Goal: Information Seeking & Learning: Learn about a topic

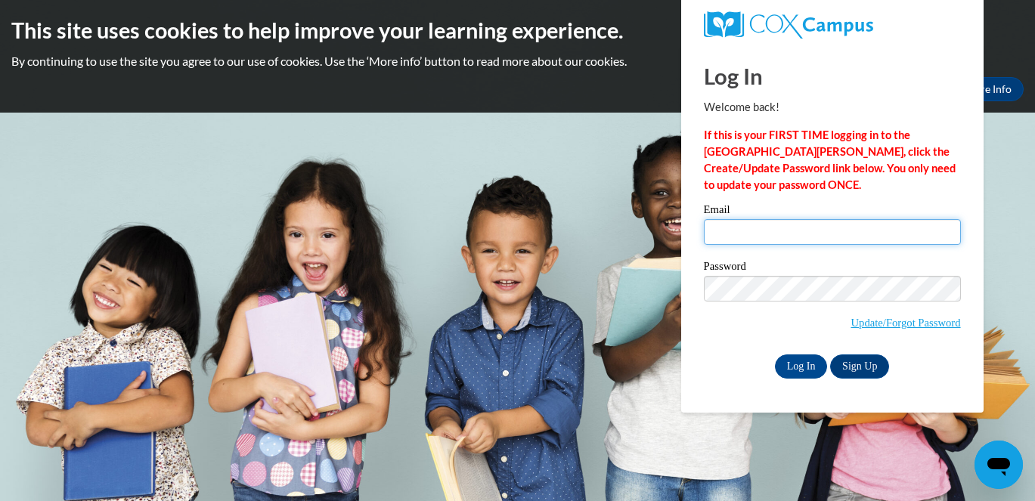
type input "[PERSON_NAME][EMAIL_ADDRESS][PERSON_NAME][DOMAIN_NAME]"
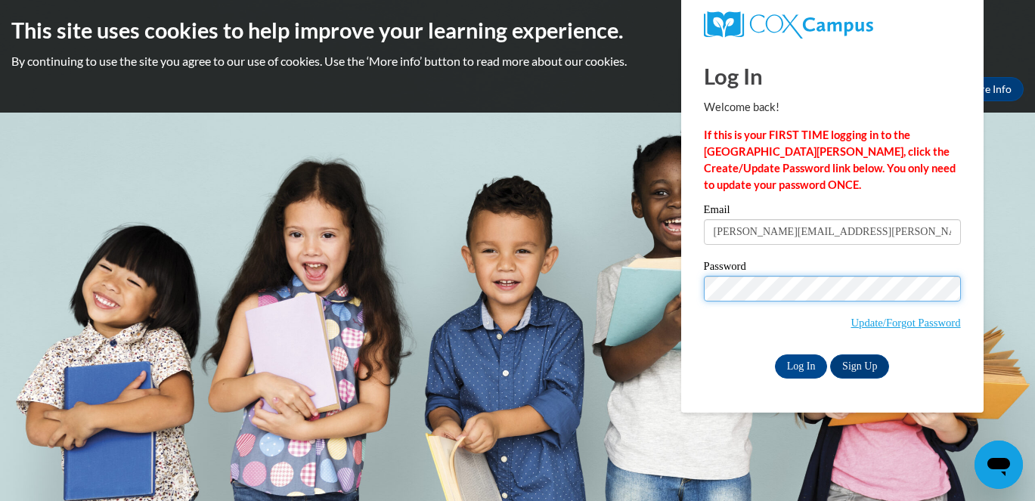
click at [800, 364] on input "Log In" at bounding box center [801, 367] width 53 height 24
click at [815, 360] on input "Log In" at bounding box center [801, 367] width 53 height 24
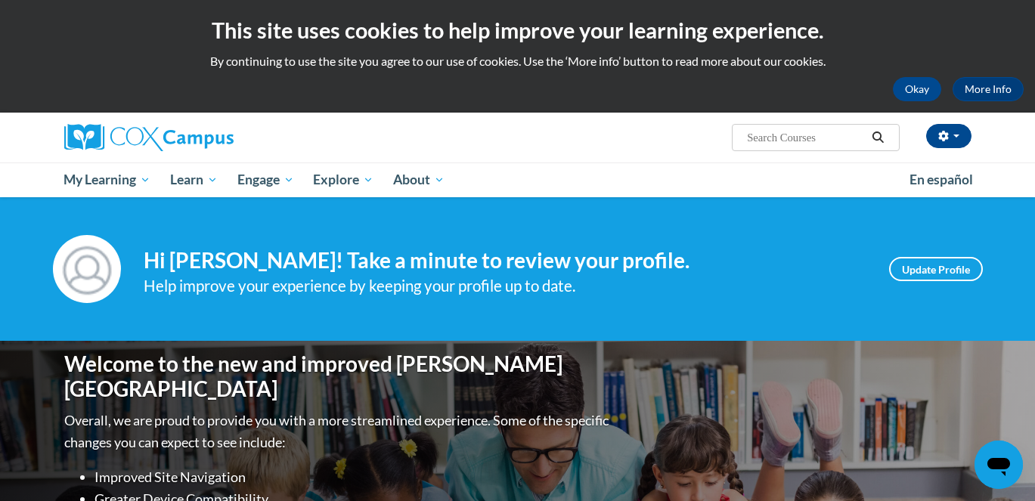
click at [802, 133] on input "Search..." at bounding box center [806, 138] width 121 height 18
type input "power of language"
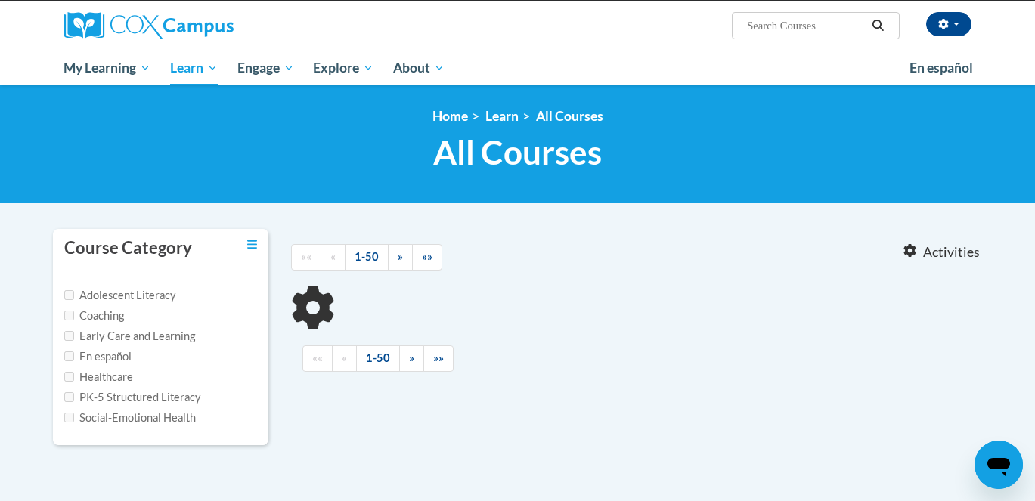
type input "power of language"
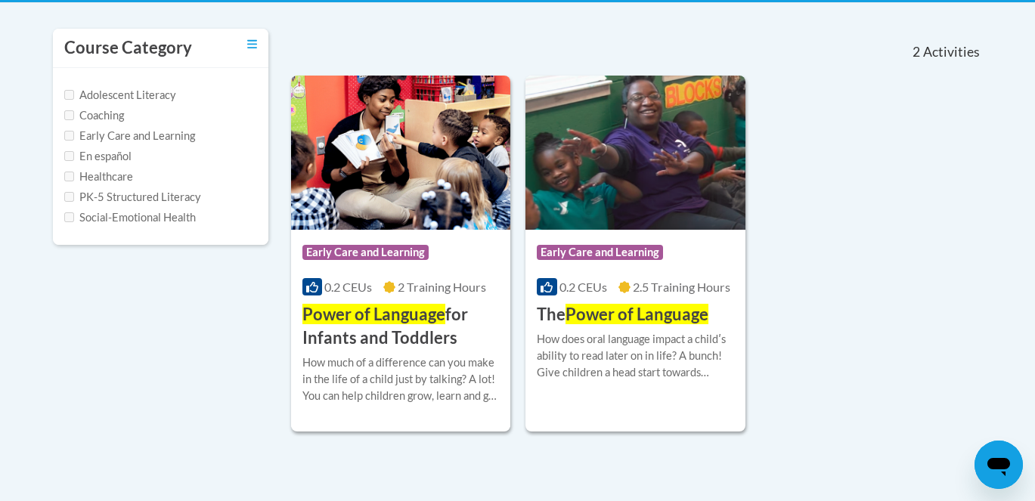
scroll to position [322, 0]
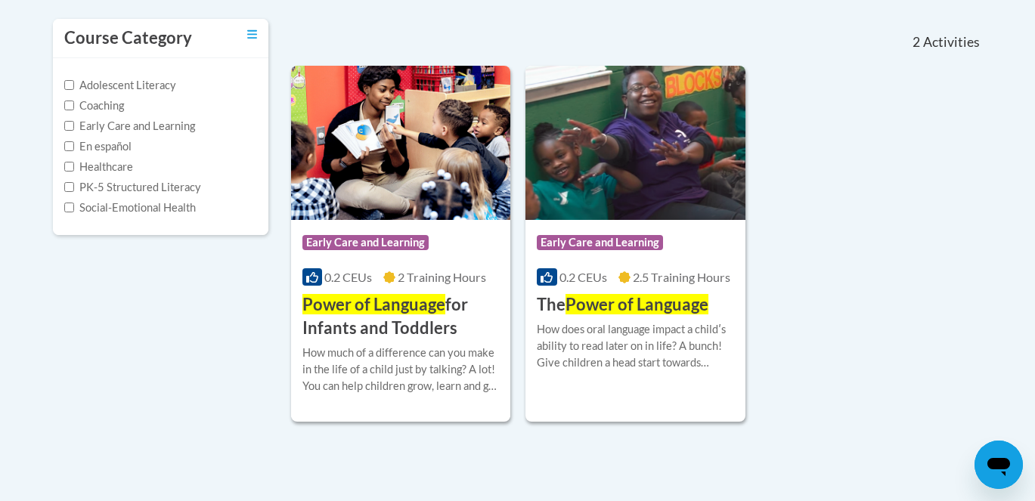
click at [420, 321] on h3 "Power of Language for Infants and Toddlers" at bounding box center [401, 316] width 197 height 47
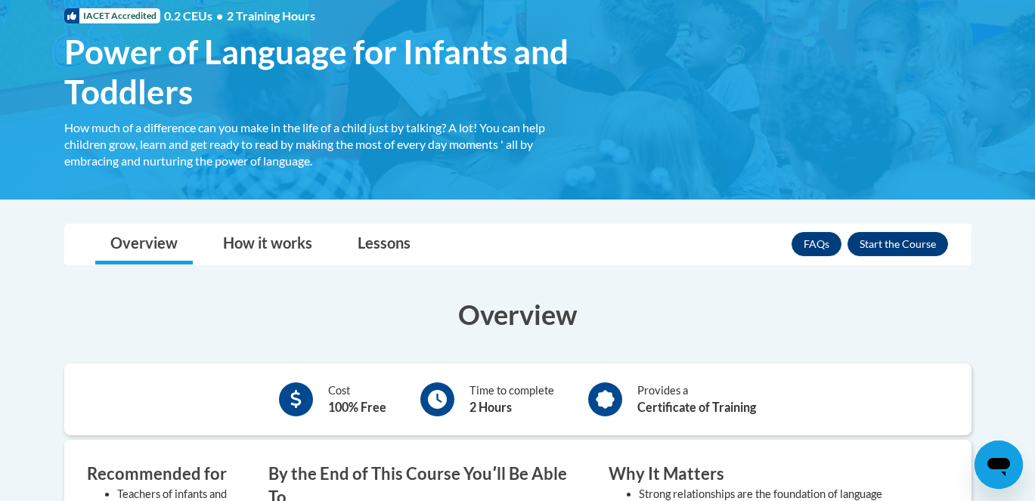
scroll to position [236, 0]
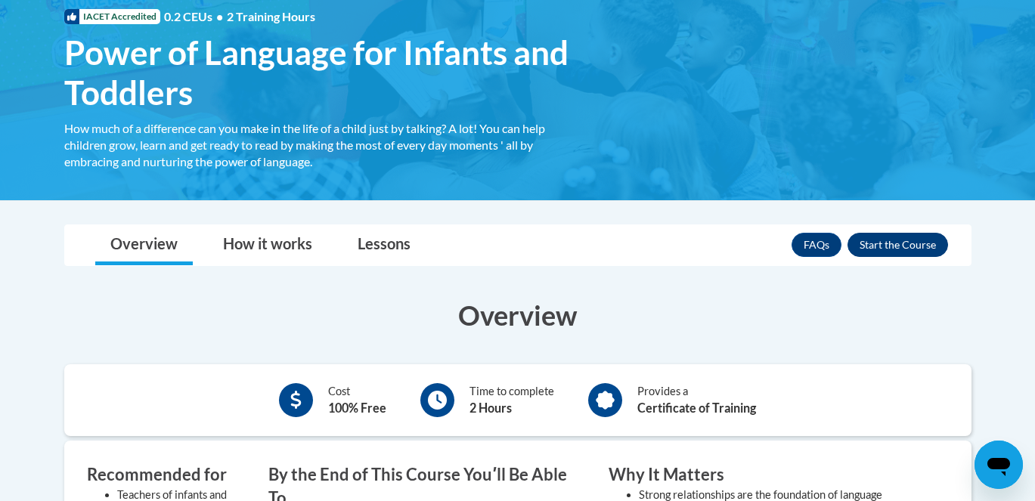
click at [936, 245] on button "Enroll" at bounding box center [898, 245] width 101 height 24
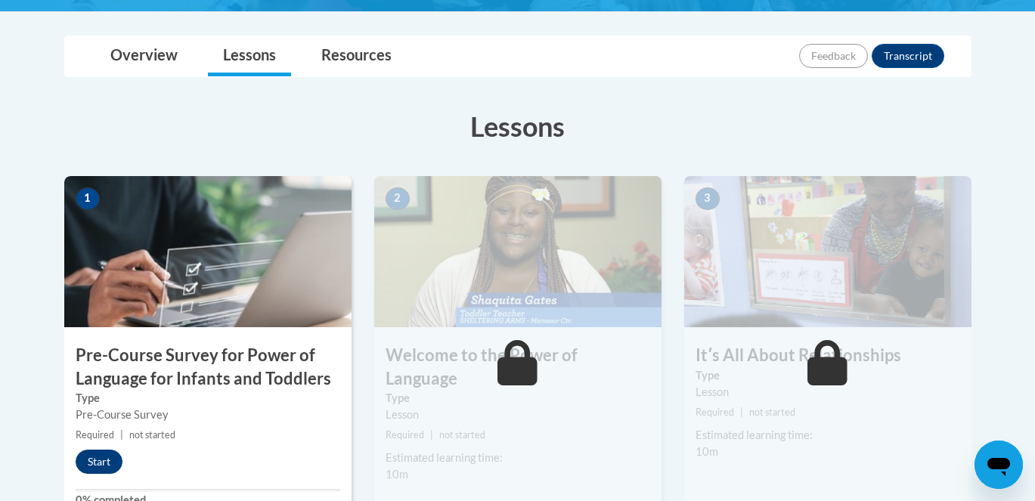
click at [100, 464] on button "Start" at bounding box center [99, 462] width 47 height 24
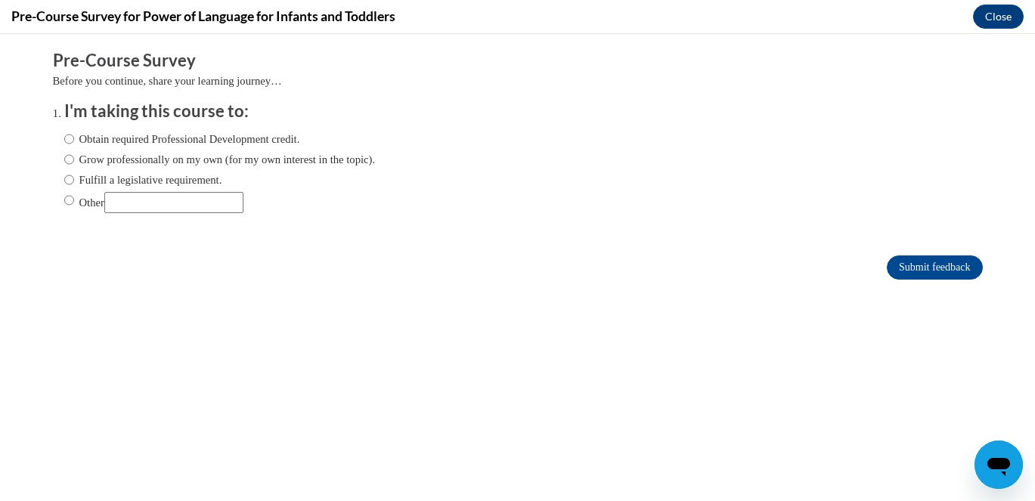
click at [68, 141] on input "Obtain required Professional Development credit." at bounding box center [69, 139] width 10 height 17
radio input "true"
click at [927, 274] on input "Submit feedback" at bounding box center [934, 268] width 95 height 24
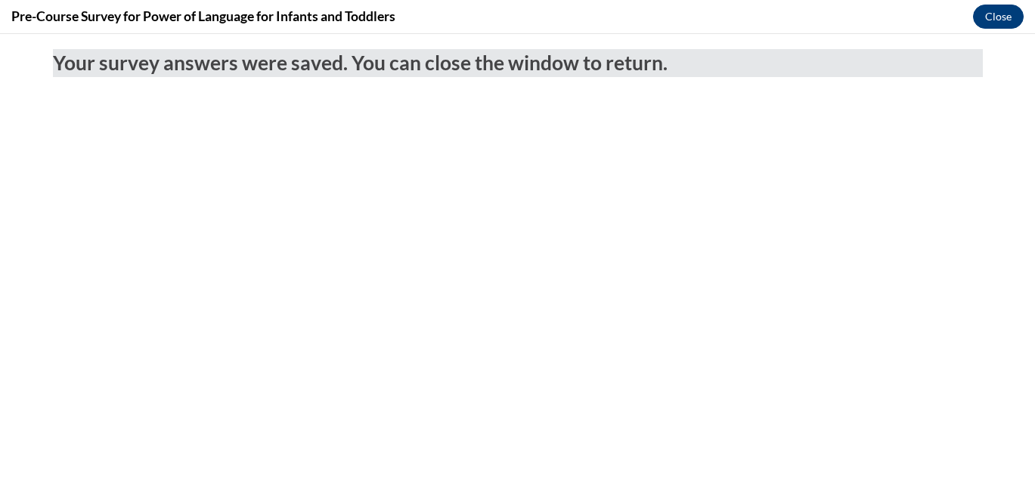
click at [1003, 12] on button "Close" at bounding box center [998, 17] width 51 height 24
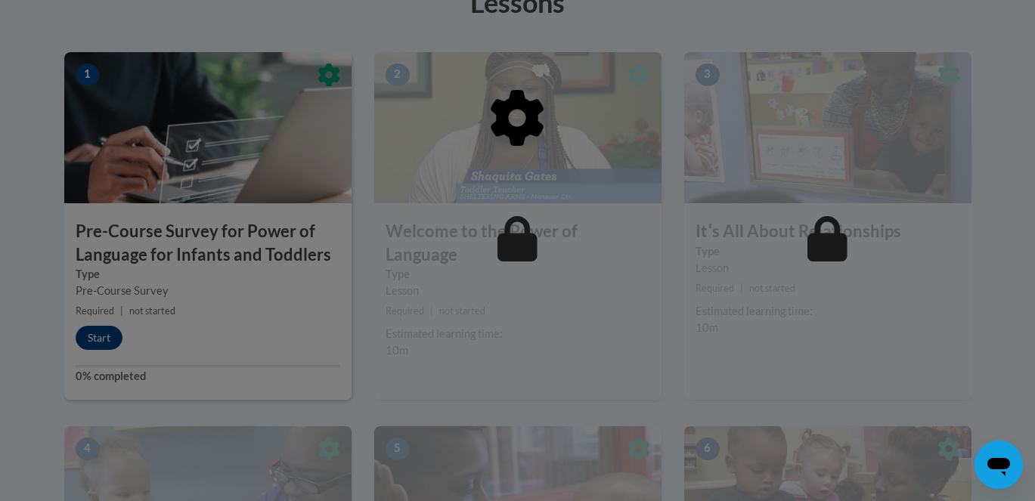
scroll to position [455, 0]
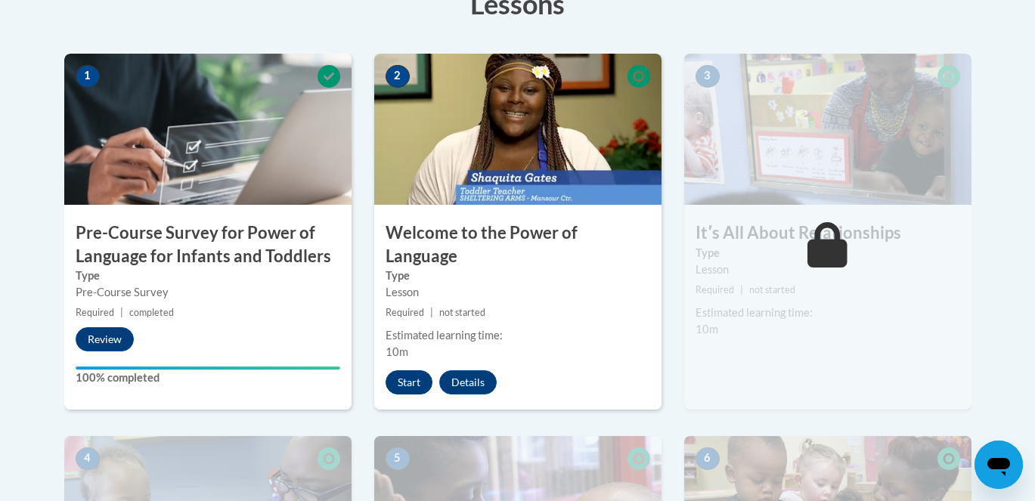
click at [407, 371] on button "Start" at bounding box center [409, 383] width 47 height 24
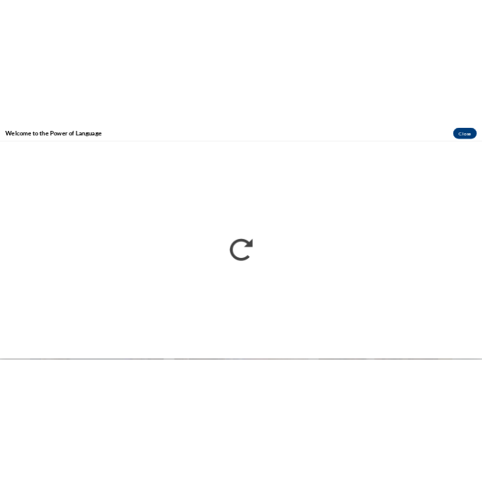
scroll to position [0, 0]
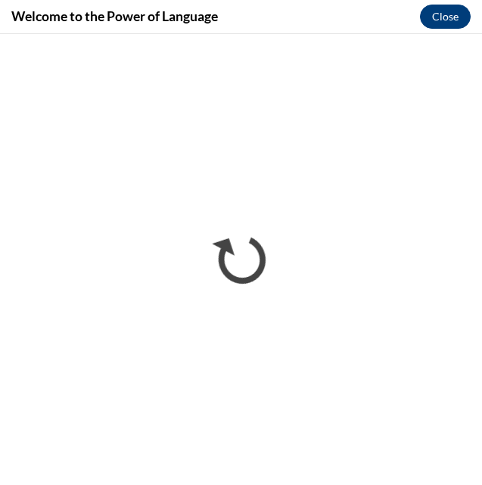
click at [445, 10] on button "Close" at bounding box center [445, 17] width 51 height 24
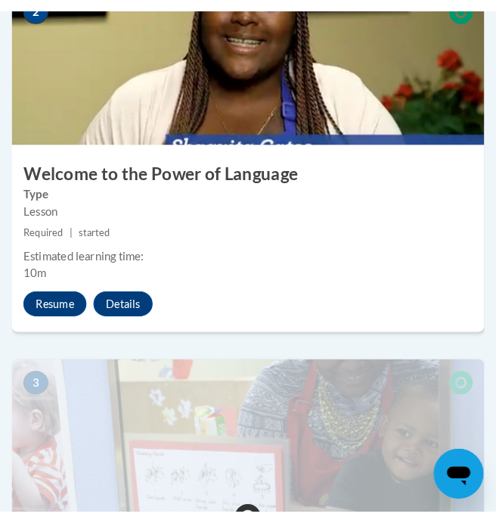
scroll to position [951, 0]
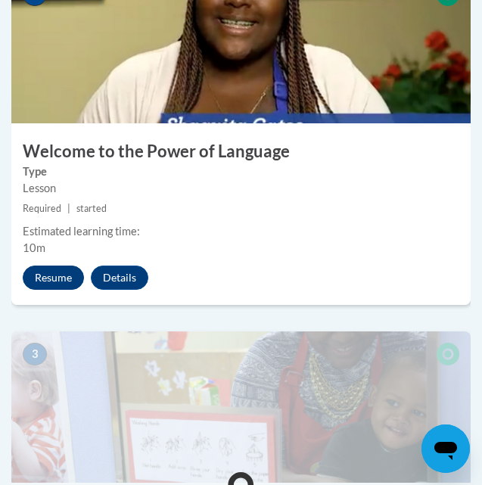
click at [64, 275] on button "Resume" at bounding box center [53, 277] width 61 height 24
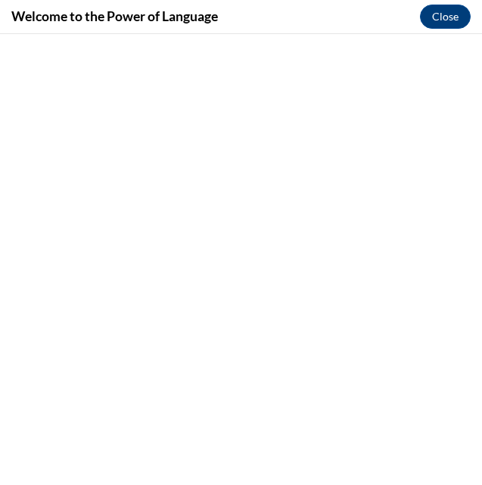
click at [439, 18] on button "Close" at bounding box center [445, 17] width 51 height 24
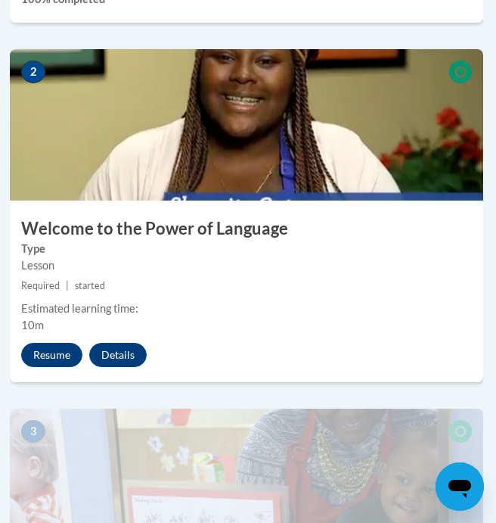
scroll to position [849, 2]
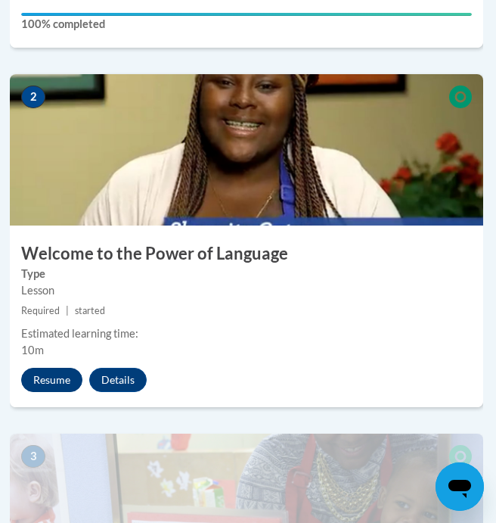
click at [47, 380] on button "Resume" at bounding box center [51, 380] width 61 height 24
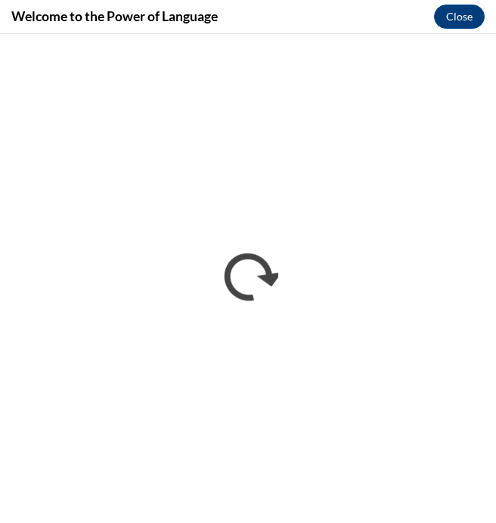
scroll to position [0, 0]
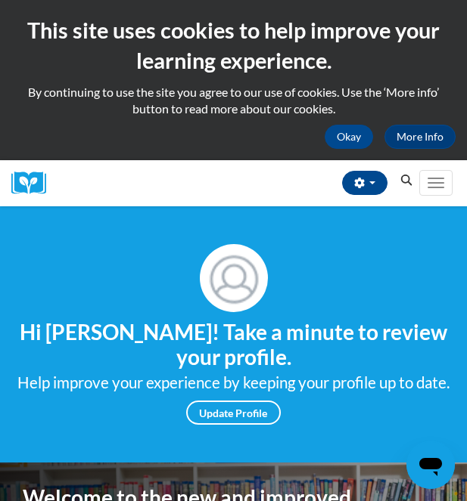
click at [405, 182] on icon "Search" at bounding box center [406, 180] width 14 height 11
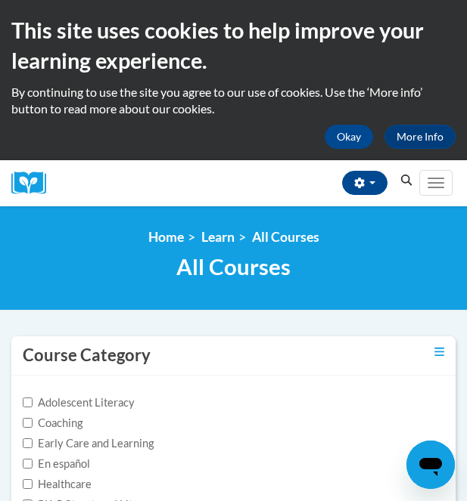
click at [404, 182] on icon "Search" at bounding box center [406, 180] width 11 height 11
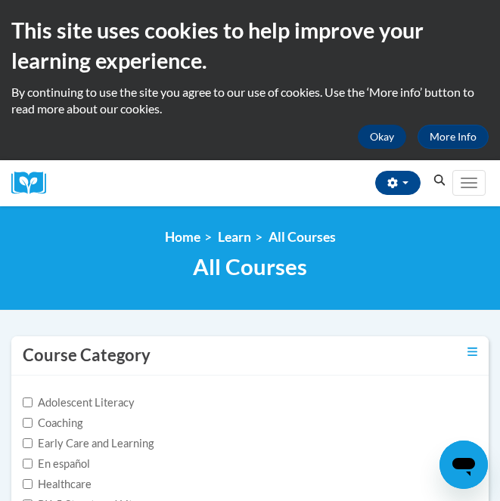
click at [380, 134] on button "Okay" at bounding box center [382, 137] width 48 height 24
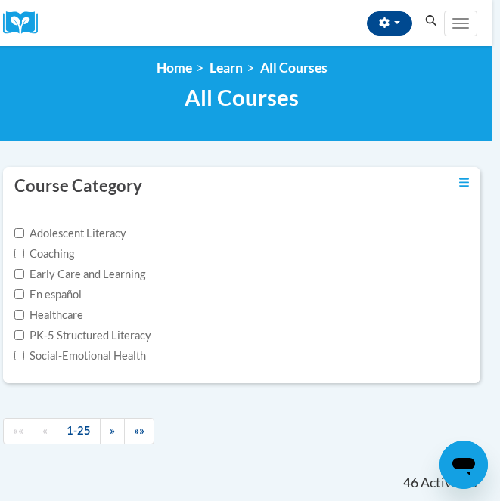
scroll to position [17, 8]
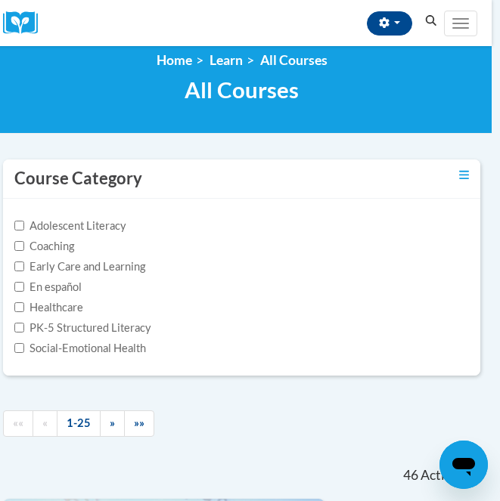
click at [432, 23] on icon "Search" at bounding box center [431, 20] width 14 height 11
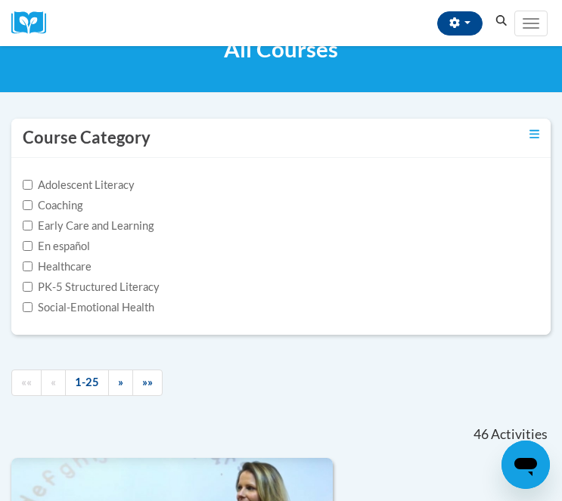
scroll to position [62, 0]
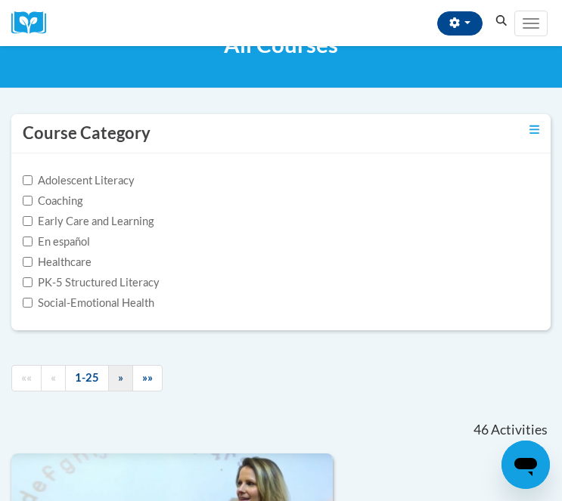
click at [116, 379] on link "»" at bounding box center [120, 378] width 25 height 26
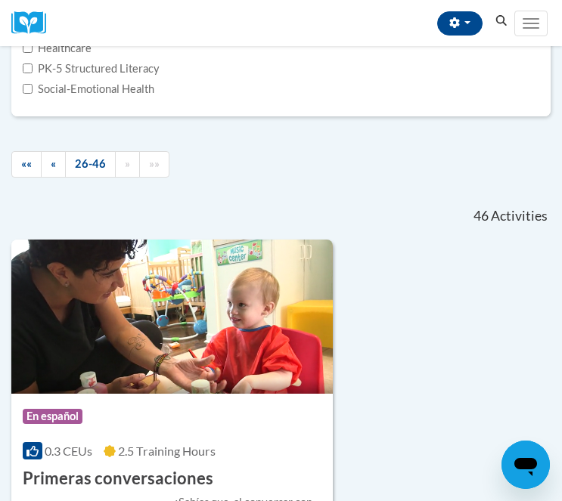
scroll to position [324, 0]
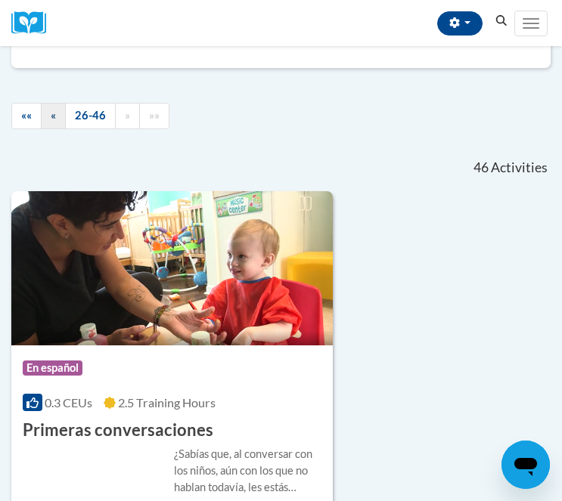
click at [55, 103] on link "«" at bounding box center [53, 116] width 25 height 26
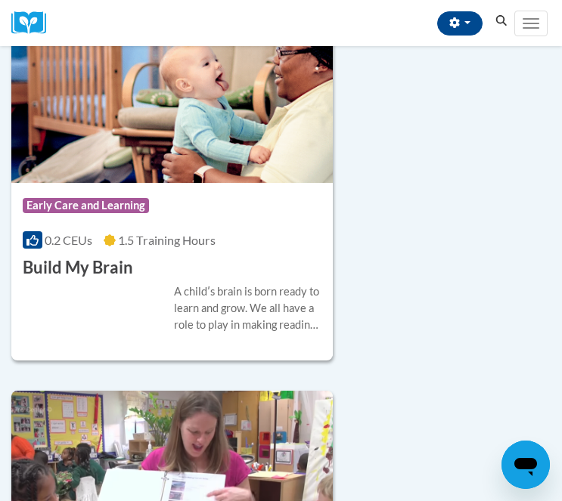
scroll to position [895, 0]
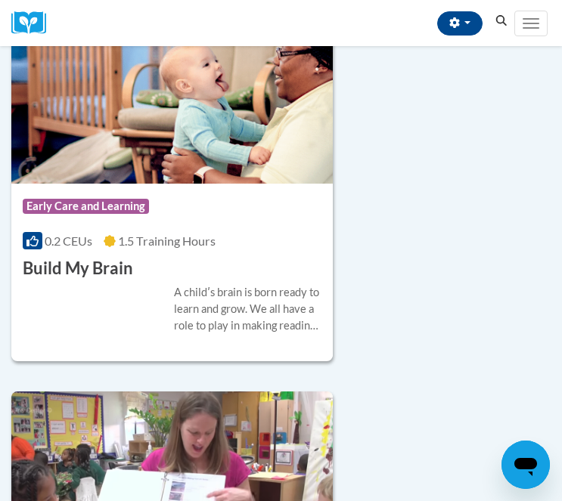
click at [182, 227] on div "Course Category: Early Care and Learning 0.2 CEUs 1.5 Training Hours COURSE Bui…" at bounding box center [171, 232] width 321 height 97
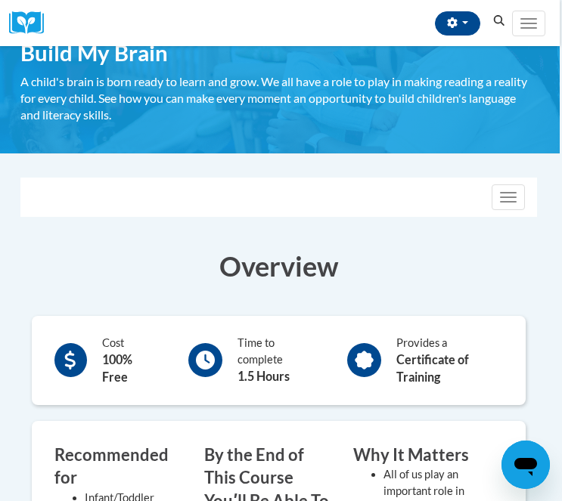
scroll to position [18, 2]
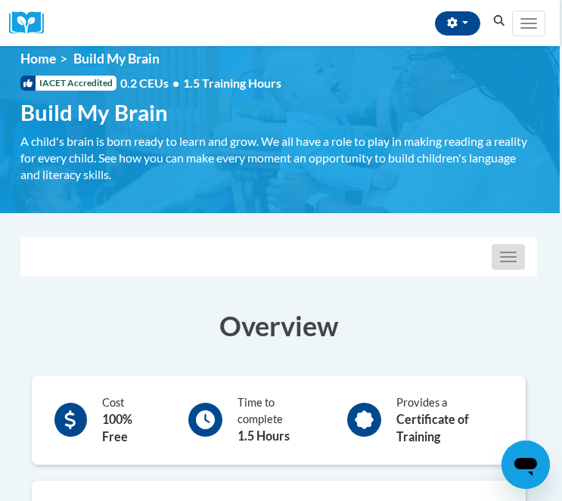
click at [503, 259] on button "Toggle navigation" at bounding box center [508, 257] width 33 height 26
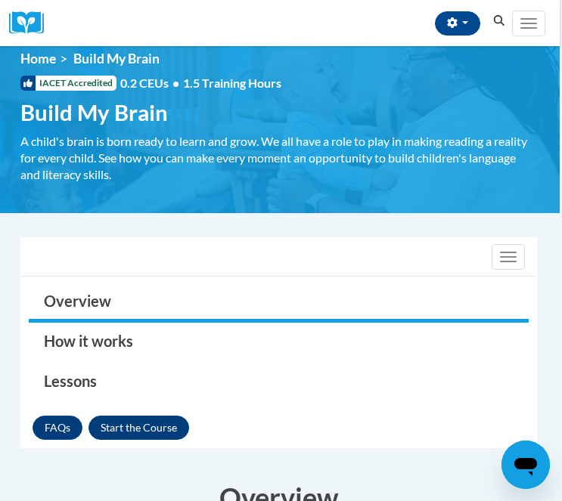
click at [155, 427] on button "Enroll" at bounding box center [138, 428] width 101 height 24
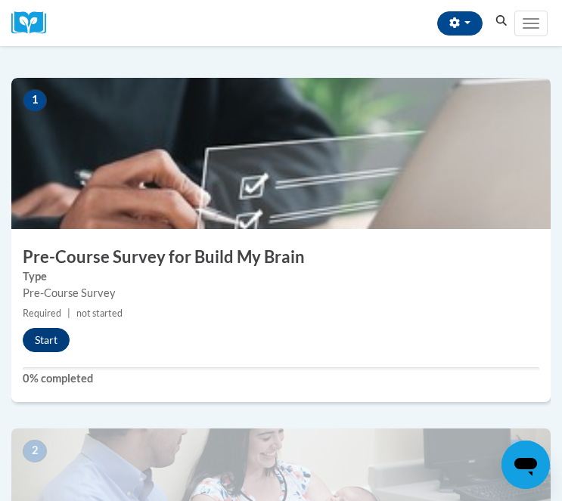
click at [50, 343] on button "Start" at bounding box center [46, 340] width 47 height 24
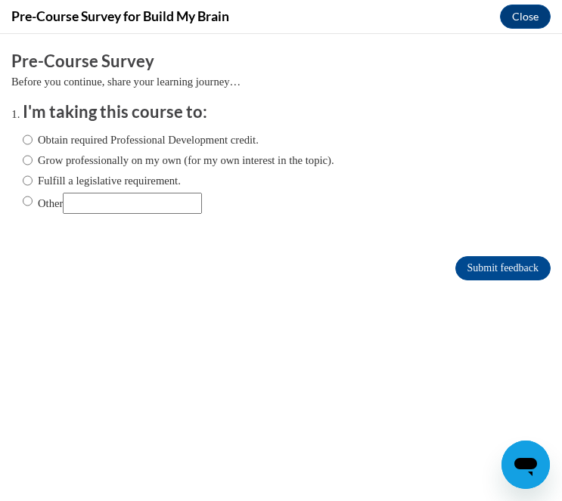
click at [36, 145] on label "Obtain required Professional Development credit." at bounding box center [141, 140] width 236 height 17
click at [33, 145] on input "Obtain required Professional Development credit." at bounding box center [28, 140] width 10 height 17
radio input "true"
click at [504, 265] on input "Submit feedback" at bounding box center [502, 268] width 95 height 24
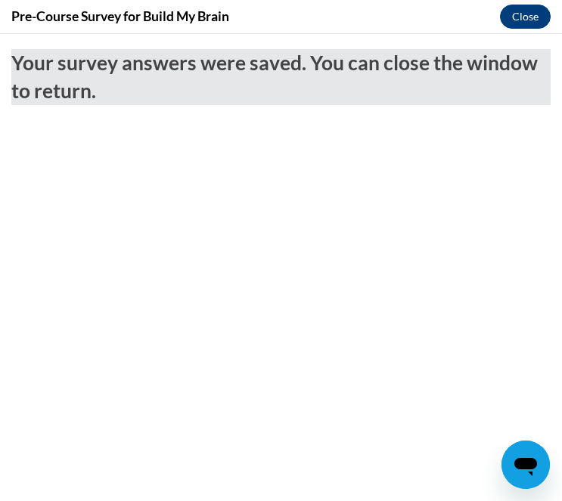
click at [527, 18] on button "Close" at bounding box center [525, 17] width 51 height 24
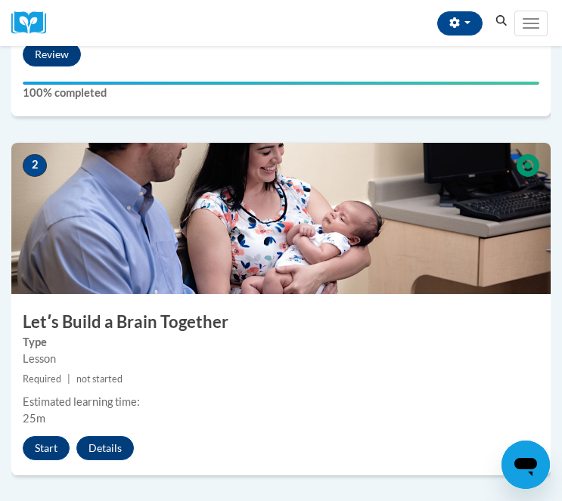
scroll to position [589, 0]
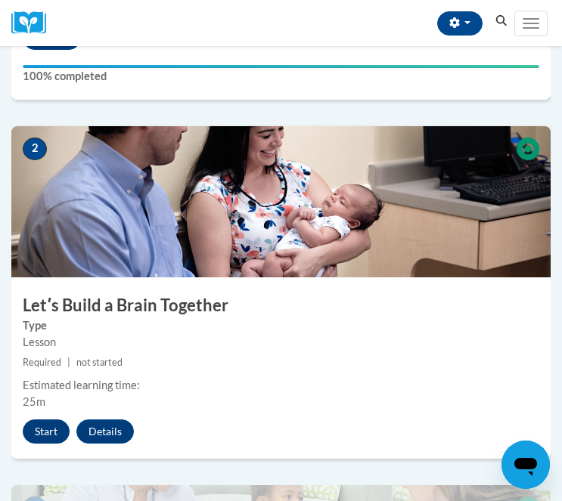
click at [47, 435] on button "Start" at bounding box center [46, 432] width 47 height 24
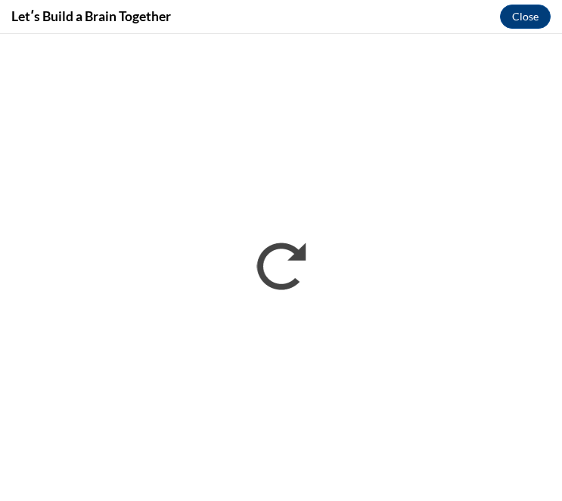
scroll to position [0, 0]
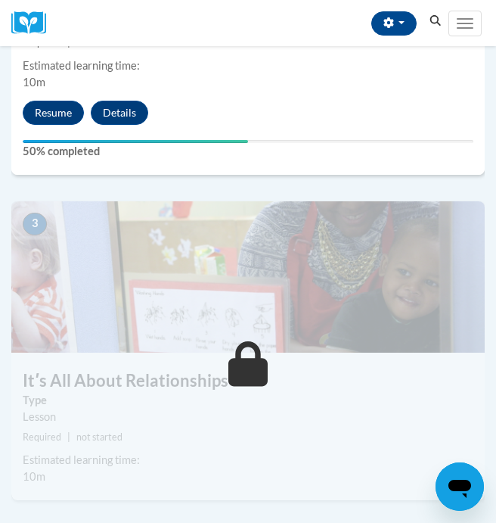
scroll to position [989, 0]
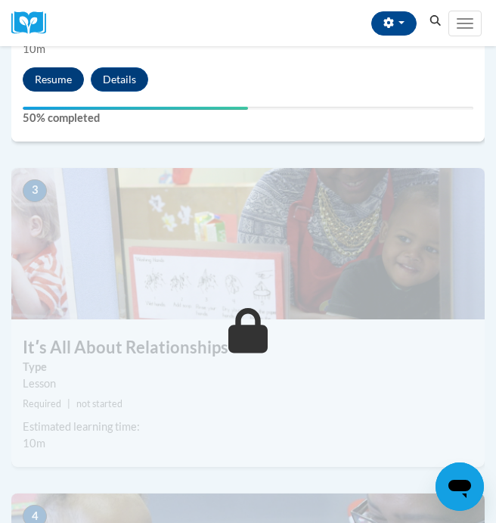
click at [61, 82] on button "Resume" at bounding box center [53, 79] width 61 height 24
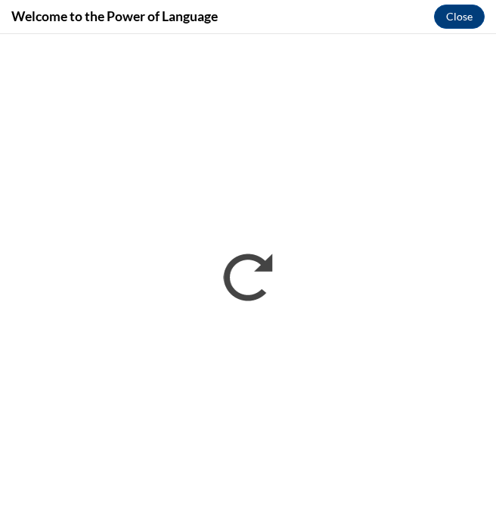
scroll to position [0, 0]
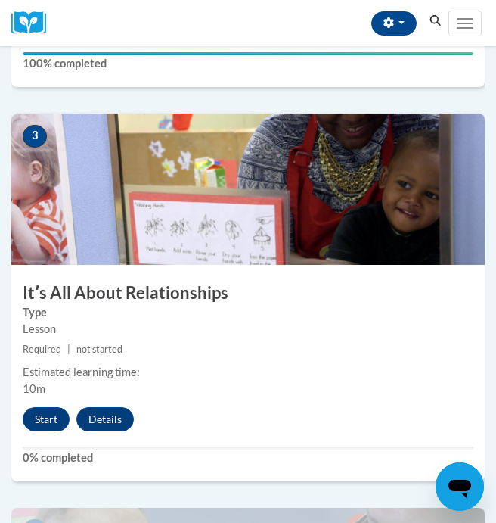
scroll to position [1078, 0]
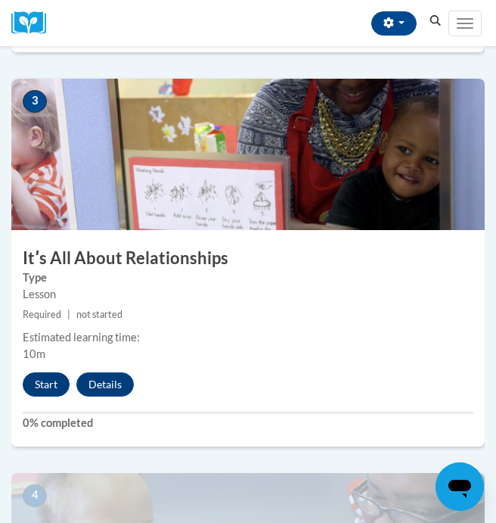
click at [56, 383] on button "Start" at bounding box center [46, 384] width 47 height 24
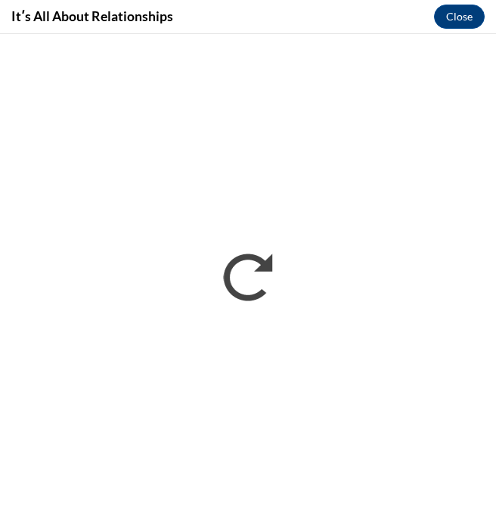
scroll to position [0, 0]
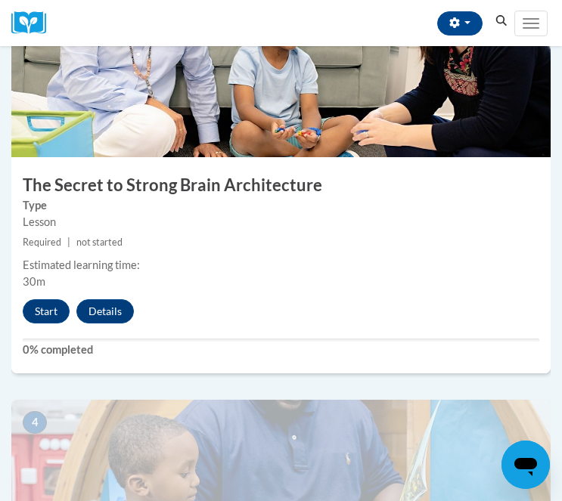
scroll to position [1104, 0]
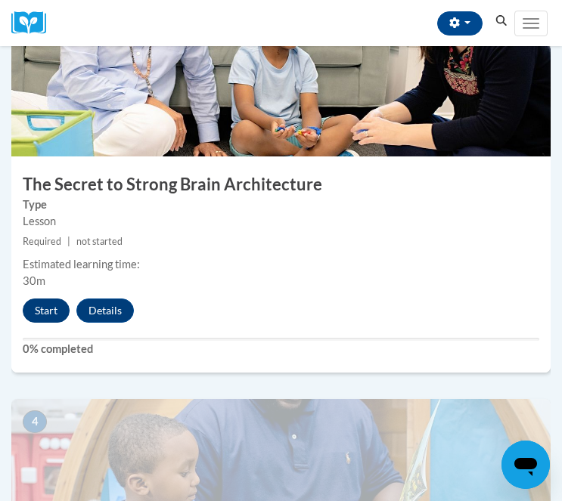
click at [46, 311] on button "Start" at bounding box center [46, 311] width 47 height 24
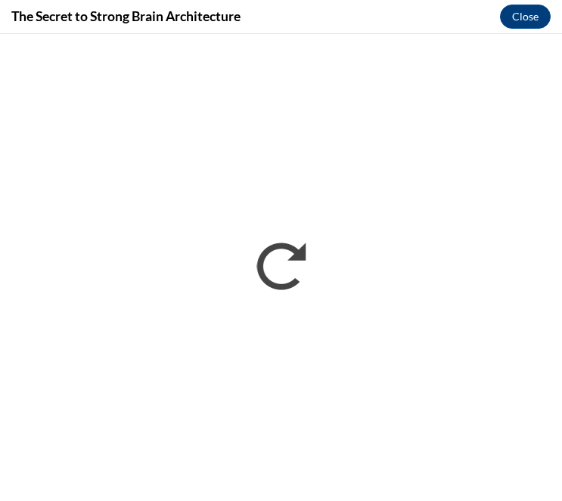
scroll to position [0, 0]
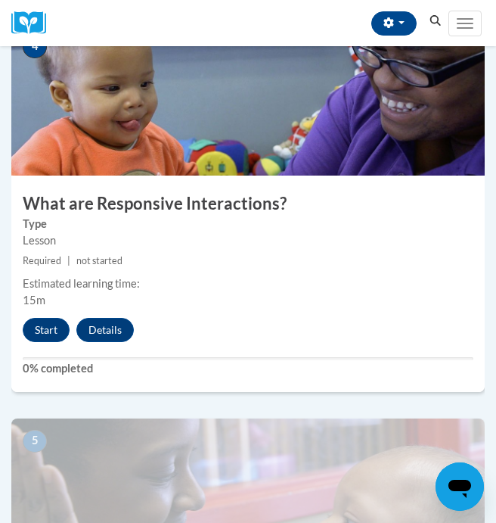
scroll to position [1536, 0]
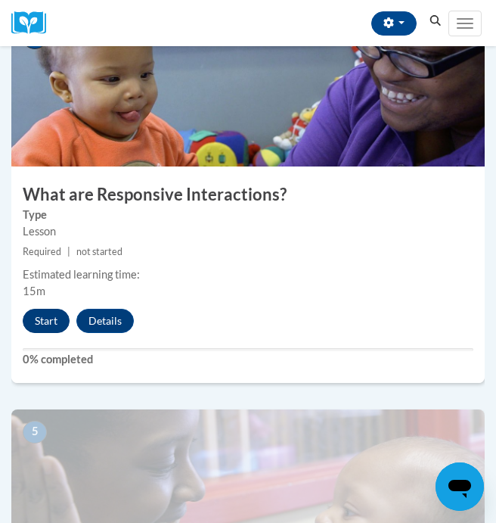
click at [48, 318] on button "Start" at bounding box center [46, 321] width 47 height 24
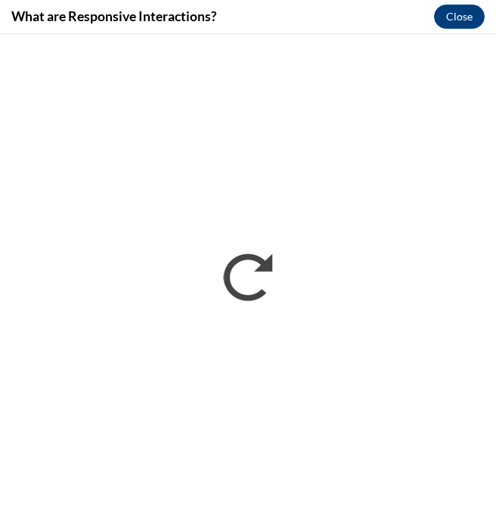
scroll to position [0, 0]
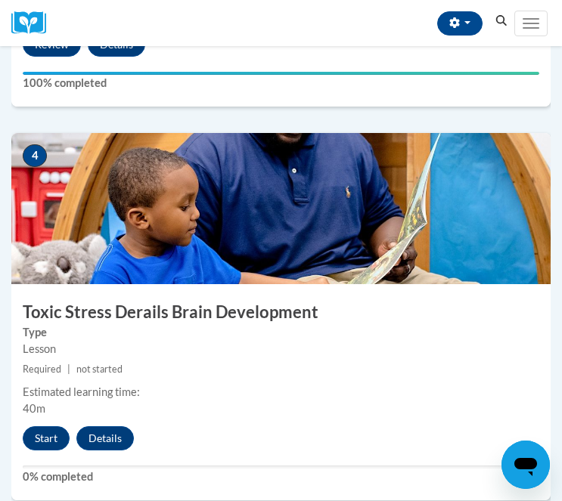
scroll to position [1448, 0]
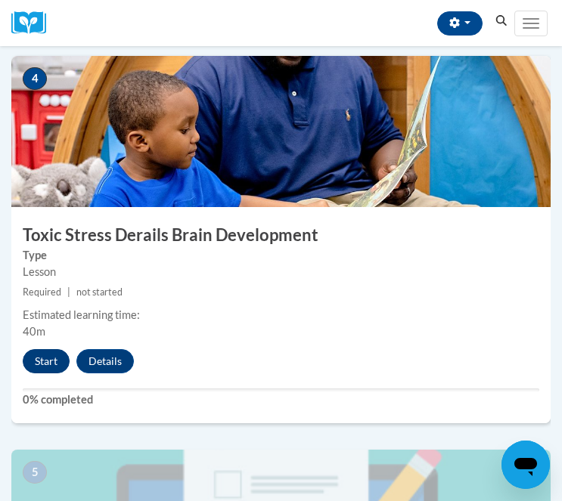
click at [39, 356] on button "Start" at bounding box center [46, 361] width 47 height 24
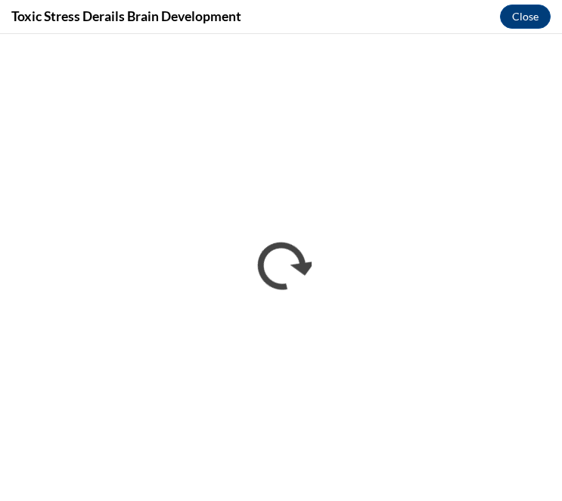
scroll to position [0, 0]
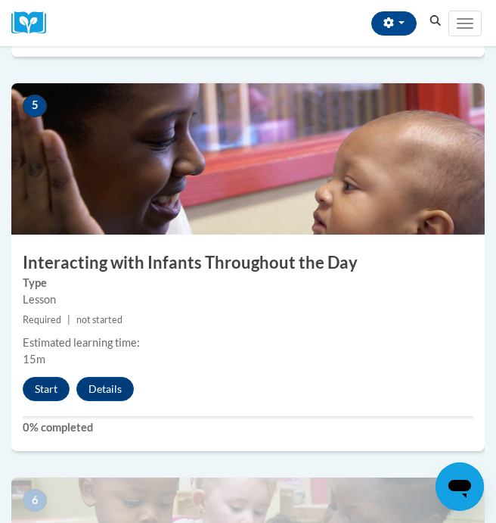
scroll to position [1870, 0]
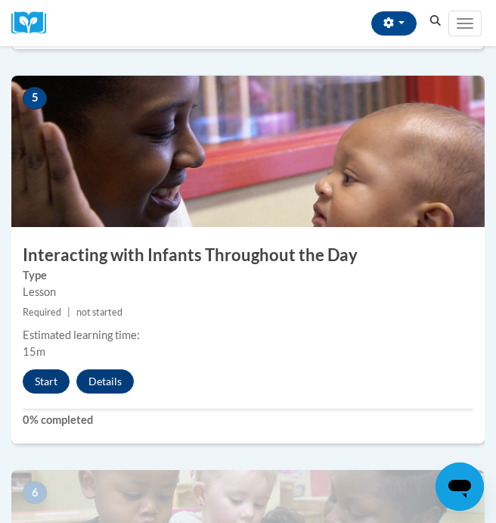
click at [44, 380] on button "Start" at bounding box center [46, 381] width 47 height 24
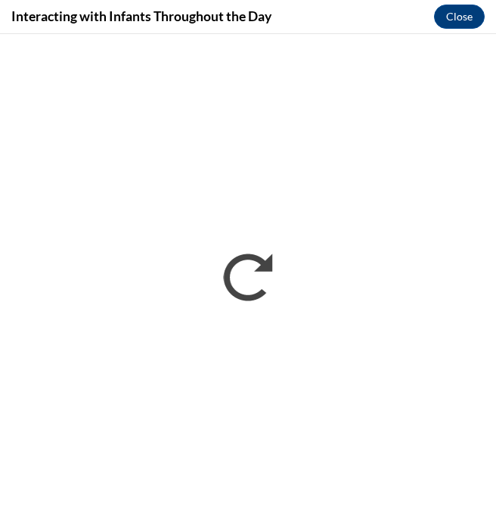
scroll to position [0, 0]
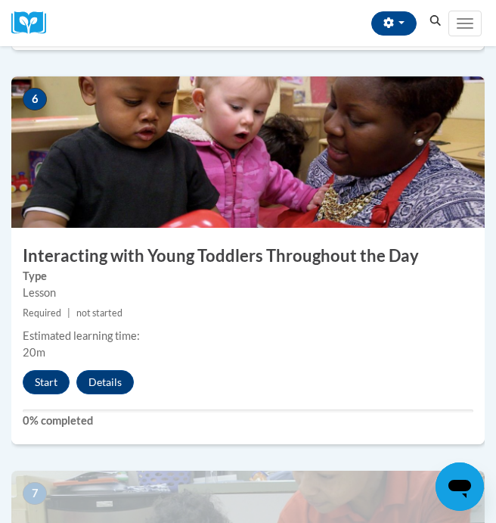
scroll to position [2289, 0]
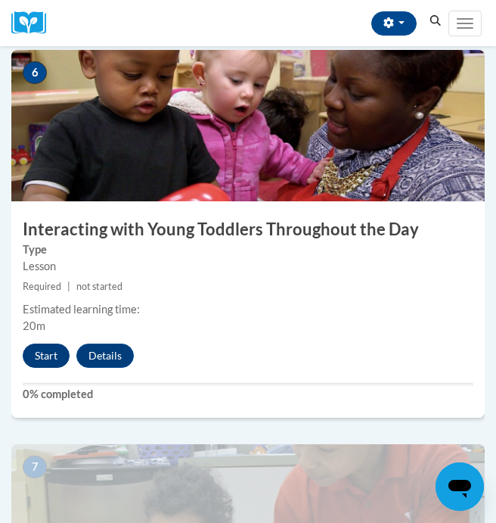
click at [48, 352] on button "Start" at bounding box center [46, 355] width 47 height 24
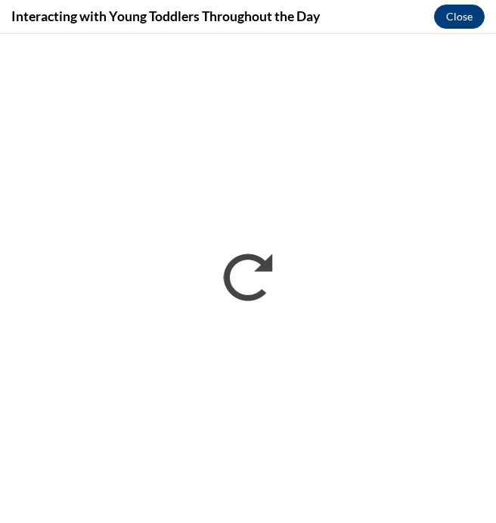
scroll to position [0, 0]
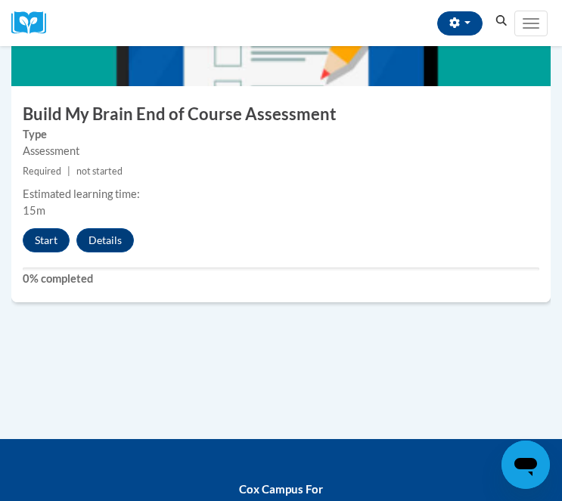
scroll to position [1971, 0]
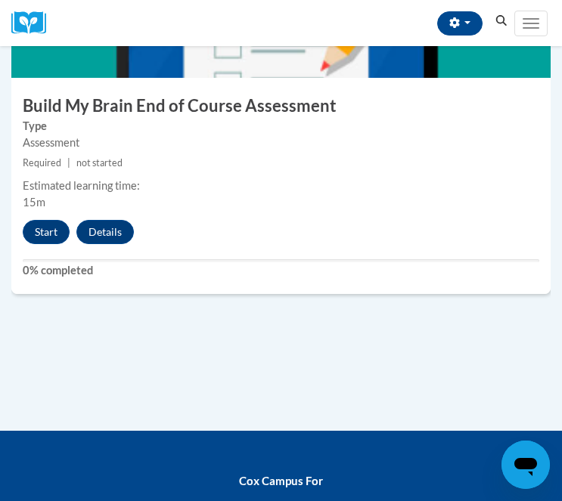
click at [42, 230] on button "Start" at bounding box center [46, 232] width 47 height 24
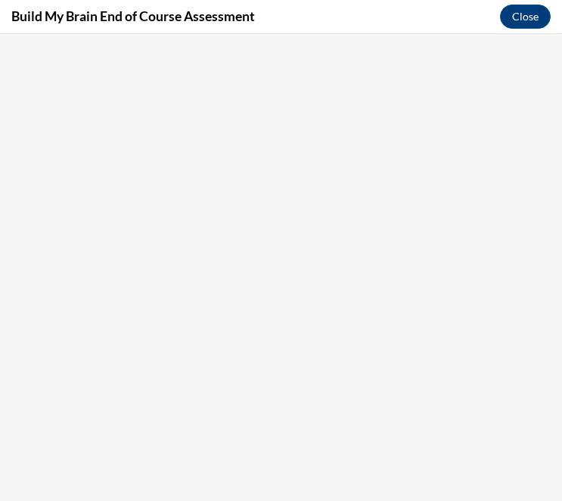
scroll to position [0, 0]
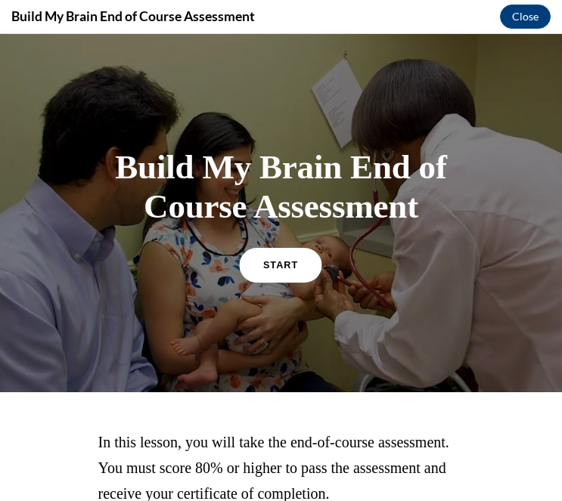
click at [284, 266] on span "START" at bounding box center [280, 264] width 35 height 11
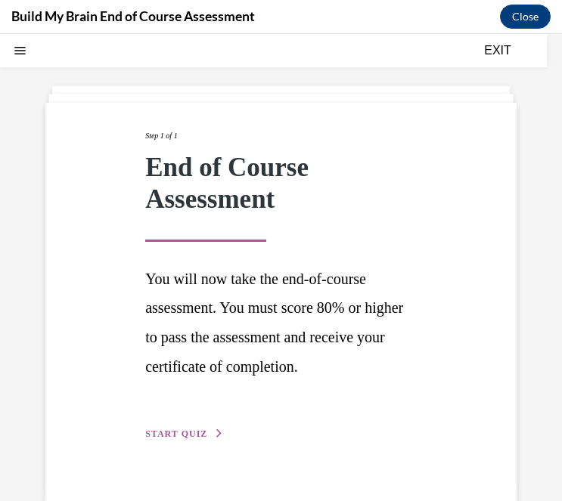
scroll to position [82, 0]
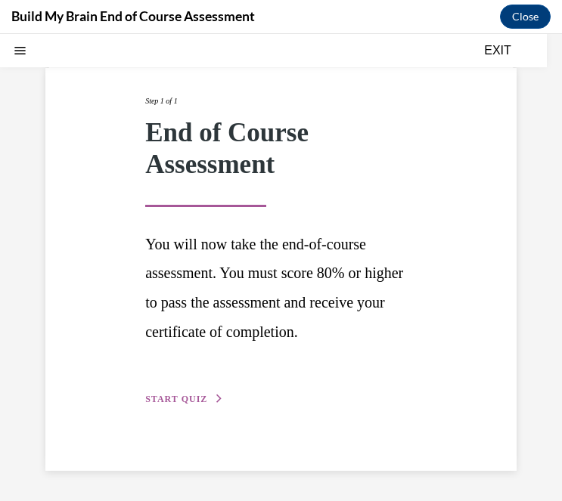
click at [201, 397] on span "START QUIZ" at bounding box center [176, 399] width 62 height 11
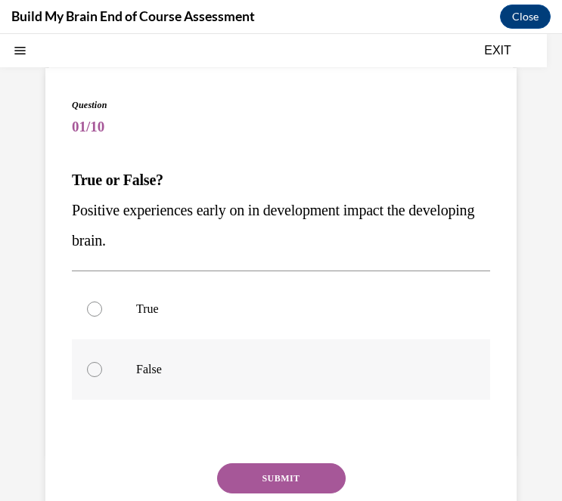
scroll to position [46, 0]
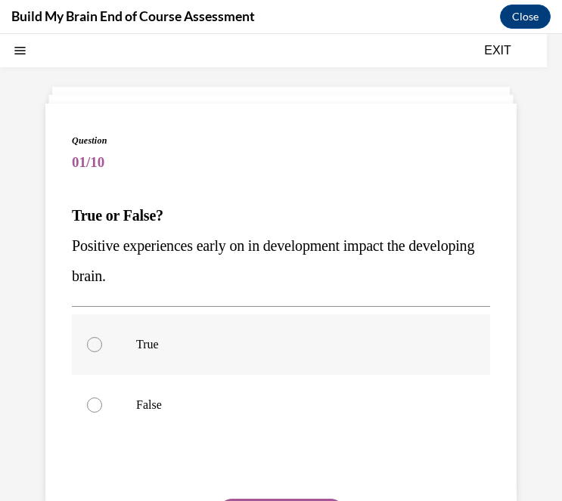
click at [171, 357] on label "True" at bounding box center [281, 345] width 418 height 61
click at [102, 352] on input "True" at bounding box center [94, 344] width 15 height 15
radio input "true"
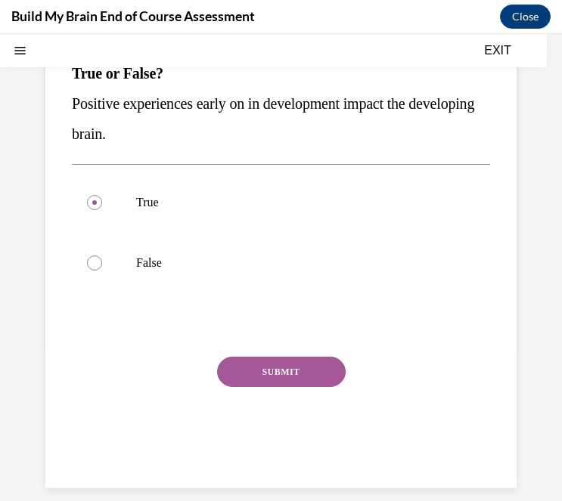
click at [303, 372] on button "SUBMIT" at bounding box center [281, 372] width 129 height 30
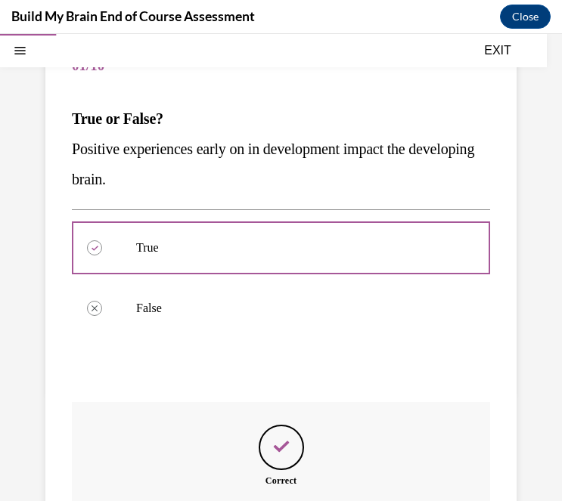
scroll to position [309, 0]
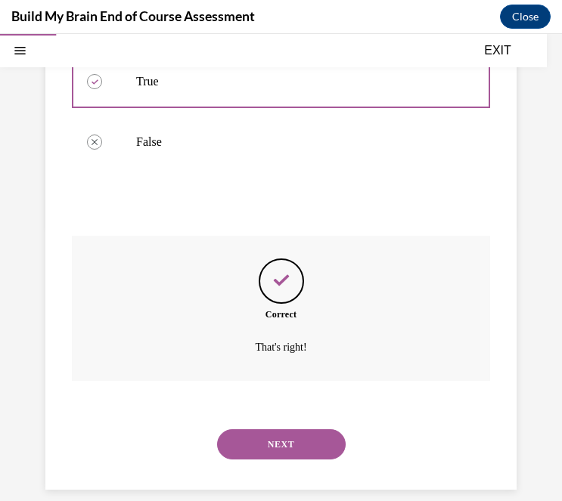
click at [302, 430] on button "NEXT" at bounding box center [281, 445] width 129 height 30
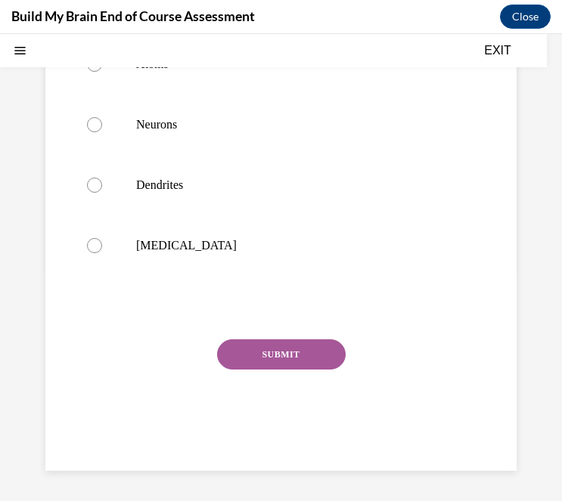
scroll to position [0, 0]
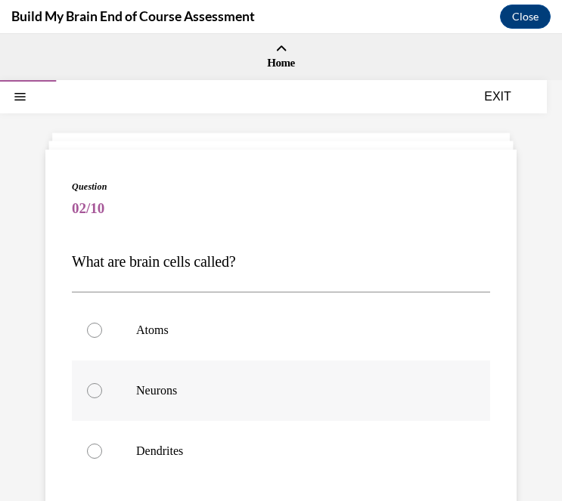
click at [92, 390] on div at bounding box center [94, 390] width 15 height 15
click at [92, 390] on input "Neurons" at bounding box center [94, 390] width 15 height 15
radio input "true"
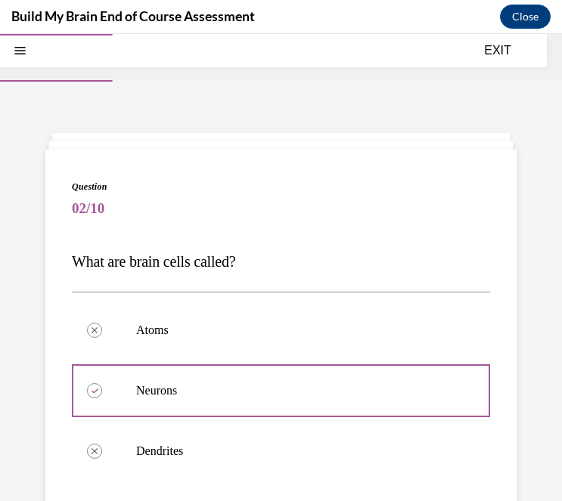
scroll to position [296, 0]
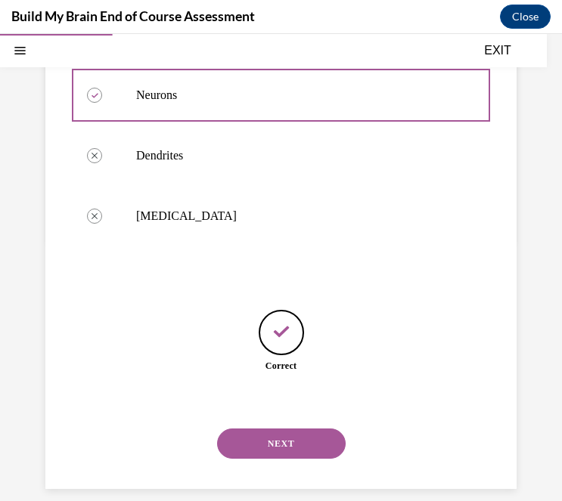
click at [292, 429] on button "NEXT" at bounding box center [281, 444] width 129 height 30
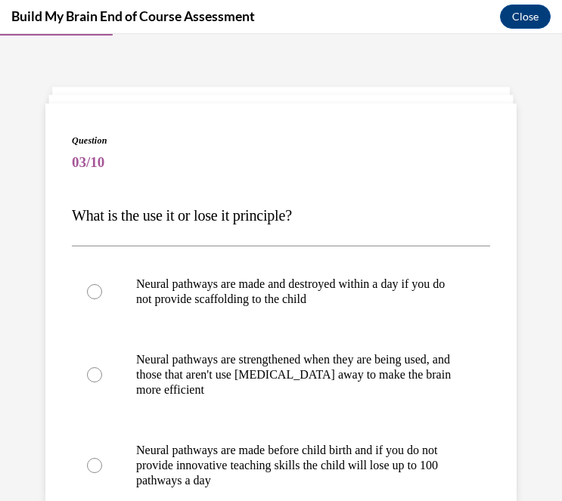
scroll to position [147, 0]
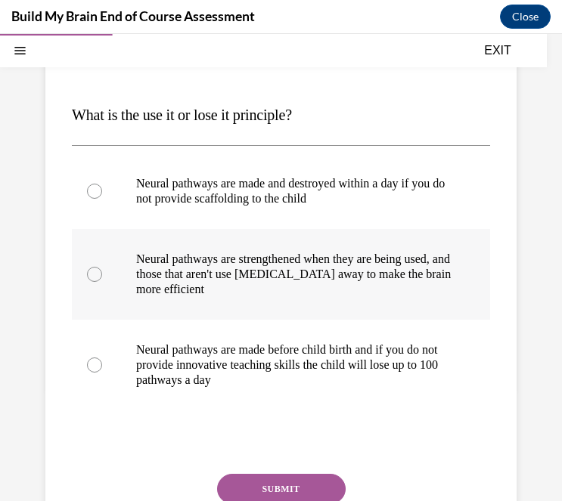
click at [189, 260] on p "Neural pathways are strengthened when they are being used, and those that aren'…" at bounding box center [294, 274] width 316 height 45
click at [102, 267] on input "Neural pathways are strengthened when they are being used, and those that aren'…" at bounding box center [94, 274] width 15 height 15
radio input "true"
click at [284, 479] on button "SUBMIT" at bounding box center [281, 489] width 129 height 30
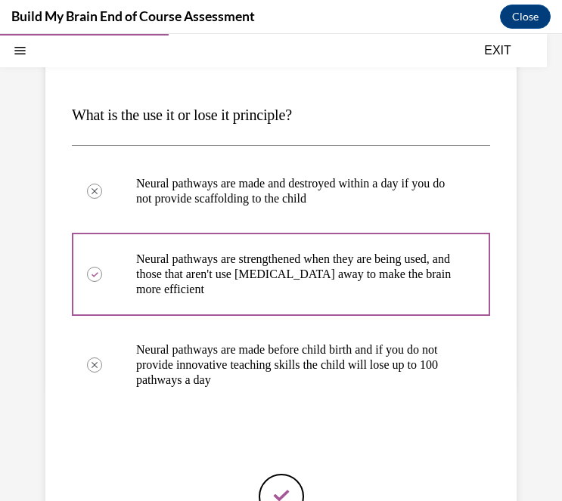
scroll to position [18, 0]
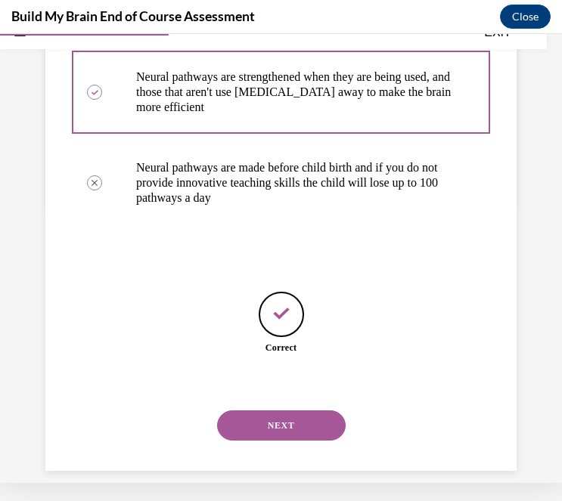
click at [281, 415] on button "NEXT" at bounding box center [281, 426] width 129 height 30
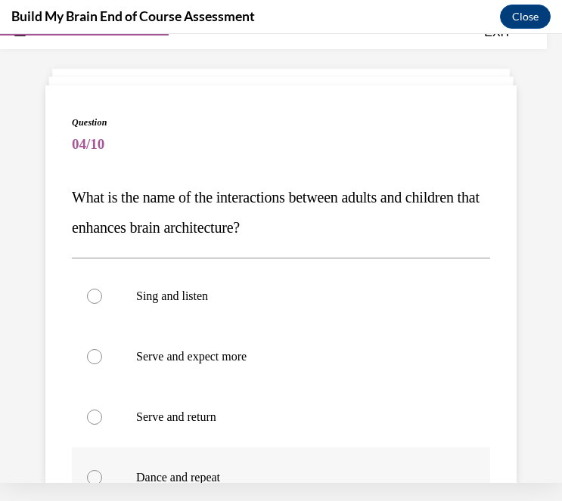
scroll to position [127, 0]
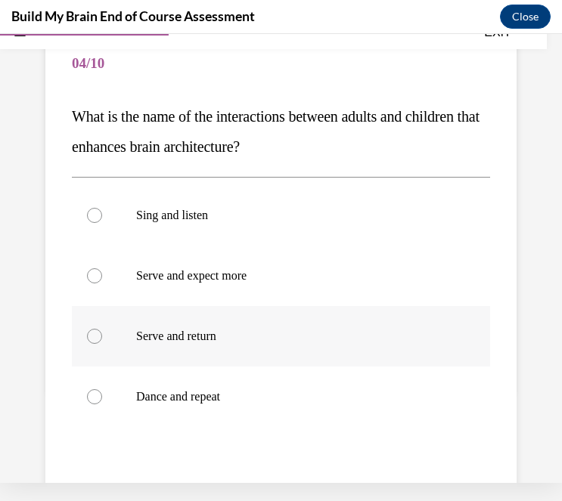
click at [185, 344] on label "Serve and return" at bounding box center [281, 336] width 418 height 61
click at [102, 344] on input "Serve and return" at bounding box center [94, 336] width 15 height 15
radio input "true"
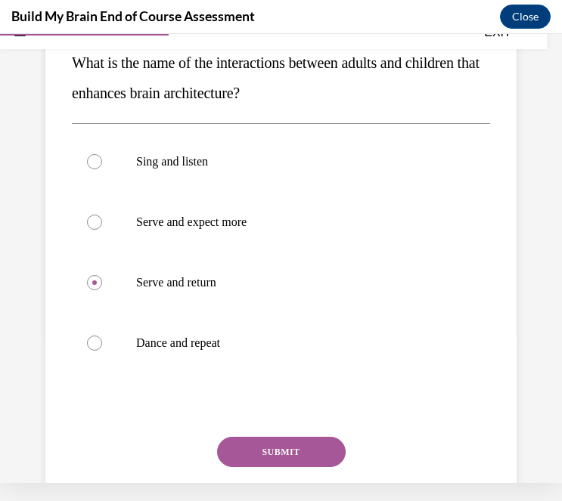
click at [321, 460] on button "SUBMIT" at bounding box center [281, 452] width 129 height 30
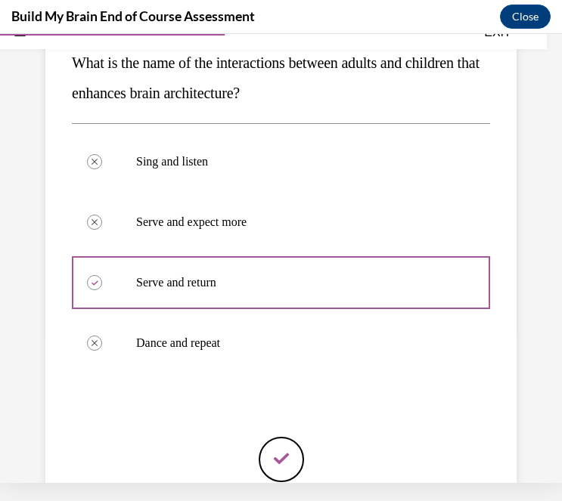
scroll to position [326, 0]
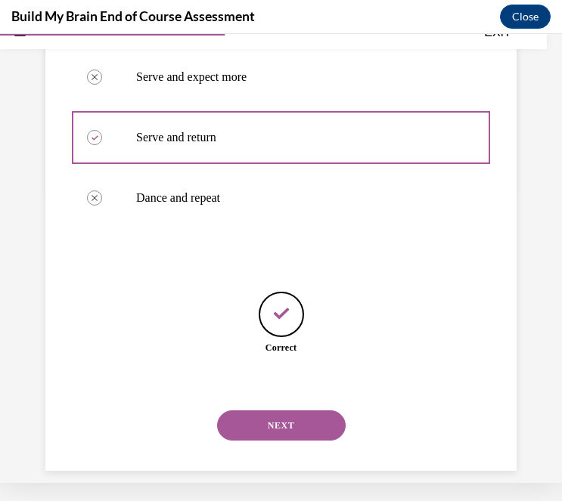
click at [290, 411] on button "NEXT" at bounding box center [281, 426] width 129 height 30
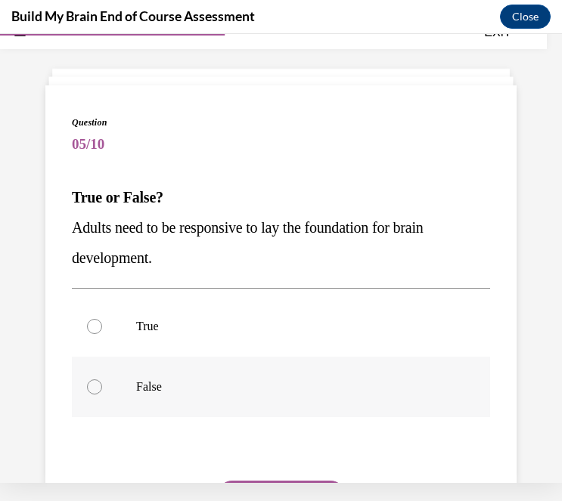
scroll to position [74, 0]
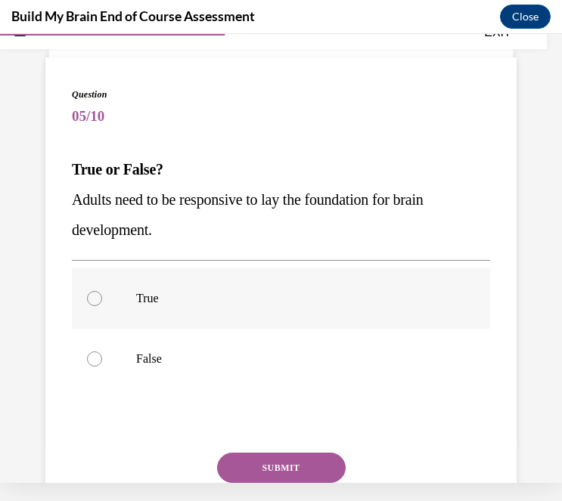
click at [123, 301] on label "True" at bounding box center [281, 298] width 418 height 61
click at [102, 301] on input "True" at bounding box center [94, 298] width 15 height 15
radio input "true"
click at [312, 464] on button "SUBMIT" at bounding box center [281, 468] width 129 height 30
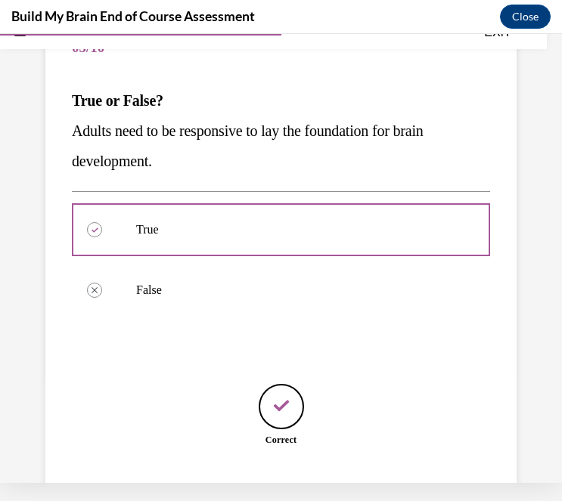
scroll to position [235, 0]
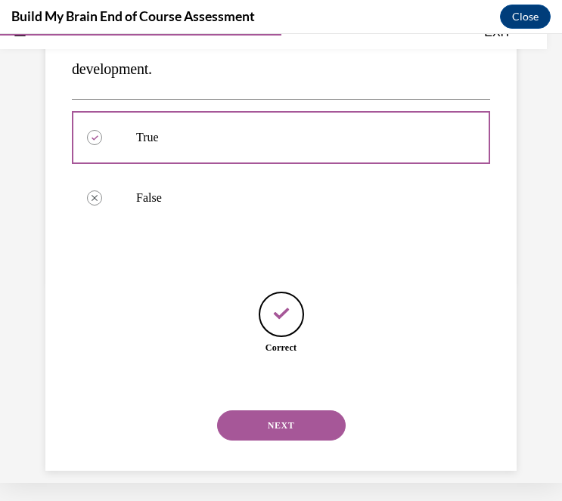
click at [290, 416] on button "NEXT" at bounding box center [281, 426] width 129 height 30
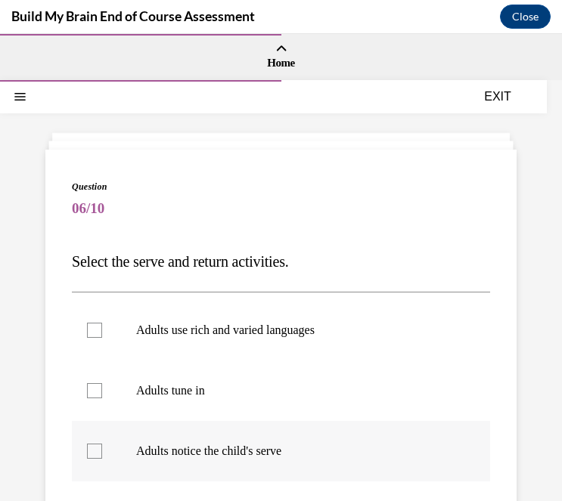
scroll to position [92, 0]
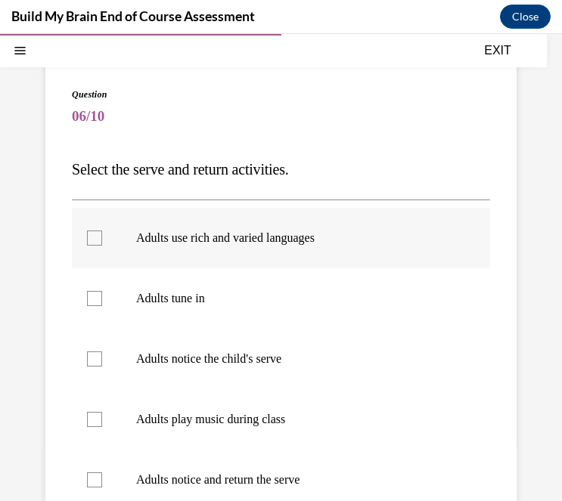
click at [207, 251] on label "Adults use rich and varied languages" at bounding box center [281, 238] width 418 height 61
click at [102, 246] on input "Adults use rich and varied languages" at bounding box center [94, 238] width 15 height 15
checkbox input "true"
click at [200, 295] on p "Adults tune in" at bounding box center [294, 298] width 316 height 15
click at [102, 295] on input "Adults tune in" at bounding box center [94, 298] width 15 height 15
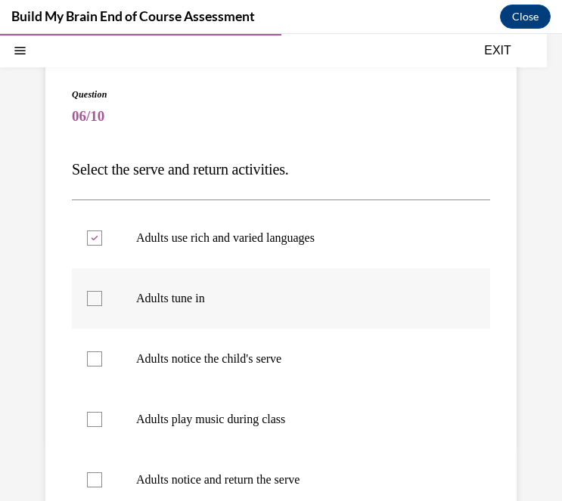
checkbox input "true"
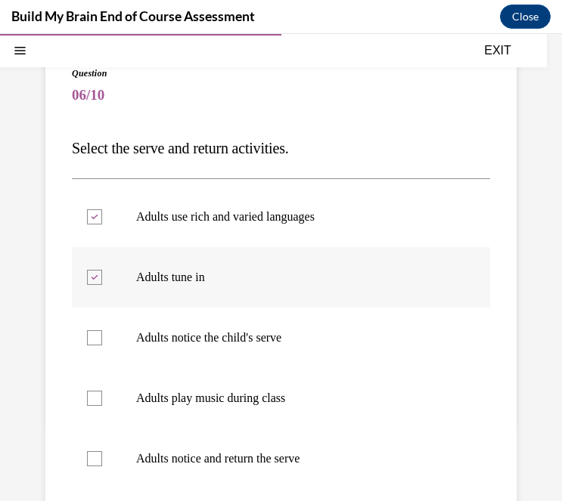
scroll to position [160, 0]
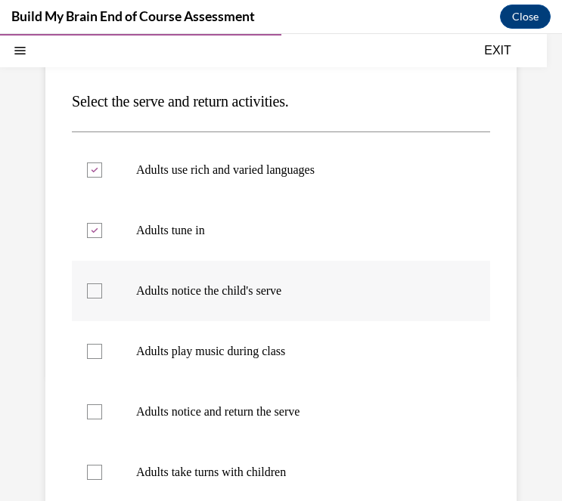
click at [172, 293] on p "Adults notice the child's serve" at bounding box center [294, 291] width 316 height 15
click at [102, 293] on input "Adults notice the child's serve" at bounding box center [94, 291] width 15 height 15
checkbox input "true"
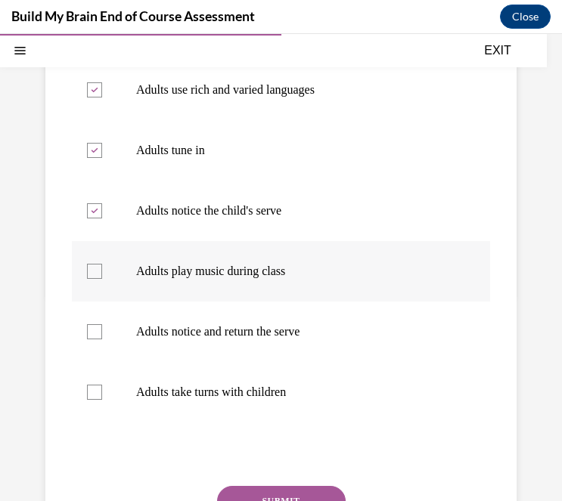
scroll to position [242, 0]
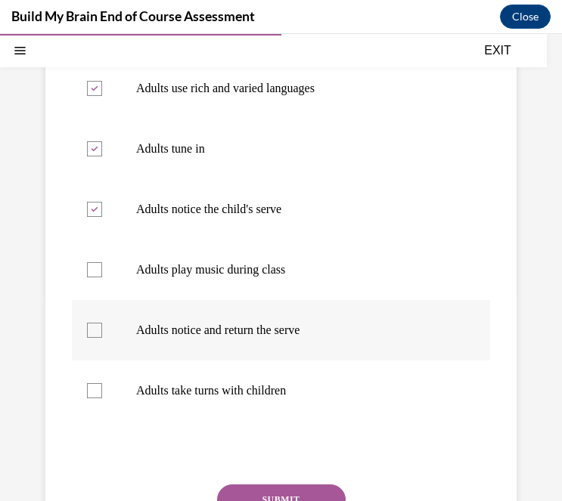
click at [175, 332] on p "Adults notice and return the serve" at bounding box center [294, 330] width 316 height 15
click at [102, 332] on input "Adults notice and return the serve" at bounding box center [94, 330] width 15 height 15
checkbox input "true"
click at [197, 399] on label "Adults take turns with children" at bounding box center [281, 391] width 418 height 61
click at [102, 399] on input "Adults take turns with children" at bounding box center [94, 390] width 15 height 15
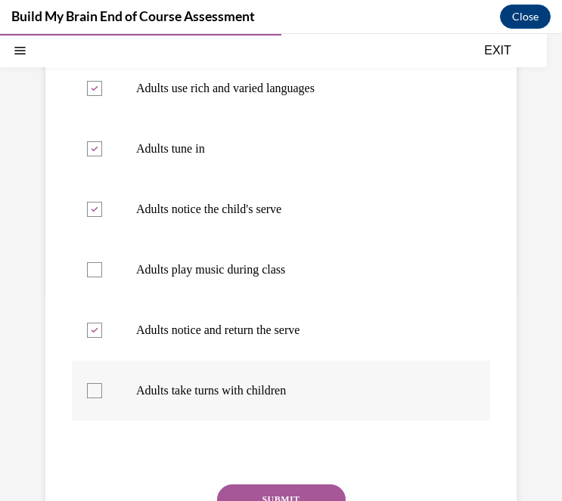
checkbox input "true"
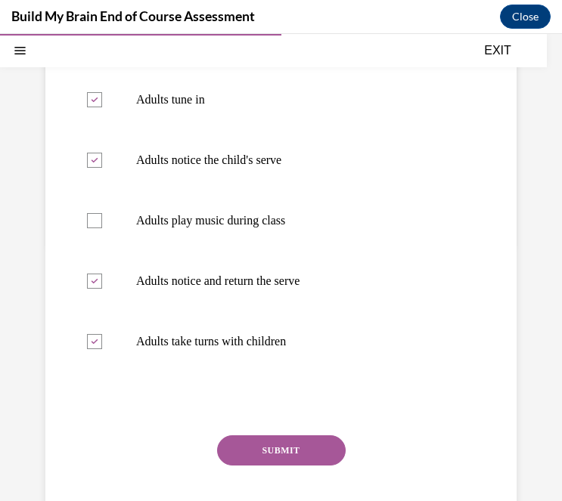
scroll to position [298, 0]
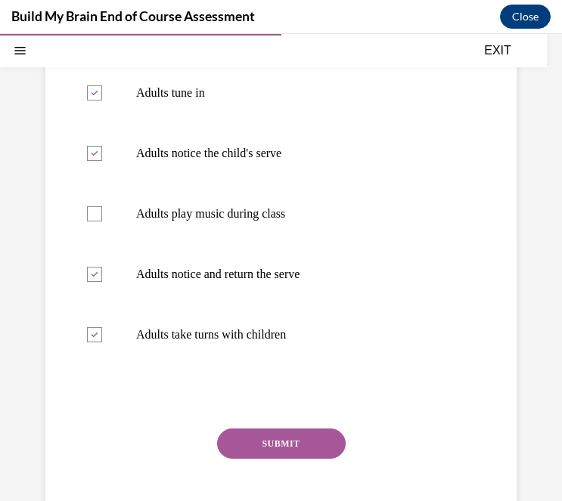
click at [301, 439] on button "SUBMIT" at bounding box center [281, 444] width 129 height 30
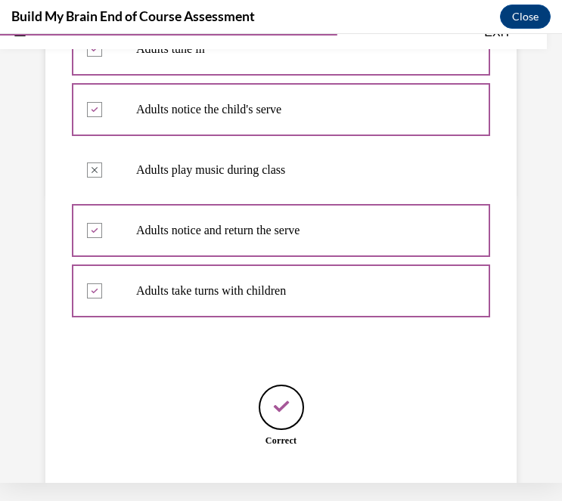
scroll to position [417, 0]
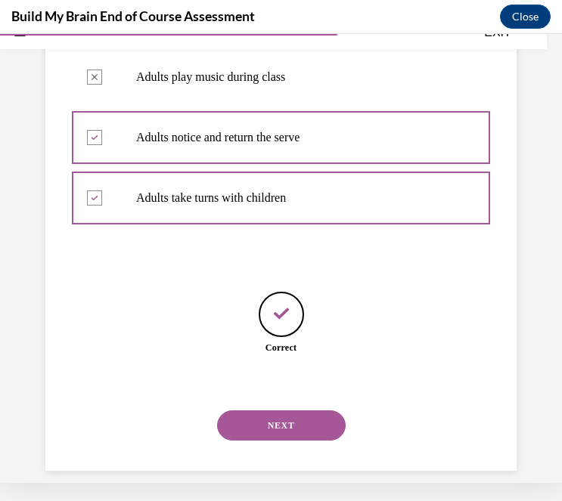
click at [292, 412] on button "NEXT" at bounding box center [281, 426] width 129 height 30
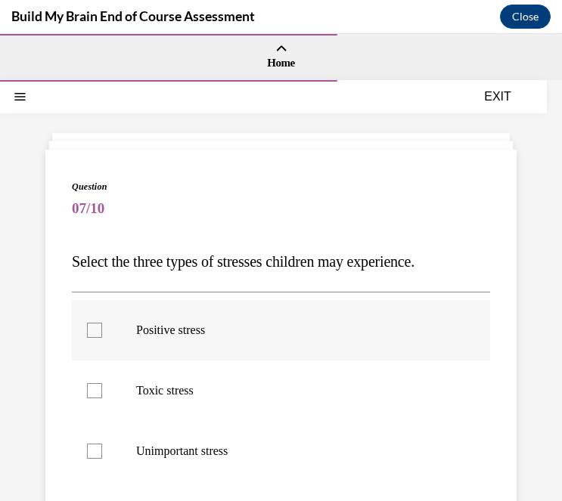
scroll to position [89, 0]
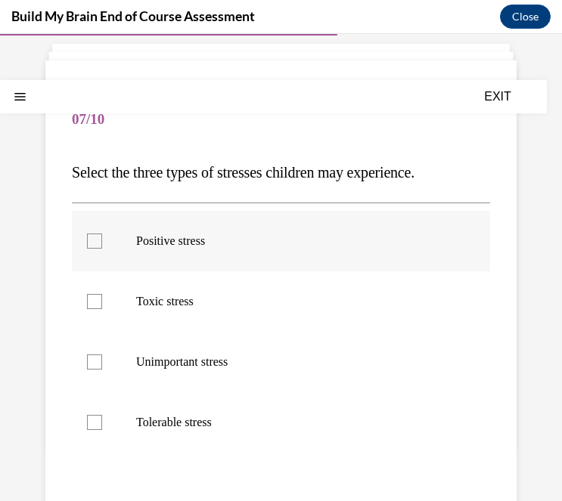
click at [159, 251] on label "Positive stress" at bounding box center [281, 241] width 418 height 61
click at [102, 249] on input "Positive stress" at bounding box center [94, 241] width 15 height 15
checkbox input "true"
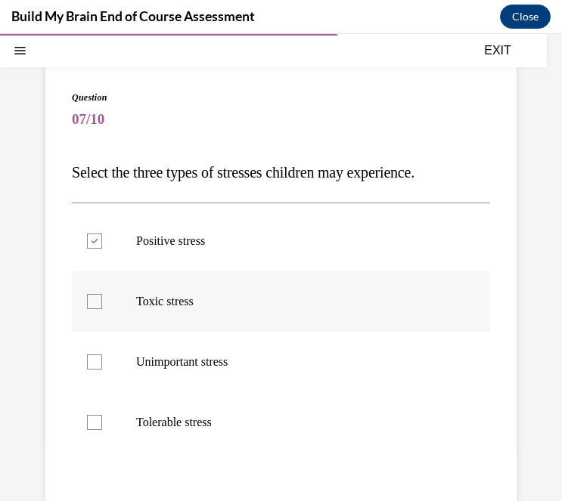
click at [160, 318] on label "Toxic stress" at bounding box center [281, 302] width 418 height 61
click at [102, 309] on input "Toxic stress" at bounding box center [94, 301] width 15 height 15
click at [104, 302] on label "Toxic stress" at bounding box center [281, 302] width 418 height 61
click at [102, 302] on input "Toxic stress" at bounding box center [94, 301] width 15 height 15
click at [119, 425] on div "Question 07/10 Select the three types of stresses children may experience. Posi…" at bounding box center [281, 366] width 418 height 550
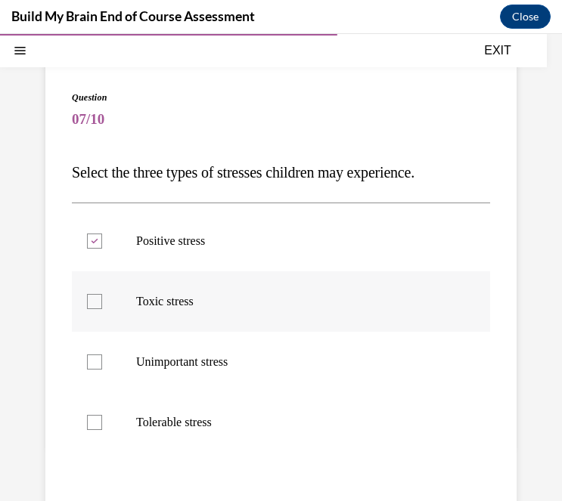
scroll to position [178, 0]
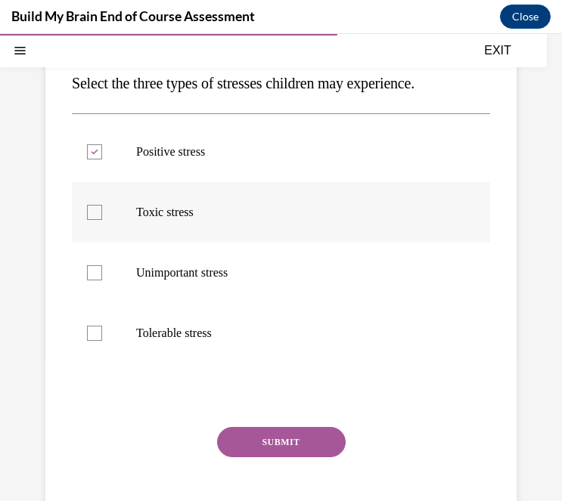
click at [84, 215] on label "Toxic stress" at bounding box center [281, 212] width 418 height 61
click at [87, 215] on input "Toxic stress" at bounding box center [94, 212] width 15 height 15
checkbox input "true"
click at [96, 334] on div at bounding box center [94, 333] width 15 height 15
click at [96, 334] on input "Tolerable stress" at bounding box center [94, 333] width 15 height 15
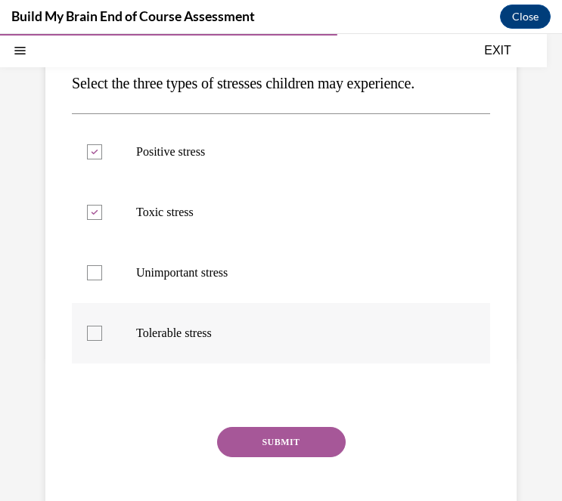
checkbox input "true"
click at [296, 444] on button "SUBMIT" at bounding box center [281, 442] width 129 height 30
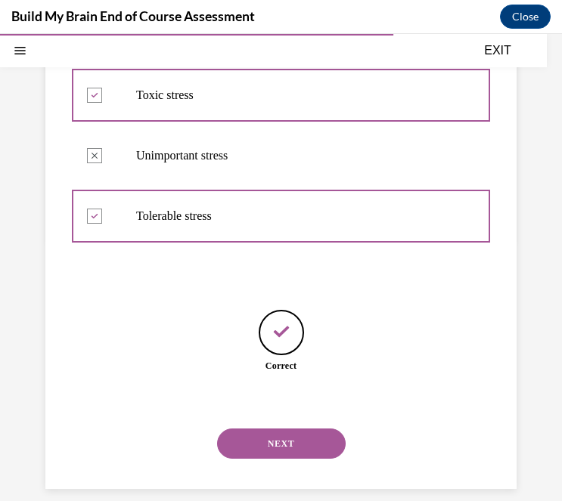
scroll to position [18, 0]
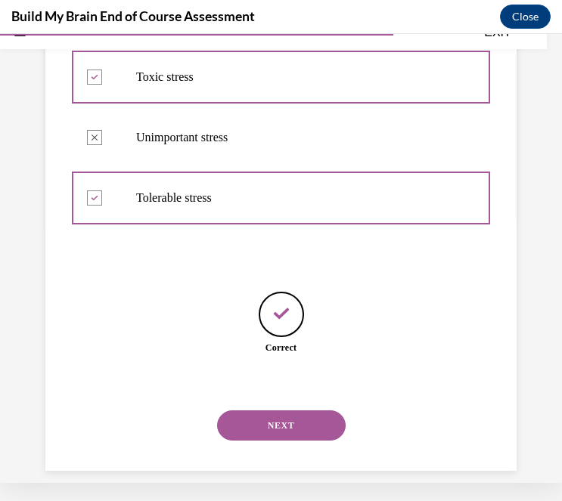
click at [287, 415] on button "NEXT" at bounding box center [281, 426] width 129 height 30
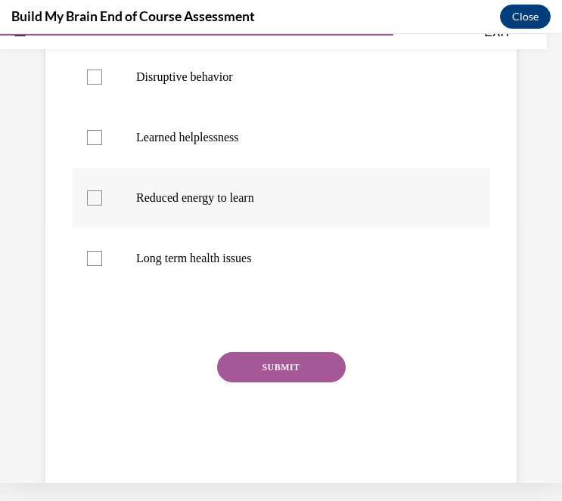
scroll to position [46, 0]
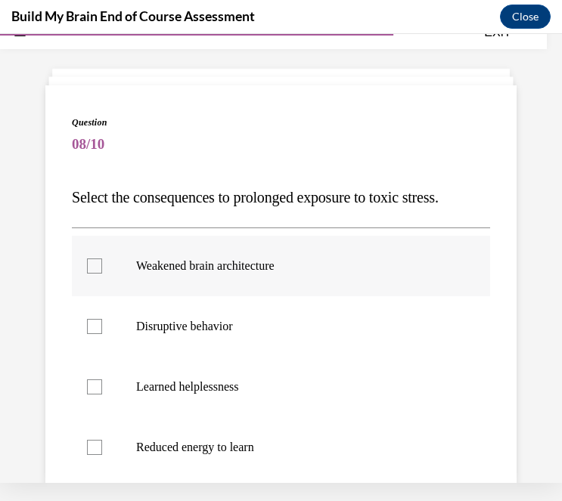
click at [171, 280] on label "Weakened brain architecture" at bounding box center [281, 266] width 418 height 61
click at [102, 274] on input "Weakened brain architecture" at bounding box center [94, 266] width 15 height 15
checkbox input "true"
click at [172, 323] on p "Disruptive behavior" at bounding box center [294, 326] width 316 height 15
click at [102, 323] on input "Disruptive behavior" at bounding box center [94, 326] width 15 height 15
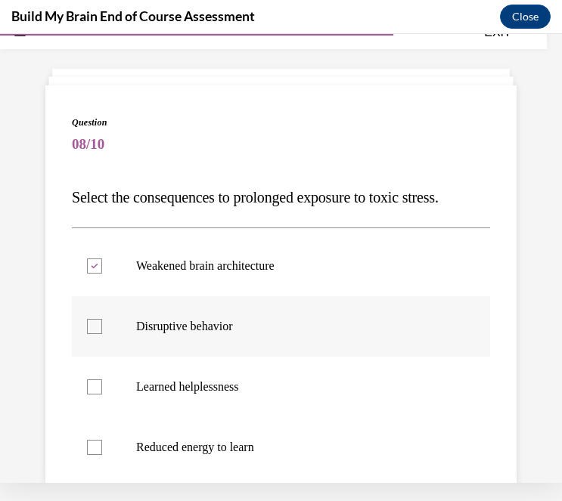
checkbox input "true"
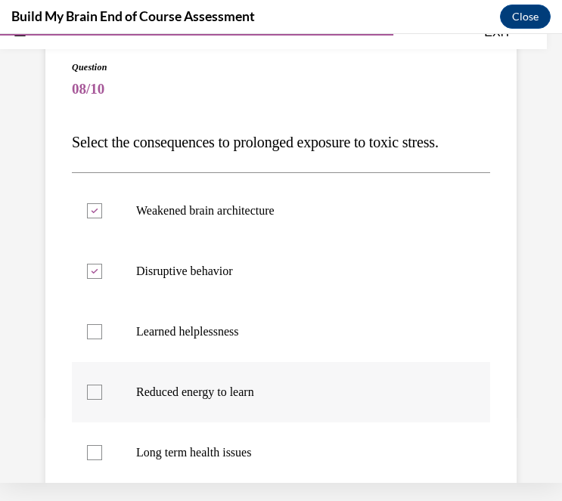
click at [175, 389] on p "Reduced energy to learn" at bounding box center [294, 392] width 316 height 15
click at [102, 389] on input "Reduced energy to learn" at bounding box center [94, 392] width 15 height 15
checkbox input "true"
click at [166, 461] on label "Long term health issues" at bounding box center [281, 453] width 418 height 61
click at [102, 461] on input "Long term health issues" at bounding box center [94, 452] width 15 height 15
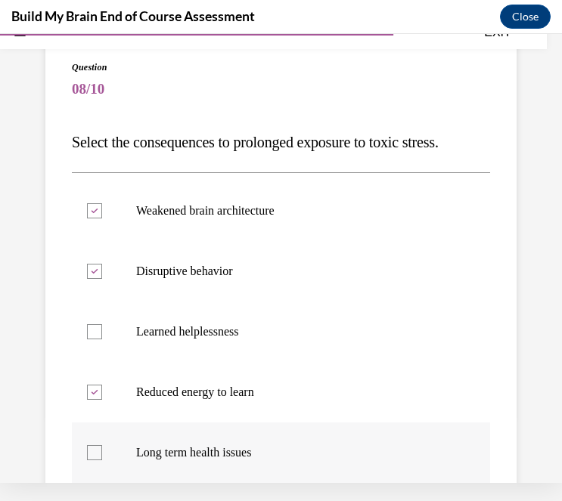
checkbox input "true"
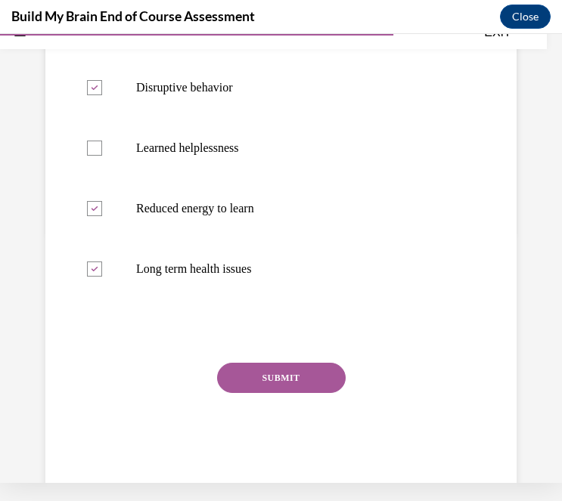
click at [265, 380] on button "SUBMIT" at bounding box center [281, 378] width 129 height 30
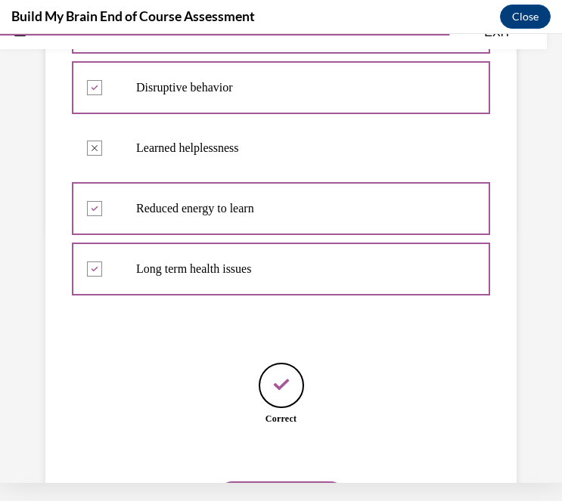
scroll to position [356, 0]
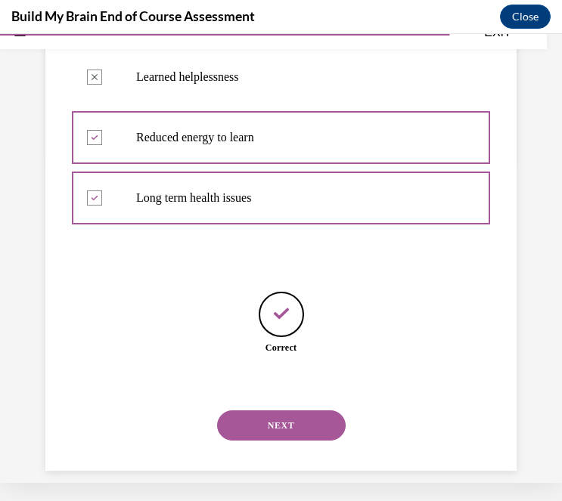
click at [267, 411] on button "NEXT" at bounding box center [281, 426] width 129 height 30
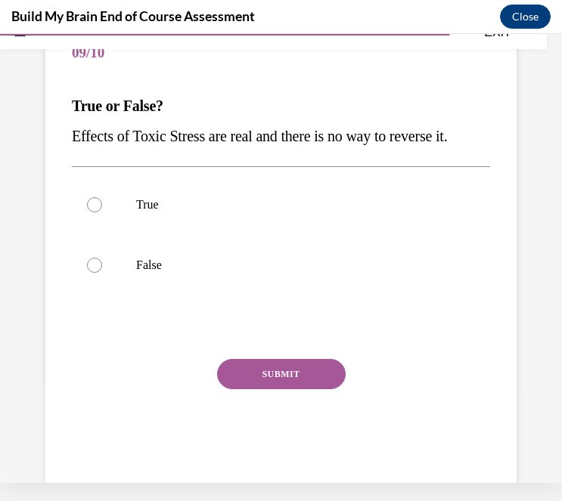
scroll to position [0, 0]
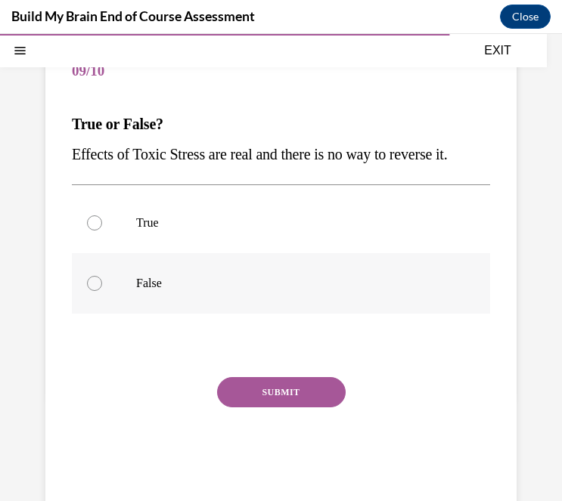
click at [187, 276] on p "False" at bounding box center [294, 283] width 316 height 15
click at [102, 276] on input "False" at bounding box center [94, 283] width 15 height 15
radio input "true"
click at [290, 395] on button "SUBMIT" at bounding box center [281, 392] width 129 height 30
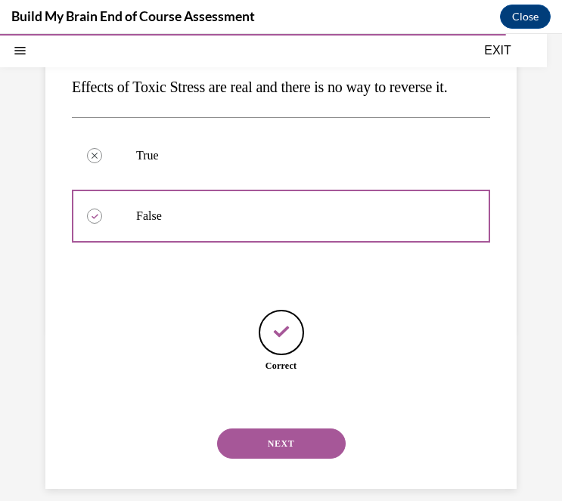
scroll to position [18, 0]
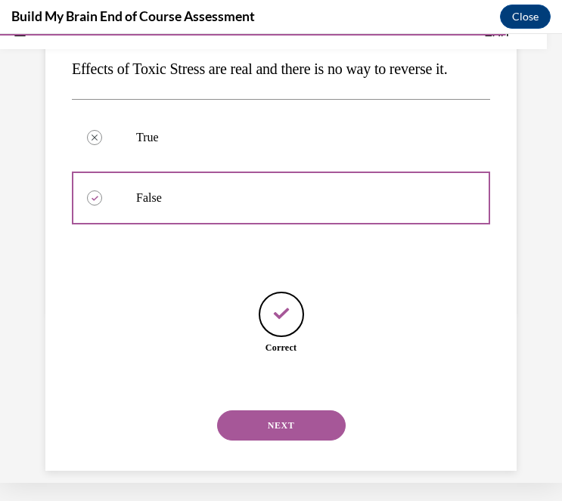
click at [292, 411] on button "NEXT" at bounding box center [281, 426] width 129 height 30
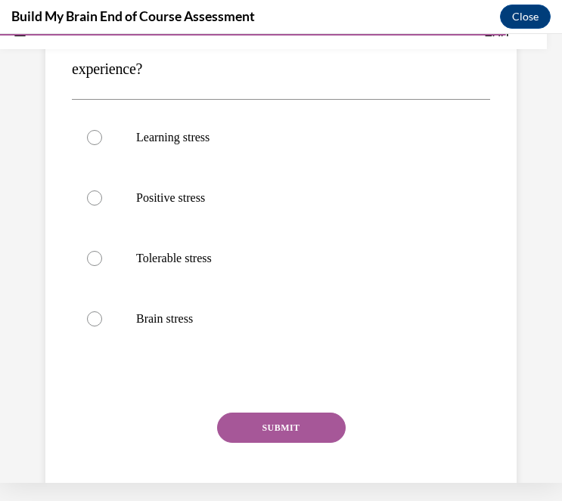
scroll to position [46, 0]
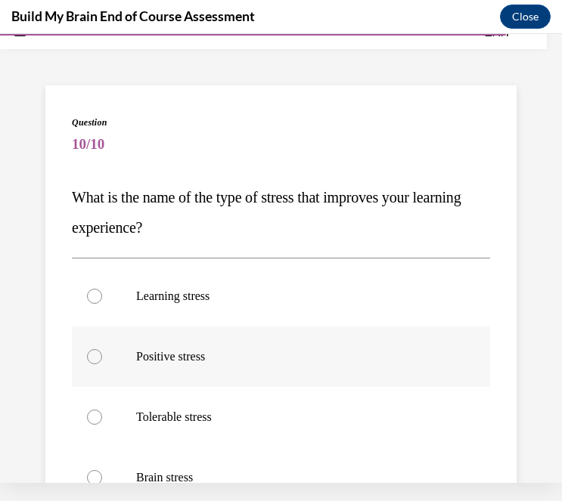
click at [193, 344] on label "Positive stress" at bounding box center [281, 357] width 418 height 61
click at [102, 349] on input "Positive stress" at bounding box center [94, 356] width 15 height 15
radio input "true"
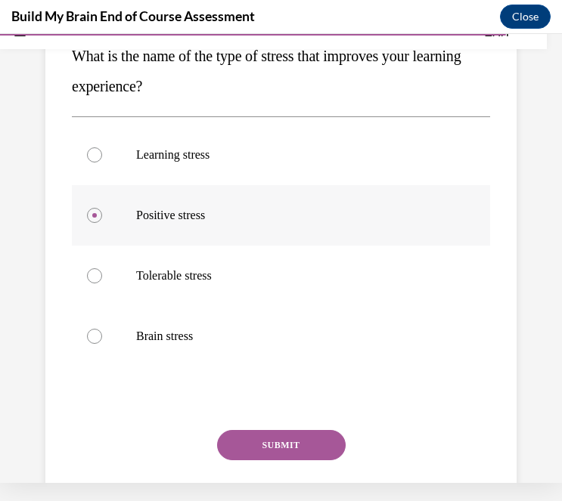
scroll to position [186, 0]
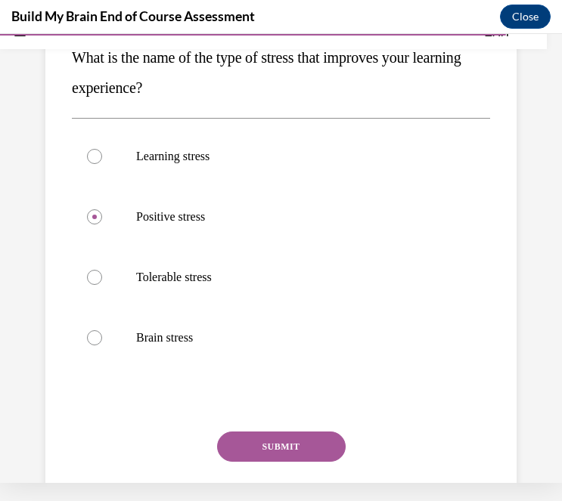
click at [286, 439] on button "SUBMIT" at bounding box center [281, 447] width 129 height 30
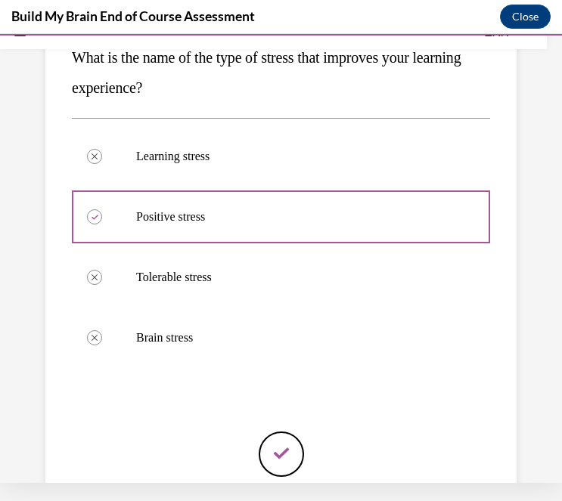
scroll to position [326, 0]
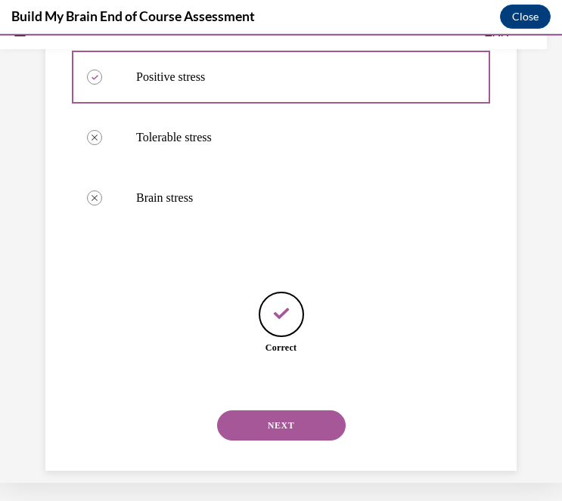
click at [293, 411] on button "NEXT" at bounding box center [281, 426] width 129 height 30
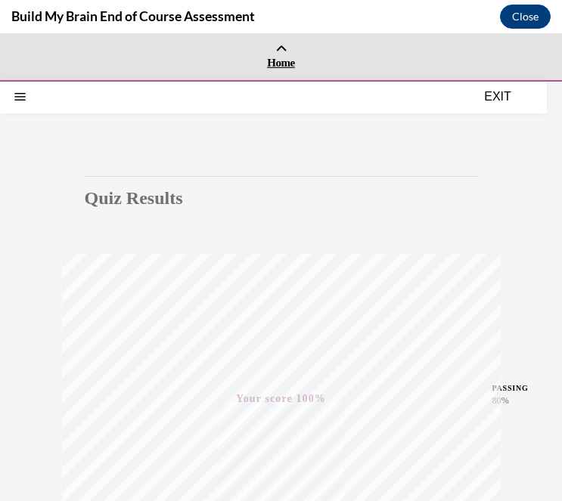
scroll to position [0, 0]
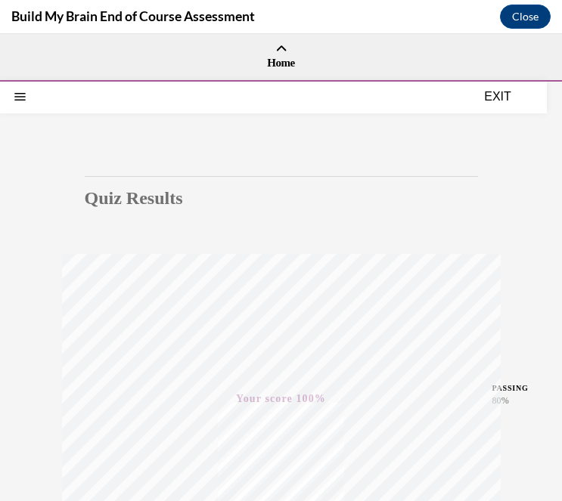
click at [499, 104] on button "EXIT" at bounding box center [497, 97] width 91 height 18
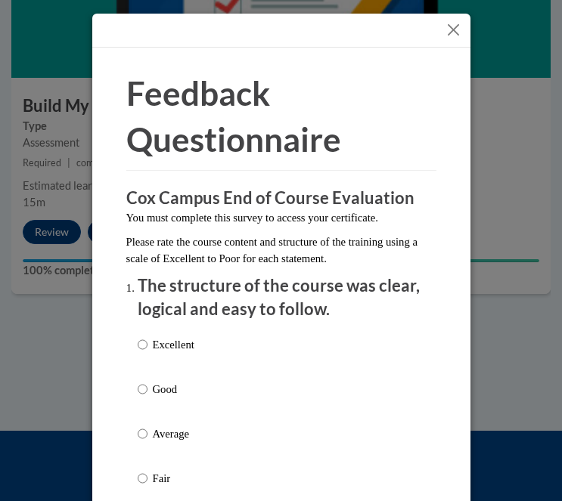
click at [451, 36] on button "Close" at bounding box center [453, 29] width 19 height 19
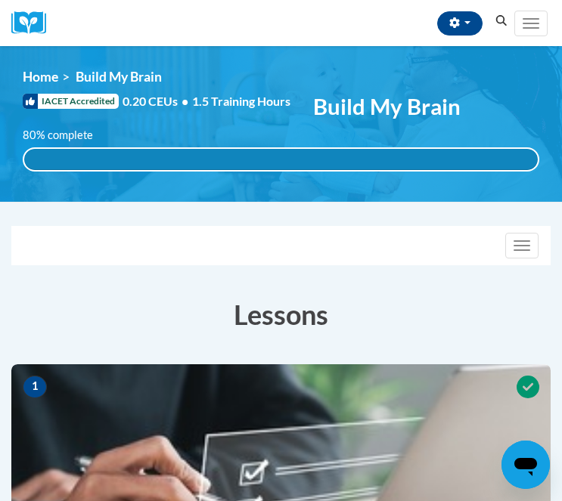
click at [499, 20] on icon "Search" at bounding box center [502, 20] width 14 height 11
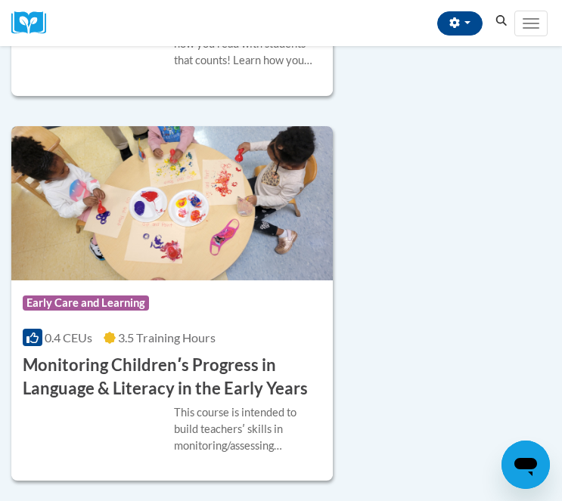
scroll to position [6778, 0]
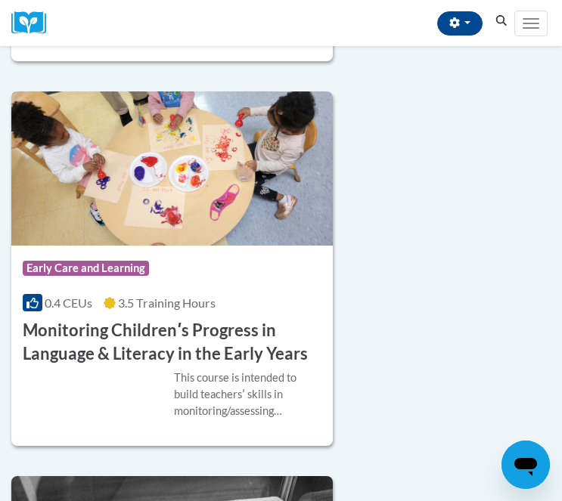
click at [225, 319] on h3 "Monitoring Childrenʹs Progress in Language & Literacy in the Early Years" at bounding box center [172, 342] width 299 height 47
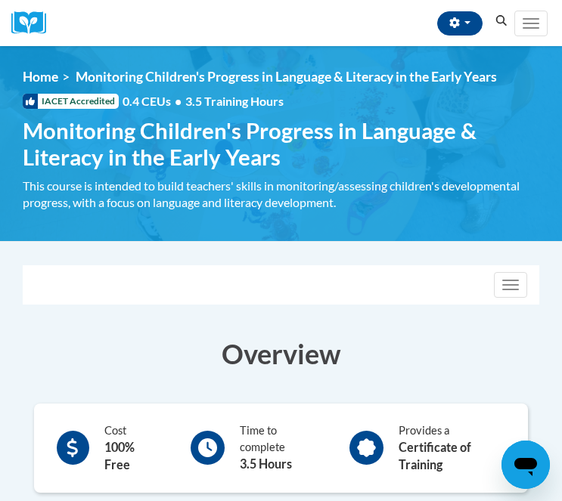
drag, startPoint x: 517, startPoint y: 295, endPoint x: 476, endPoint y: 315, distance: 46.3
click at [517, 295] on button "Toggle navigation" at bounding box center [510, 285] width 33 height 26
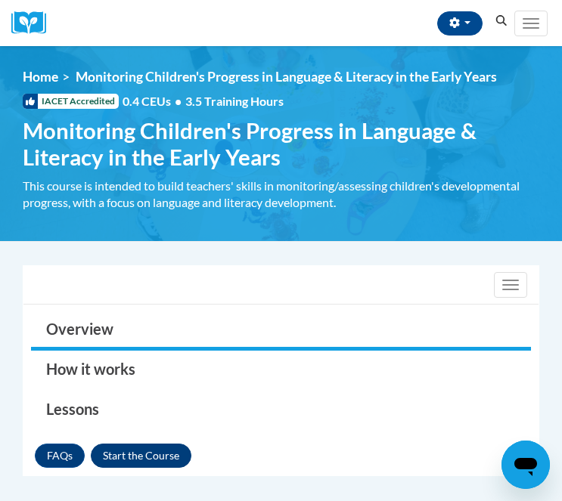
click at [140, 459] on button "Enroll" at bounding box center [141, 456] width 101 height 24
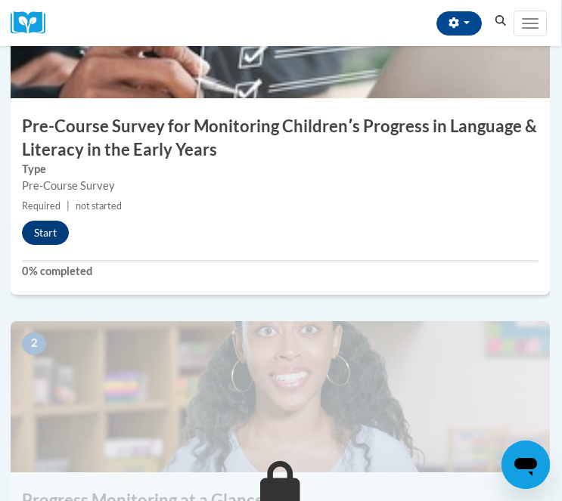
click at [54, 231] on button "Start" at bounding box center [45, 233] width 47 height 24
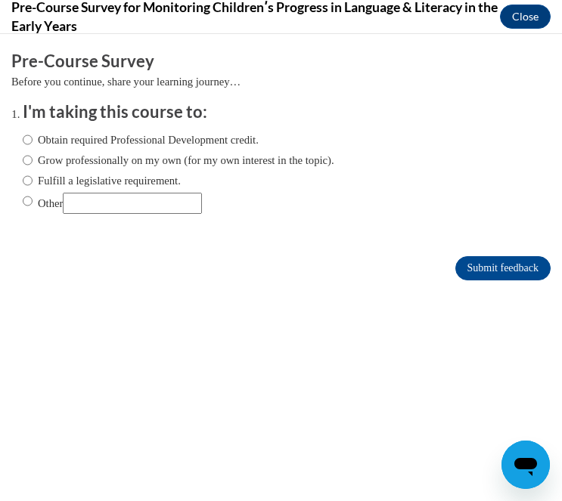
click at [29, 144] on input "Obtain required Professional Development credit." at bounding box center [28, 140] width 10 height 17
radio input "true"
click at [498, 272] on input "Submit feedback" at bounding box center [502, 268] width 95 height 24
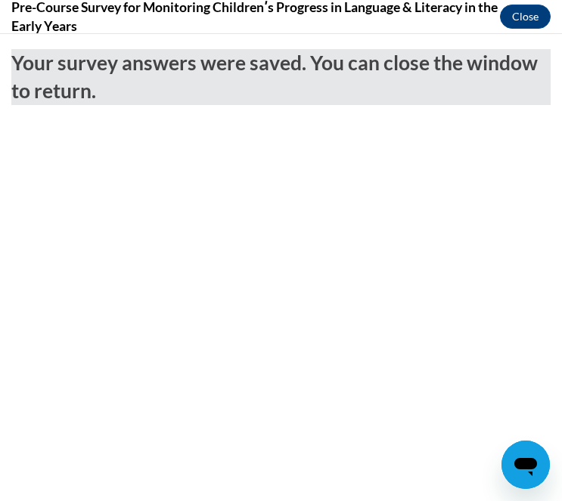
click at [524, 21] on button "Close" at bounding box center [525, 17] width 51 height 24
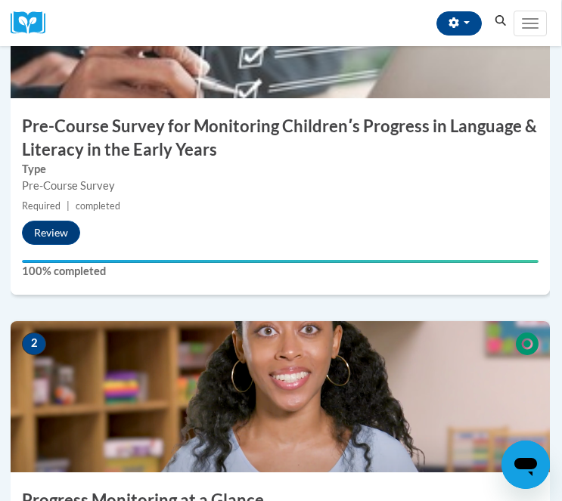
scroll to position [736, 1]
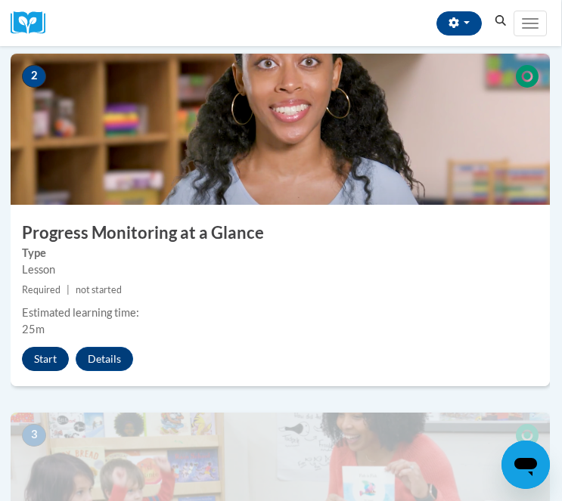
click at [39, 355] on button "Start" at bounding box center [45, 359] width 47 height 24
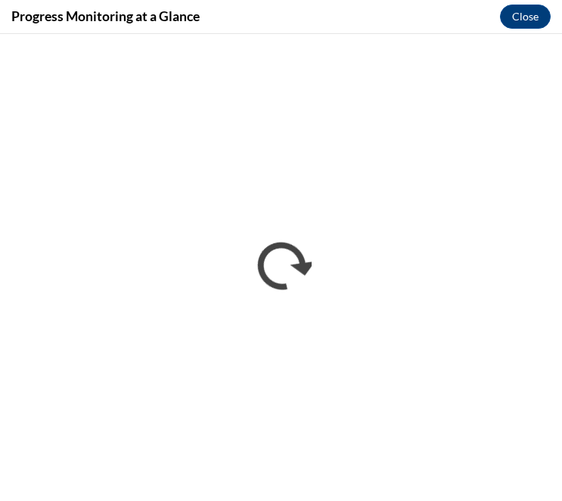
scroll to position [0, 0]
click at [529, 17] on button "Close" at bounding box center [525, 17] width 51 height 24
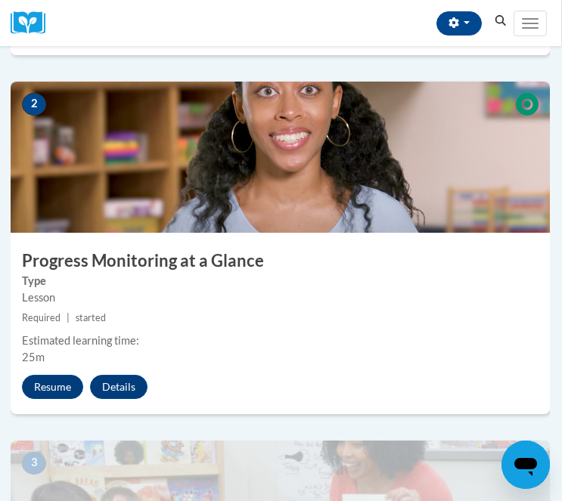
scroll to position [711, 1]
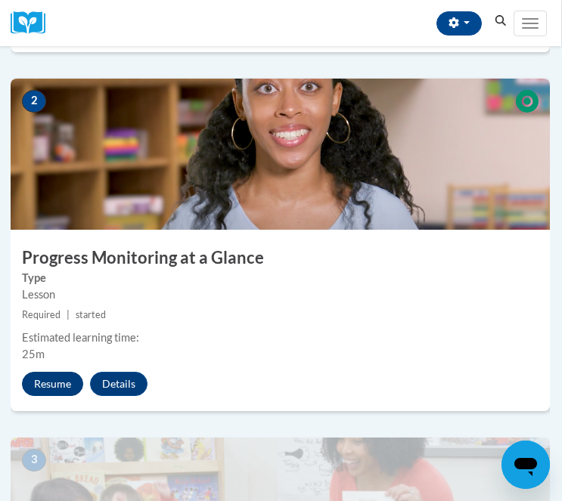
click at [61, 389] on button "Resume" at bounding box center [52, 384] width 61 height 24
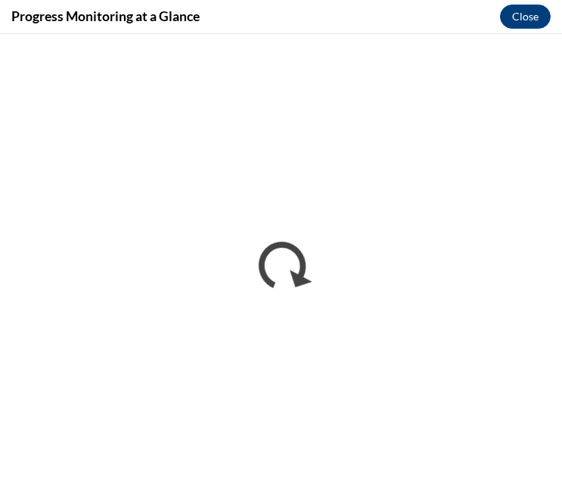
scroll to position [0, 0]
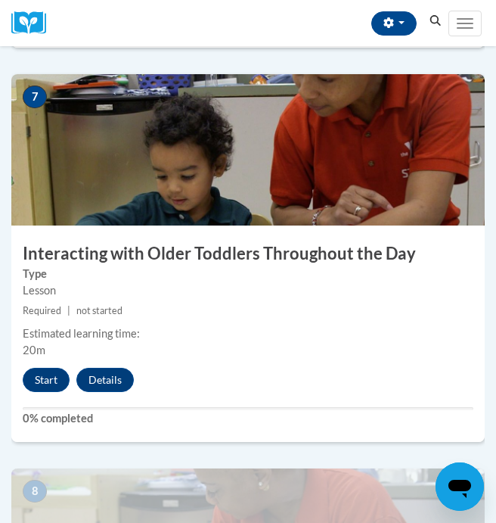
scroll to position [2660, 0]
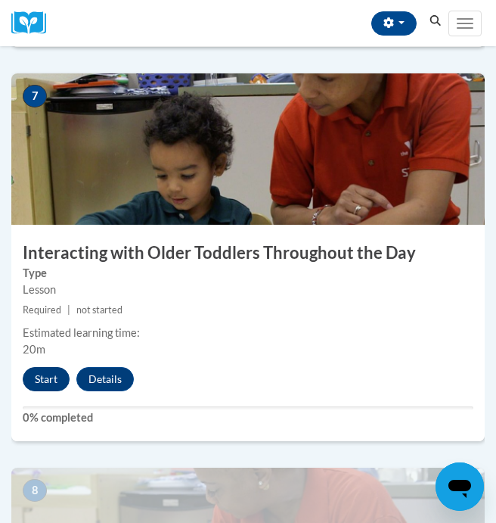
click at [45, 376] on button "Start" at bounding box center [46, 379] width 47 height 24
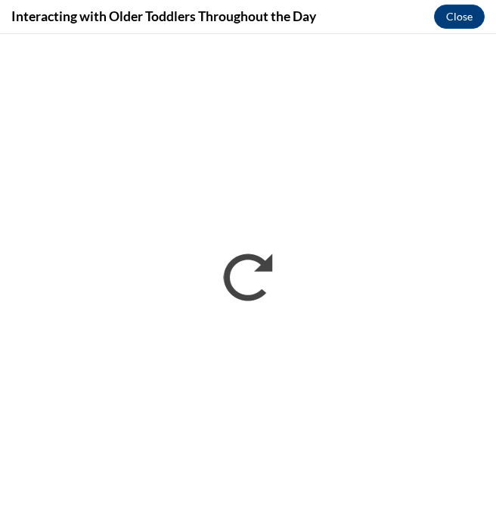
scroll to position [0, 0]
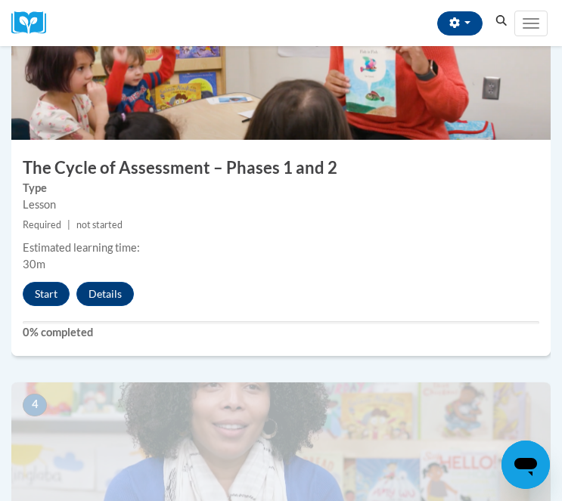
scroll to position [1199, 0]
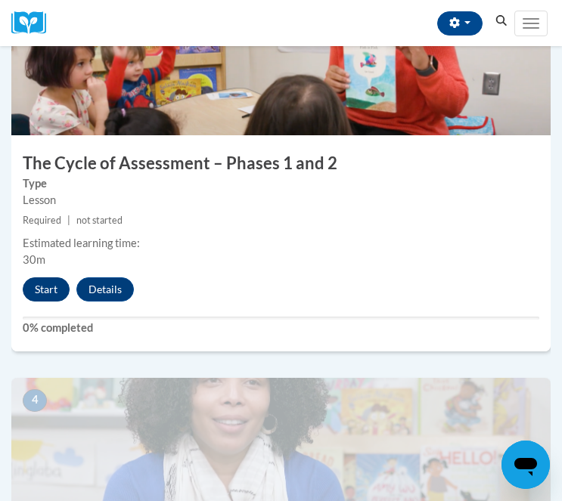
click at [48, 287] on button "Start" at bounding box center [46, 290] width 47 height 24
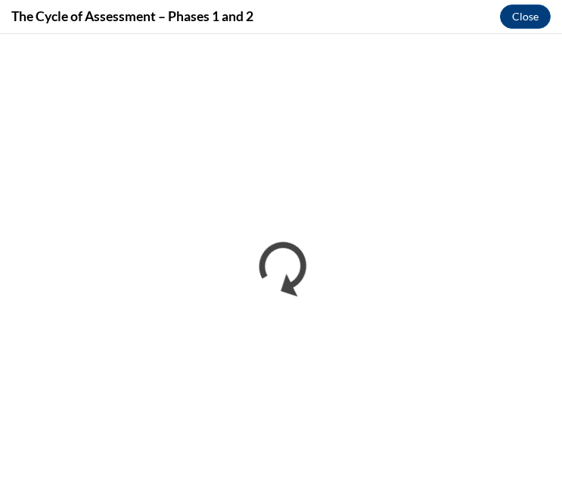
scroll to position [0, 0]
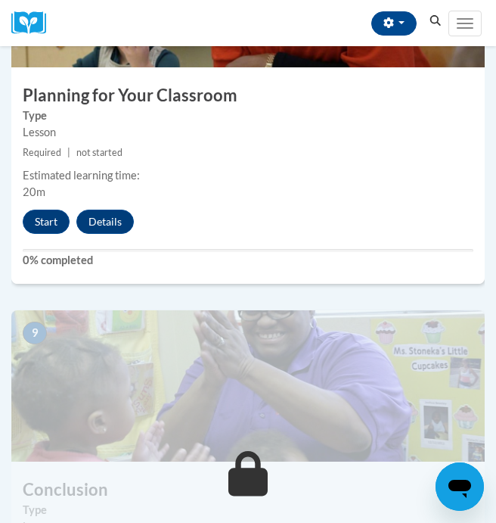
scroll to position [3156, 0]
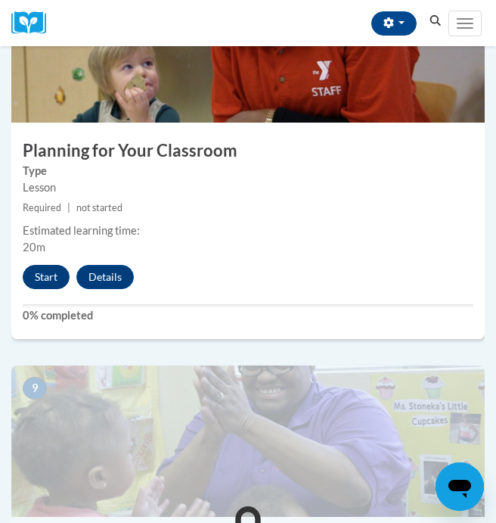
click at [49, 272] on button "Start" at bounding box center [46, 277] width 47 height 24
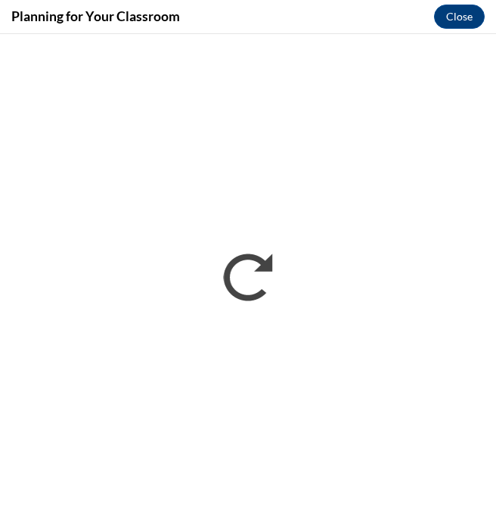
scroll to position [0, 0]
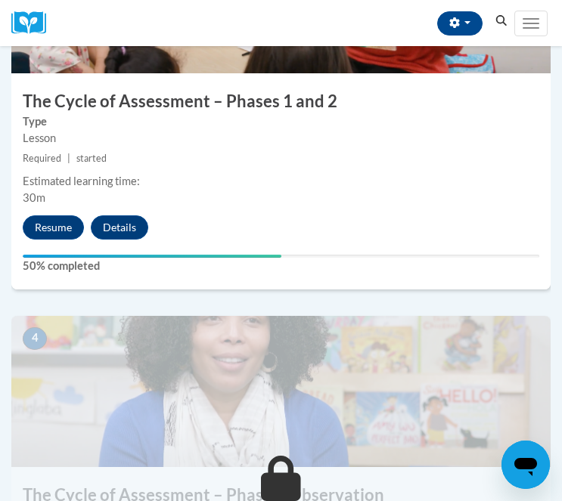
scroll to position [1269, 0]
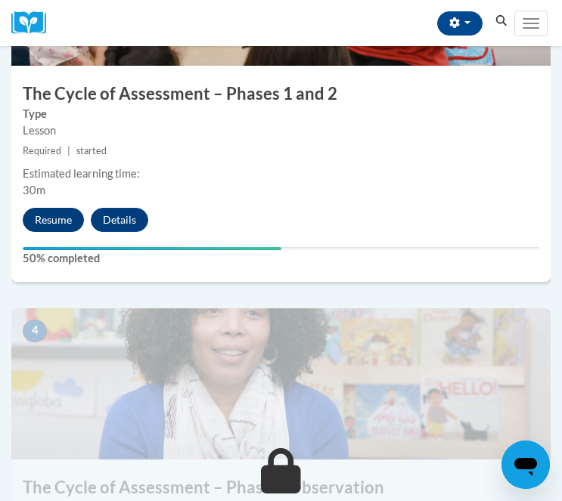
click at [46, 221] on button "Resume" at bounding box center [53, 220] width 61 height 24
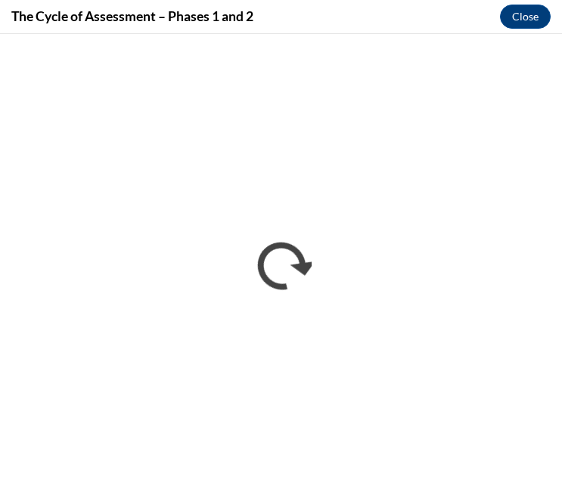
scroll to position [0, 0]
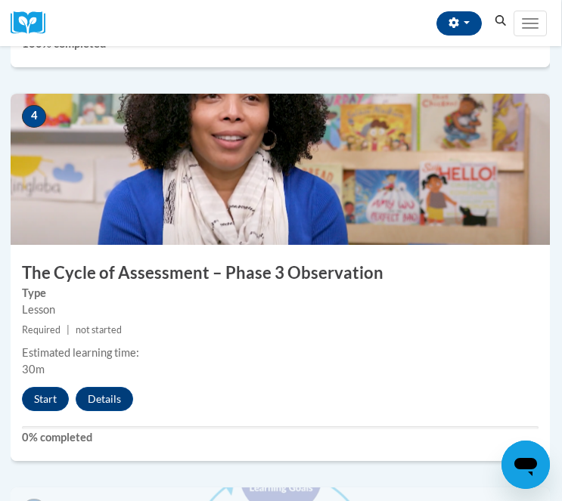
scroll to position [1485, 1]
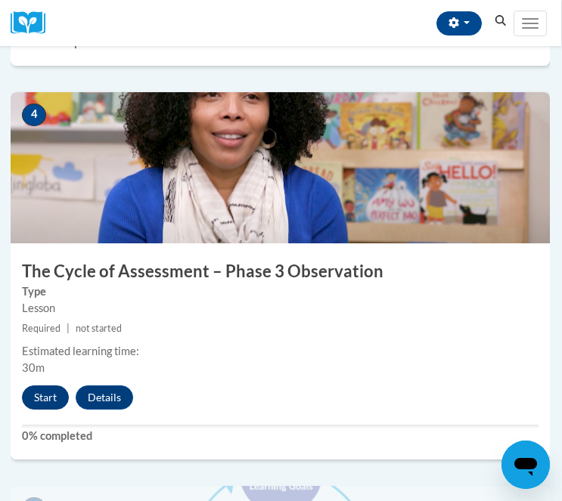
click at [51, 397] on button "Start" at bounding box center [45, 398] width 47 height 24
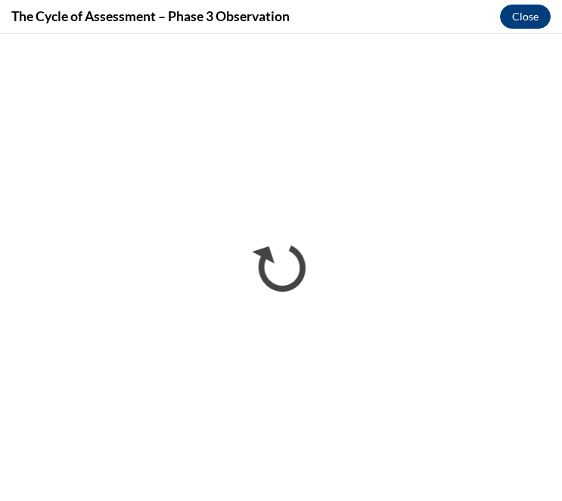
scroll to position [0, 0]
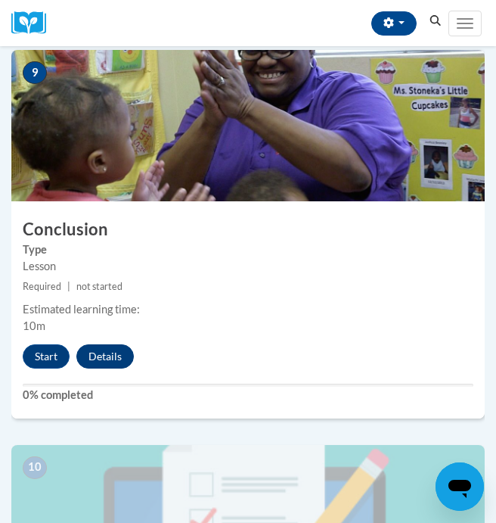
scroll to position [3472, 0]
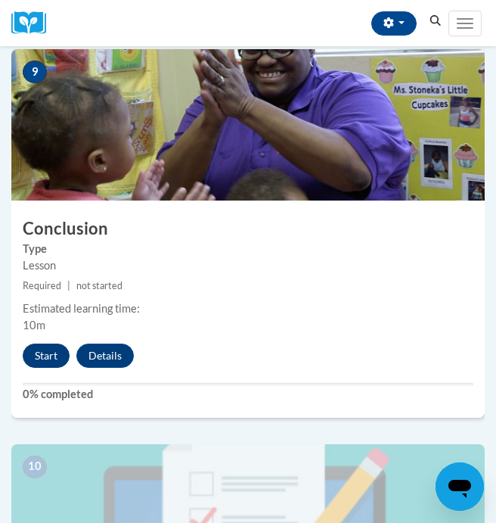
click at [44, 348] on button "Start" at bounding box center [46, 355] width 47 height 24
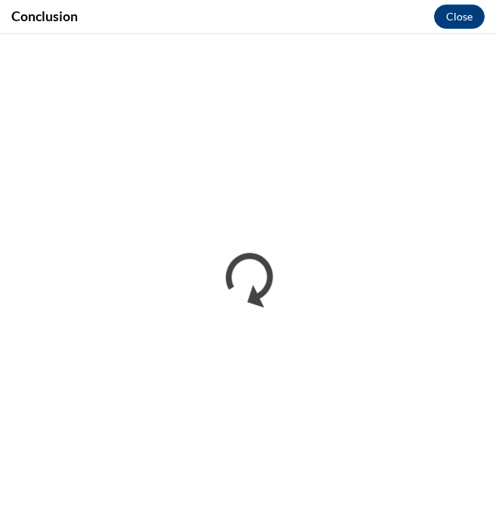
scroll to position [0, 0]
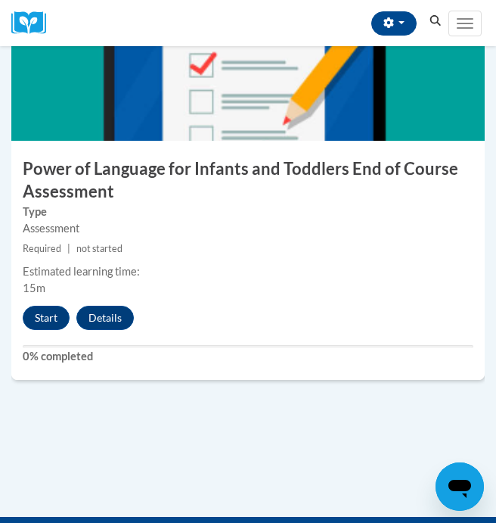
scroll to position [3932, 0]
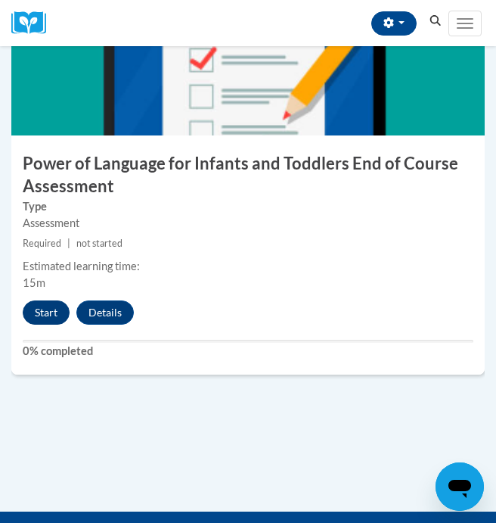
click at [51, 310] on button "Start" at bounding box center [46, 312] width 47 height 24
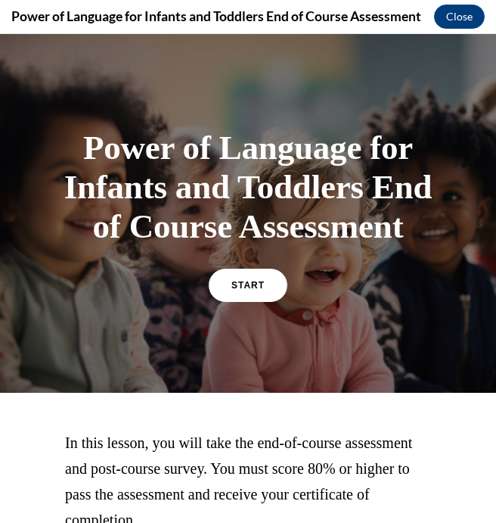
scroll to position [0, 0]
click at [250, 289] on span "START" at bounding box center [248, 284] width 35 height 11
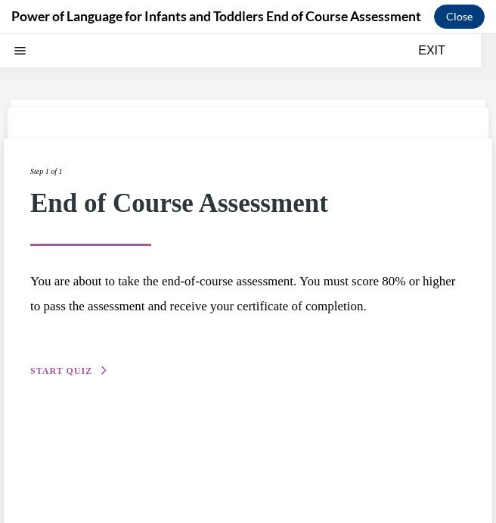
click at [97, 364] on button "START QUIZ" at bounding box center [69, 371] width 79 height 14
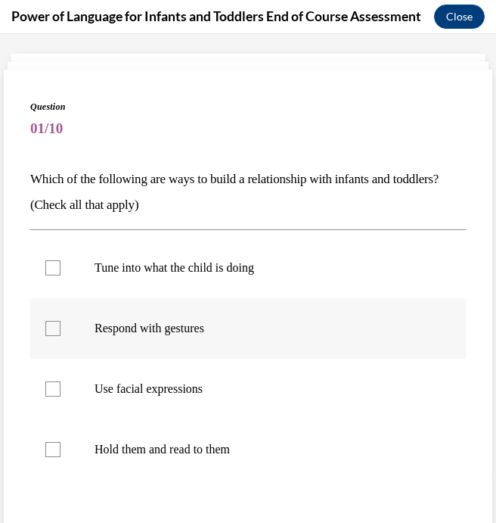
scroll to position [147, 0]
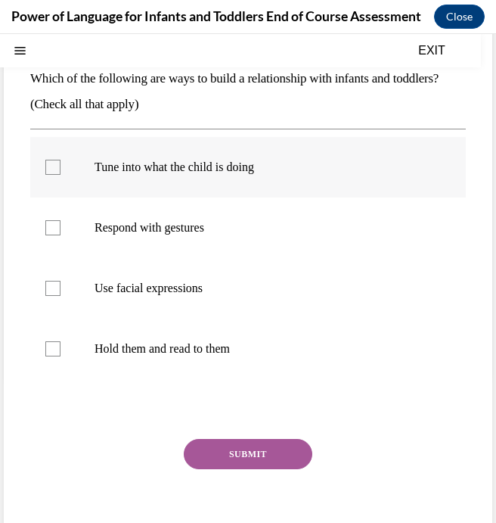
click at [102, 165] on p "Tune into what the child is doing" at bounding box center [262, 167] width 334 height 15
click at [61, 165] on input "Tune into what the child is doing" at bounding box center [52, 167] width 15 height 15
checkbox input "true"
click at [100, 240] on label "Respond with gestures" at bounding box center [248, 227] width 436 height 61
click at [61, 235] on input "Respond with gestures" at bounding box center [52, 227] width 15 height 15
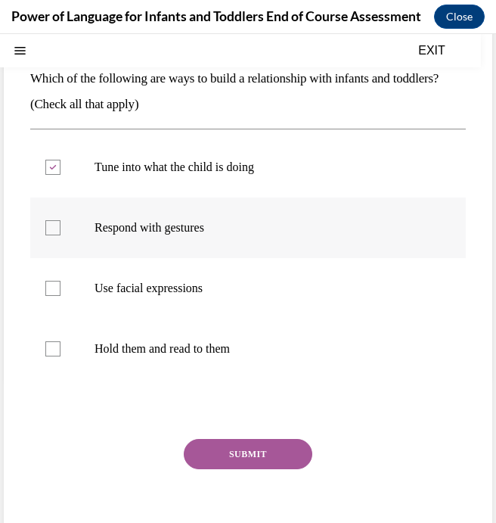
checkbox input "true"
click at [104, 287] on p "Use facial expressions" at bounding box center [262, 288] width 334 height 15
click at [61, 287] on input "Use facial expressions" at bounding box center [52, 288] width 15 height 15
checkbox input "true"
click at [229, 467] on button "SUBMIT" at bounding box center [248, 454] width 129 height 30
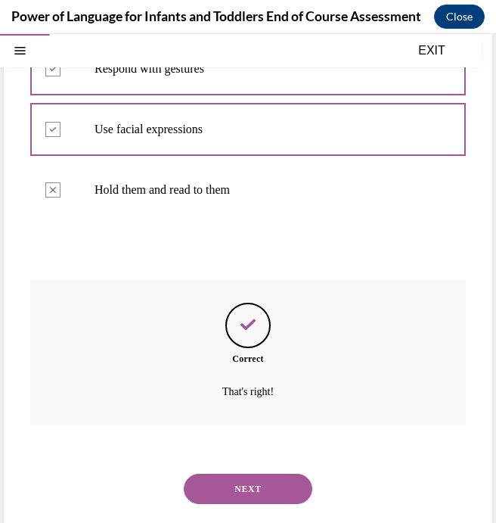
scroll to position [18, 0]
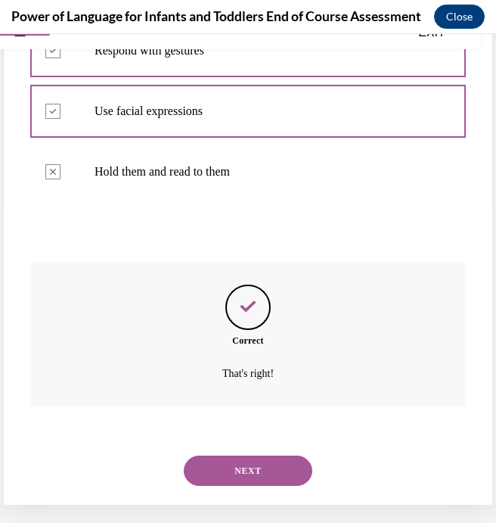
click at [244, 455] on button "NEXT" at bounding box center [248, 470] width 129 height 30
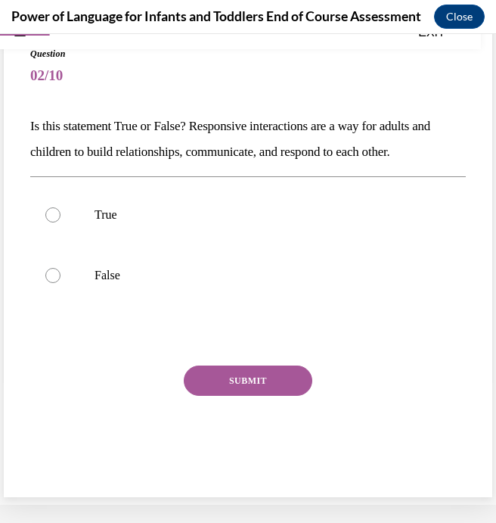
scroll to position [46, 0]
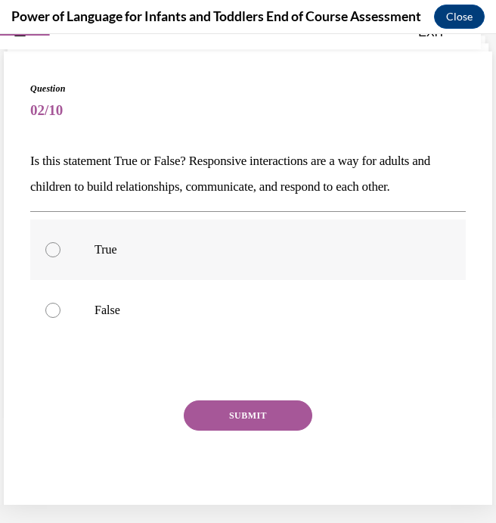
click at [99, 243] on p "True" at bounding box center [262, 249] width 334 height 15
click at [61, 243] on input "True" at bounding box center [52, 249] width 15 height 15
radio input "true"
click at [256, 424] on button "SUBMIT" at bounding box center [248, 415] width 129 height 30
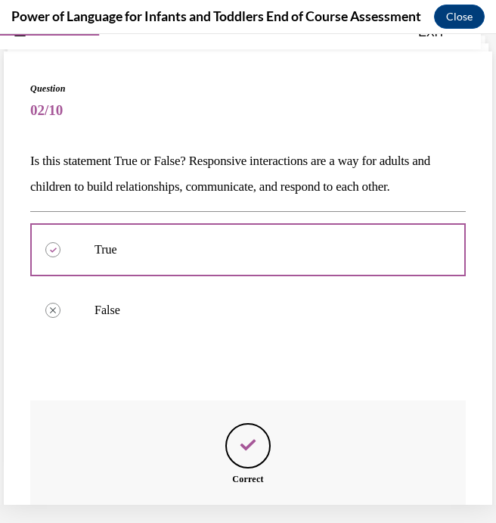
scroll to position [185, 0]
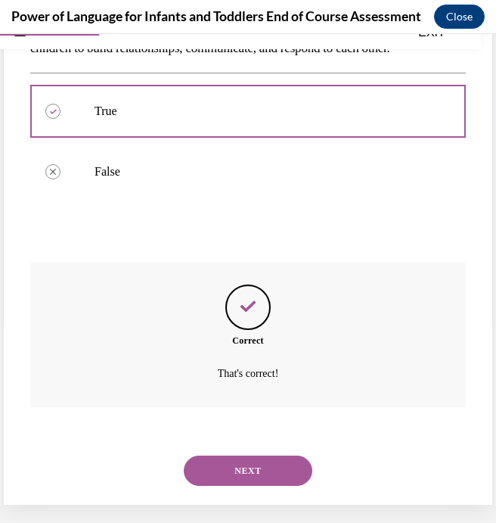
click at [249, 455] on button "NEXT" at bounding box center [248, 470] width 129 height 30
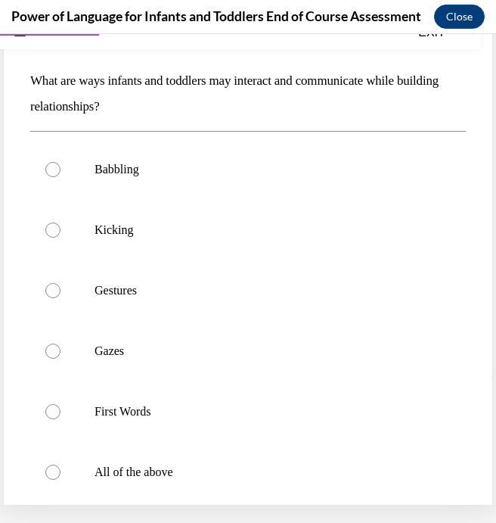
scroll to position [128, 0]
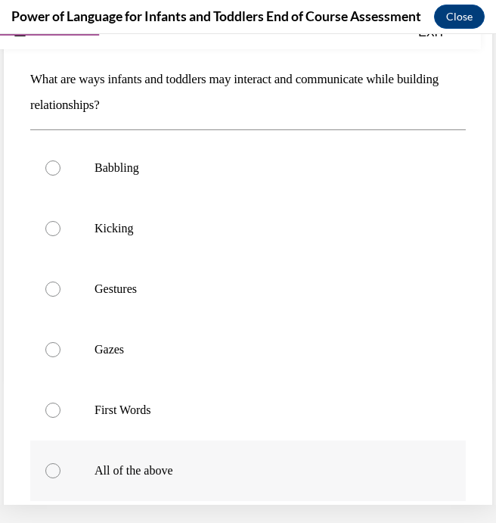
click at [48, 474] on div at bounding box center [52, 470] width 15 height 15
click at [48, 474] on input "All of the above" at bounding box center [52, 470] width 15 height 15
radio input "true"
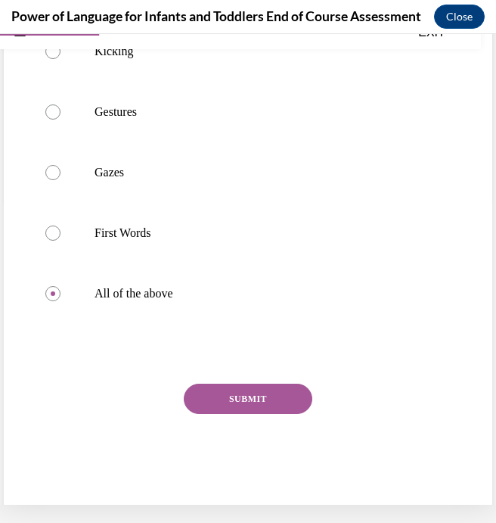
click at [224, 398] on button "SUBMIT" at bounding box center [248, 398] width 129 height 30
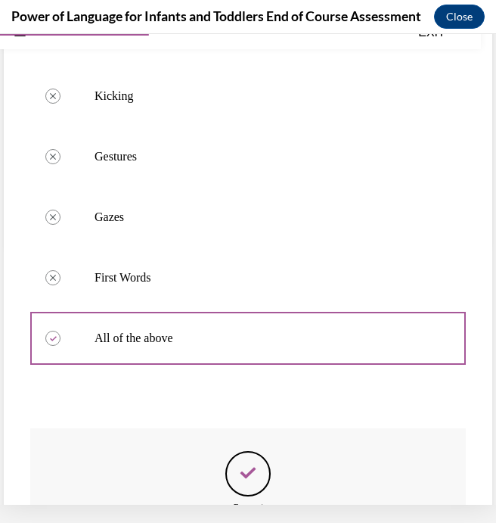
scroll to position [427, 0]
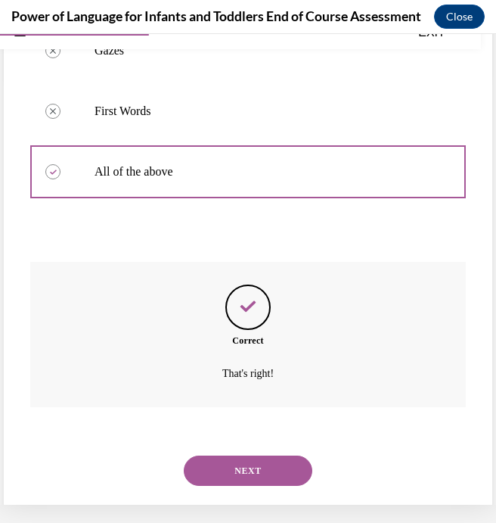
click at [244, 455] on button "NEXT" at bounding box center [248, 470] width 129 height 30
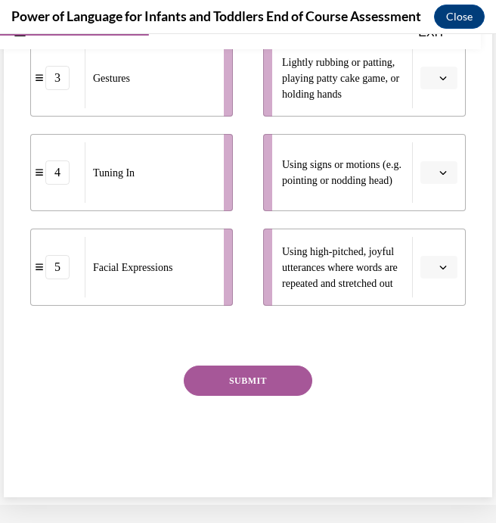
scroll to position [46, 0]
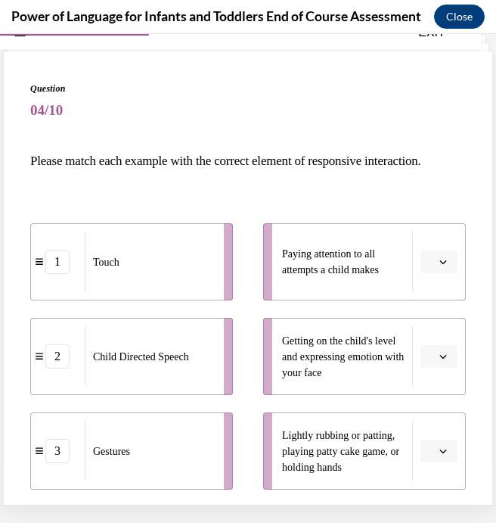
click at [444, 263] on icon "button" at bounding box center [443, 262] width 7 height 4
click at [444, 263] on li "Paying attention to all attempts a child makes" at bounding box center [364, 261] width 203 height 77
click at [441, 318] on li "Getting on the child's level and expressing emotion with your face" at bounding box center [364, 356] width 203 height 77
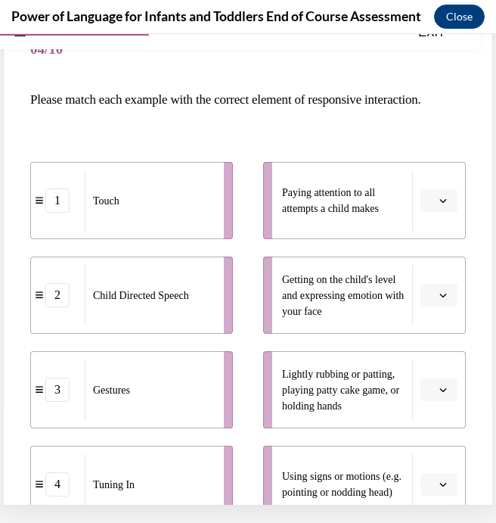
click at [445, 201] on icon "button" at bounding box center [443, 201] width 8 height 8
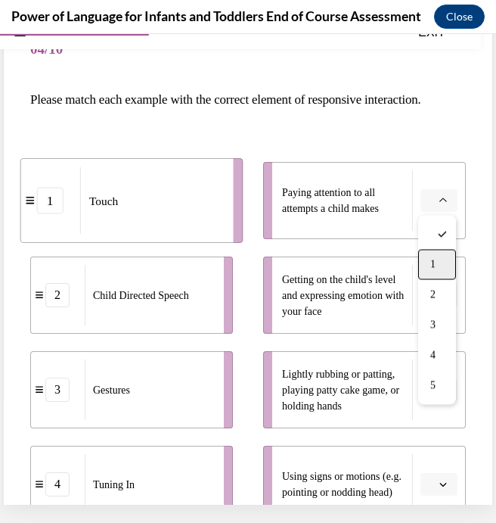
click at [433, 264] on span "1" at bounding box center [432, 265] width 5 height 12
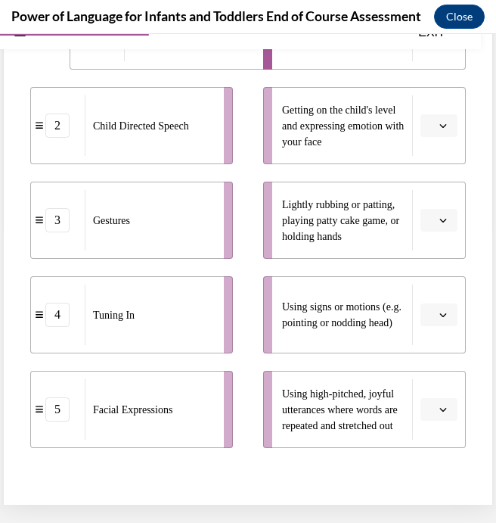
scroll to position [221, 0]
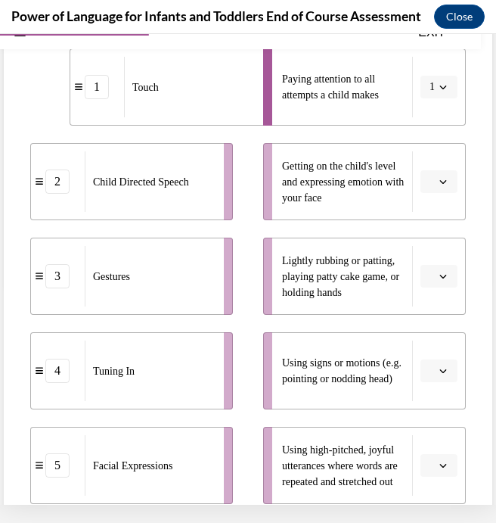
click at [444, 181] on icon "button" at bounding box center [443, 182] width 8 height 8
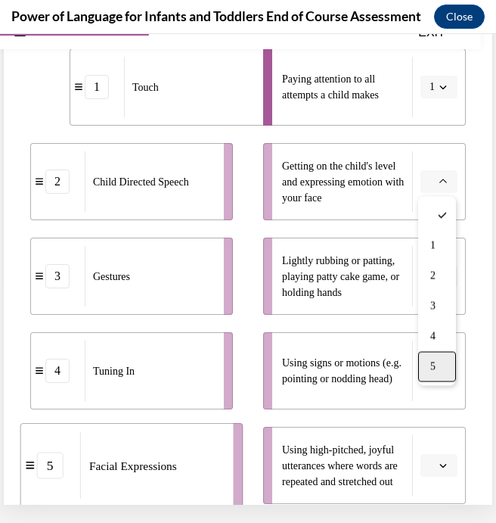
click at [430, 371] on span "5" at bounding box center [432, 367] width 5 height 12
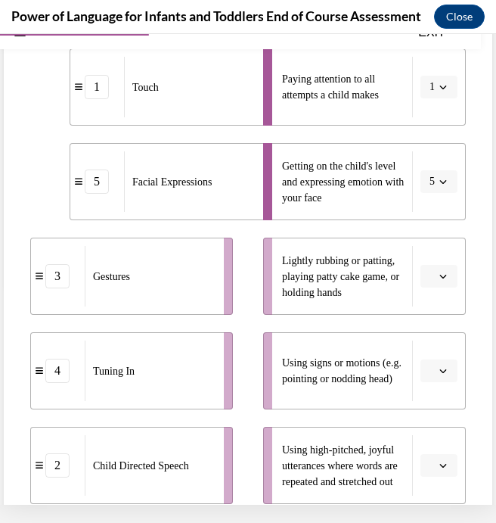
click at [435, 273] on button "button" at bounding box center [438, 276] width 37 height 23
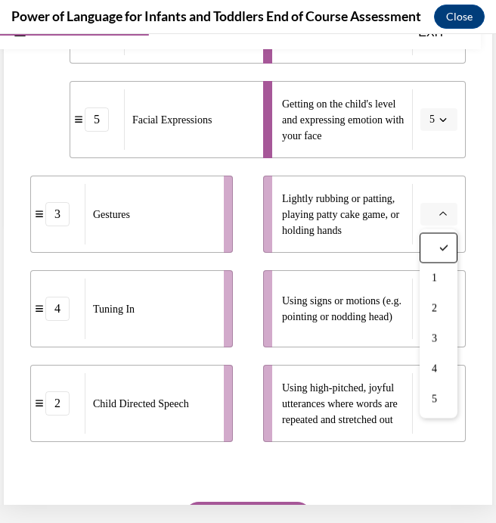
click at [474, 198] on div "Question 04/10 Please match each example with the correct element of responsive…" at bounding box center [248, 224] width 489 height 818
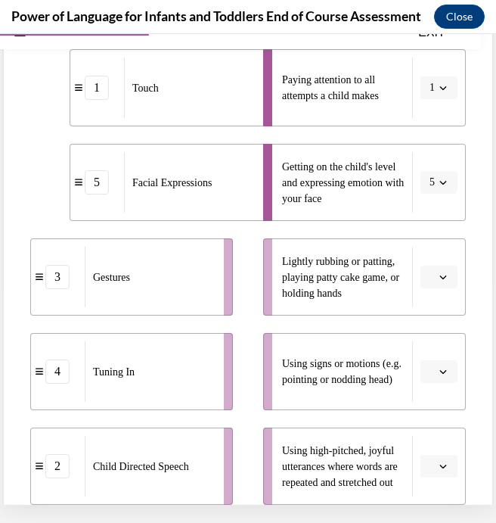
click at [441, 85] on icon "button" at bounding box center [443, 88] width 8 height 8
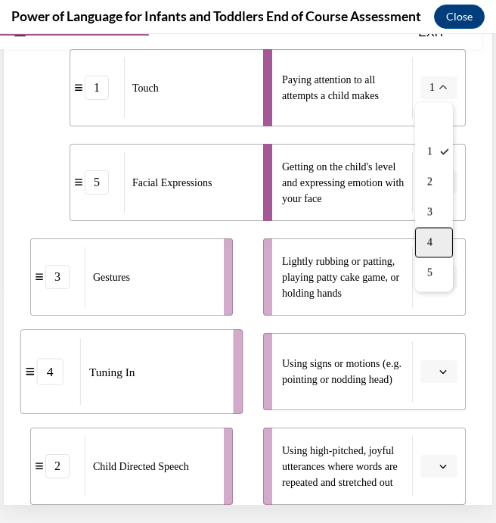
click at [428, 243] on span "4" at bounding box center [429, 243] width 5 height 12
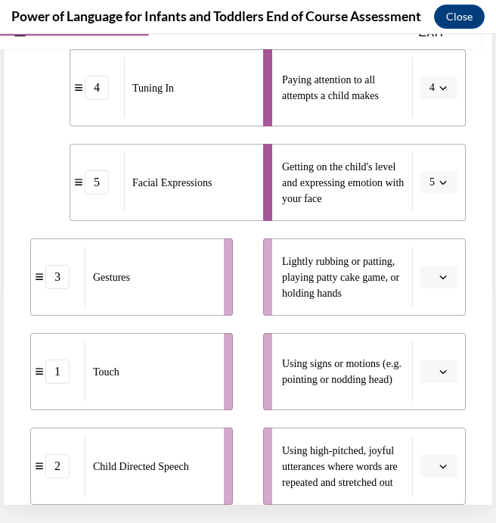
click at [443, 273] on icon "button" at bounding box center [443, 277] width 8 height 8
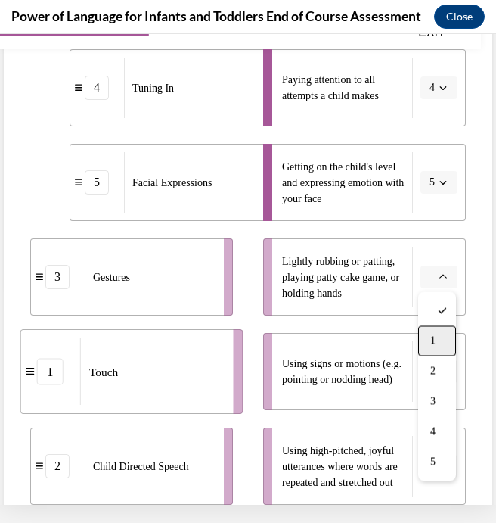
click at [439, 346] on div "1" at bounding box center [437, 341] width 38 height 30
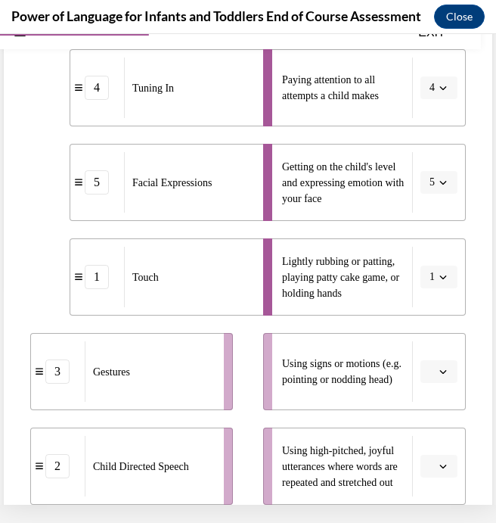
click at [436, 375] on button "button" at bounding box center [438, 371] width 37 height 23
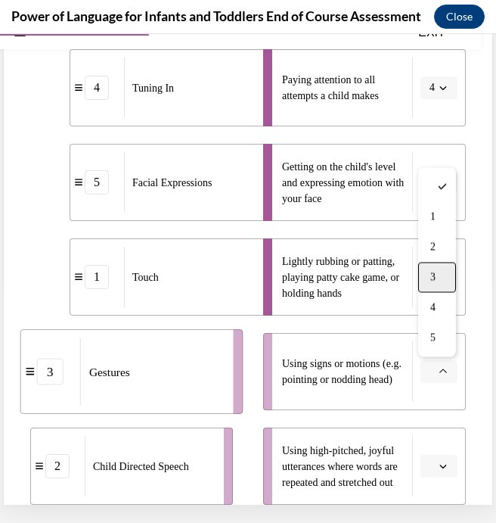
click at [433, 278] on span "3" at bounding box center [432, 278] width 5 height 12
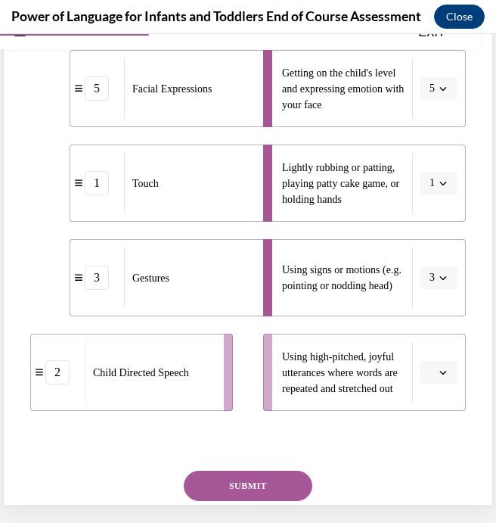
scroll to position [330, 0]
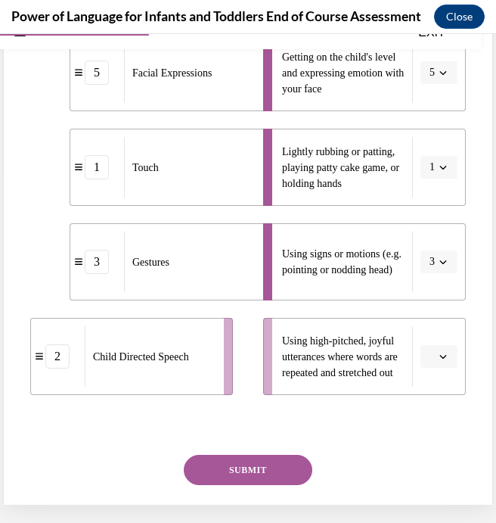
click at [442, 361] on span "button" at bounding box center [443, 356] width 11 height 11
click at [436, 290] on span "4" at bounding box center [432, 293] width 5 height 12
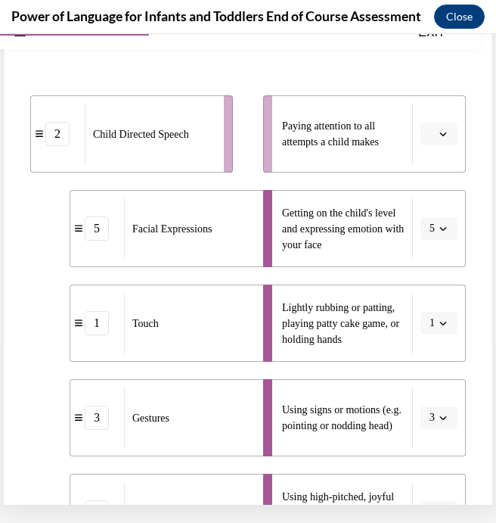
scroll to position [203, 0]
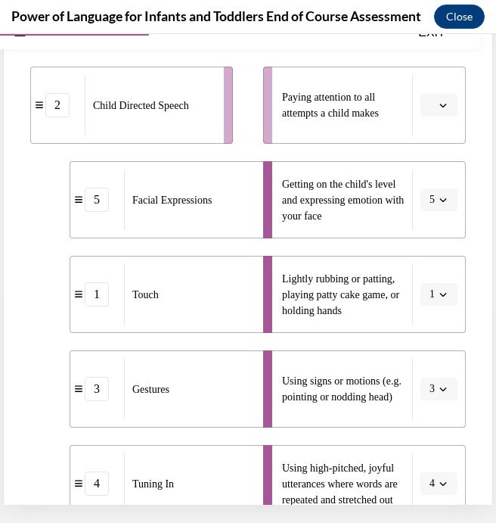
click at [441, 104] on icon "button" at bounding box center [443, 106] width 7 height 4
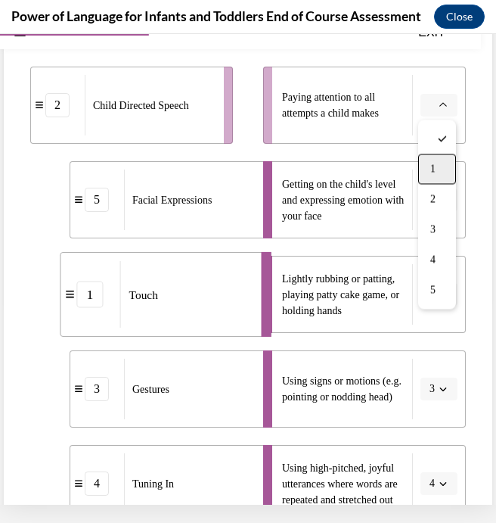
click at [435, 173] on span "1" at bounding box center [432, 169] width 5 height 12
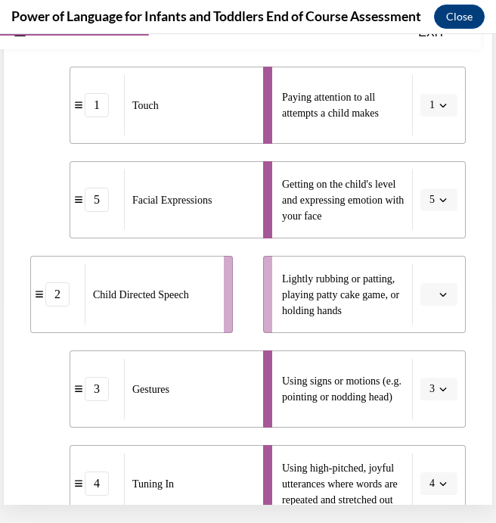
click at [444, 294] on icon "button" at bounding box center [443, 294] width 8 height 8
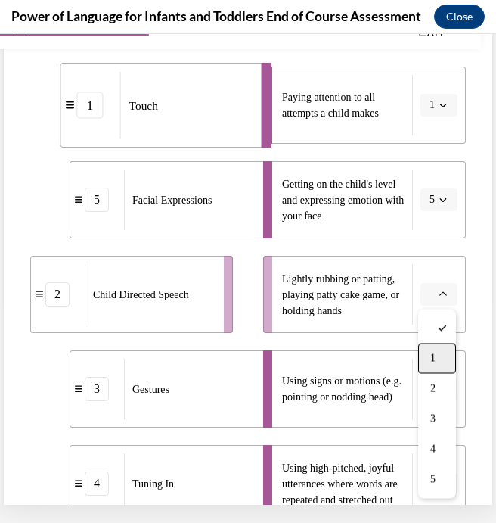
click at [432, 361] on span "1" at bounding box center [432, 358] width 5 height 12
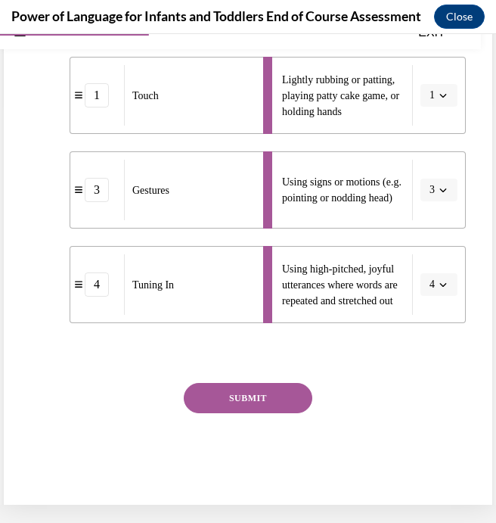
scroll to position [401, 0]
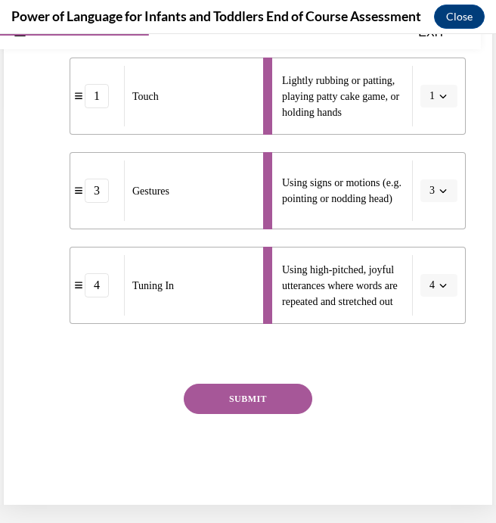
click at [225, 412] on button "SUBMIT" at bounding box center [248, 398] width 129 height 30
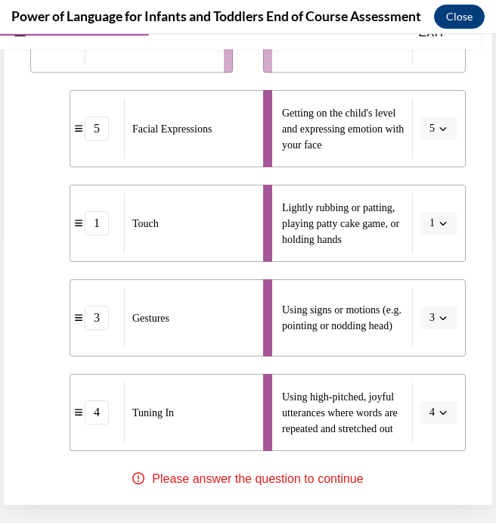
scroll to position [249, 0]
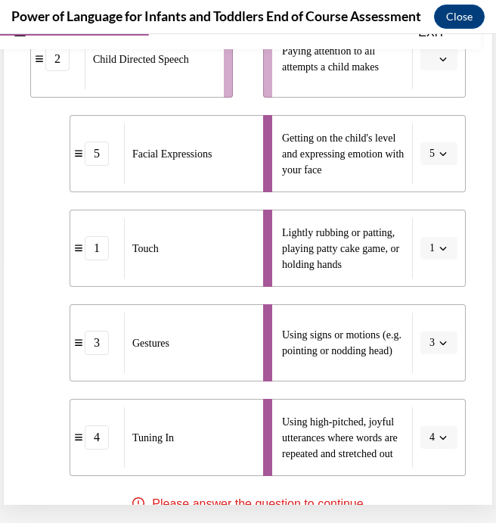
click at [446, 64] on span "button" at bounding box center [443, 59] width 11 height 11
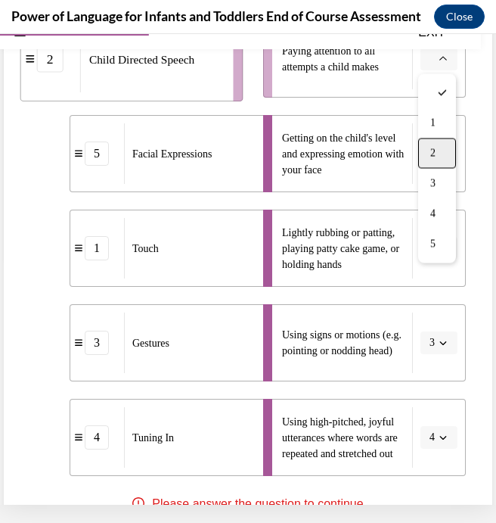
click at [436, 154] on span "2" at bounding box center [432, 153] width 5 height 12
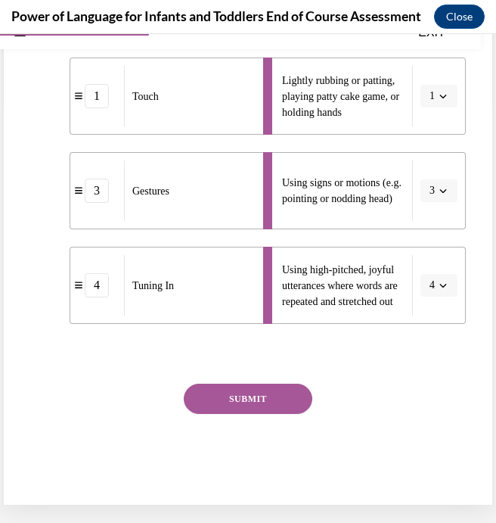
click at [253, 402] on button "SUBMIT" at bounding box center [248, 398] width 129 height 30
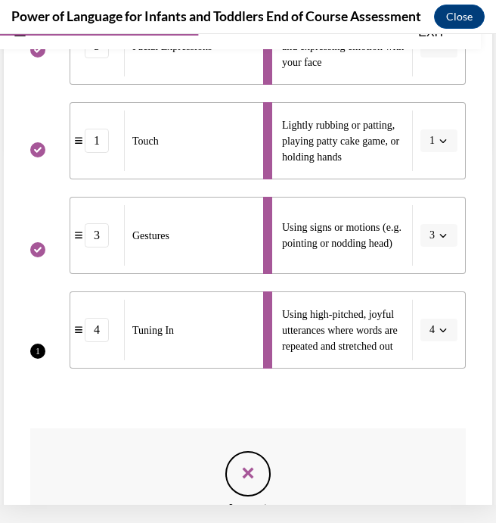
scroll to position [540, 0]
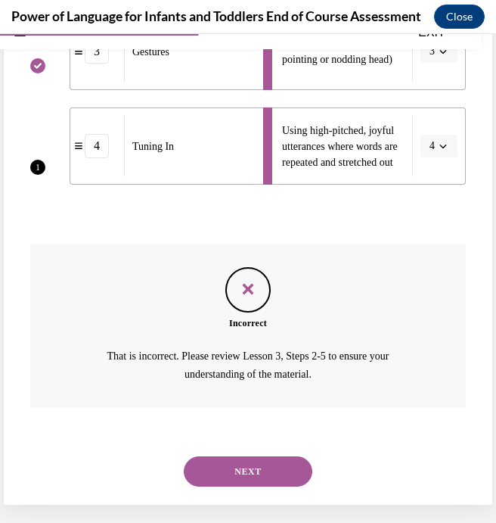
click at [252, 456] on button "NEXT" at bounding box center [248, 471] width 129 height 30
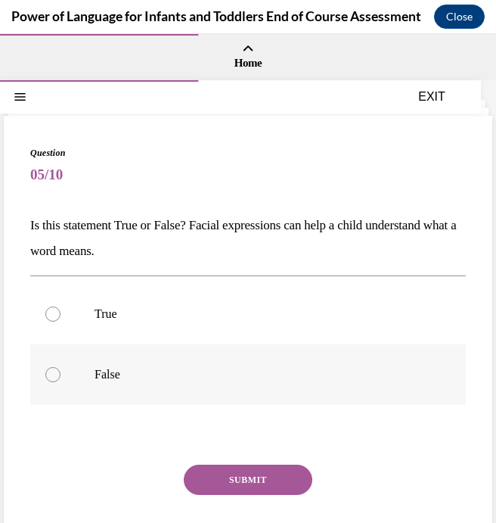
scroll to position [63, 0]
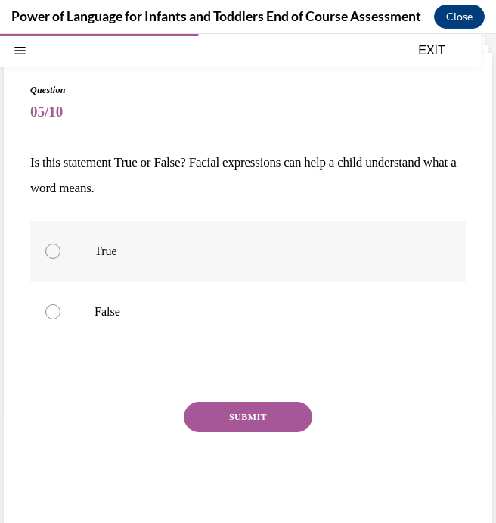
click at [55, 249] on div at bounding box center [52, 251] width 15 height 15
click at [55, 249] on input "True" at bounding box center [52, 251] width 15 height 15
radio input "true"
click at [270, 420] on button "SUBMIT" at bounding box center [248, 417] width 129 height 30
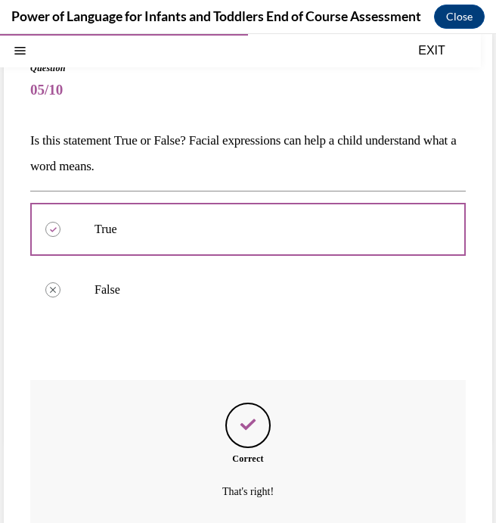
scroll to position [185, 0]
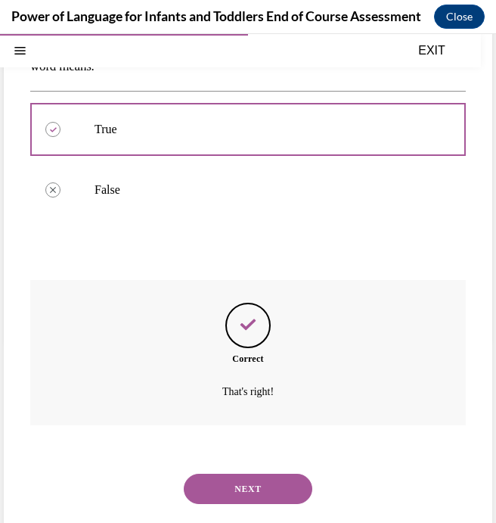
click at [227, 473] on button "NEXT" at bounding box center [248, 488] width 129 height 30
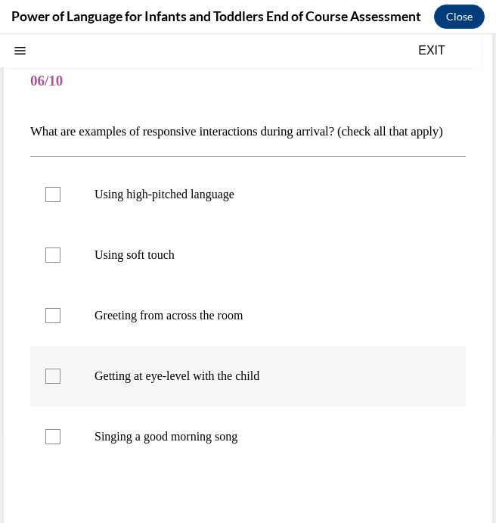
scroll to position [46, 0]
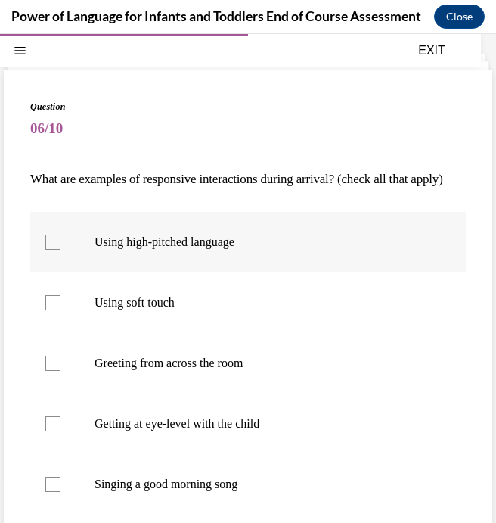
click at [139, 250] on p "Using high-pitched language" at bounding box center [262, 241] width 334 height 15
click at [61, 250] on input "Using high-pitched language" at bounding box center [52, 241] width 15 height 15
checkbox input "true"
click at [53, 310] on div at bounding box center [52, 302] width 15 height 15
click at [53, 310] on input "Using soft touch" at bounding box center [52, 302] width 15 height 15
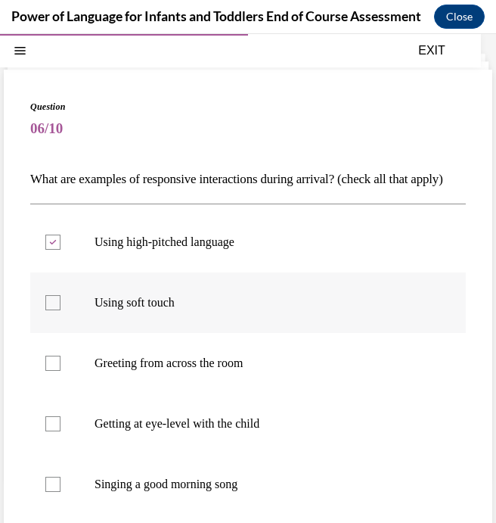
checkbox input "true"
click at [47, 431] on div at bounding box center [52, 423] width 15 height 15
click at [47, 431] on input "Getting at eye-level with the child" at bounding box center [52, 423] width 15 height 15
checkbox input "true"
click at [56, 492] on div at bounding box center [52, 483] width 15 height 15
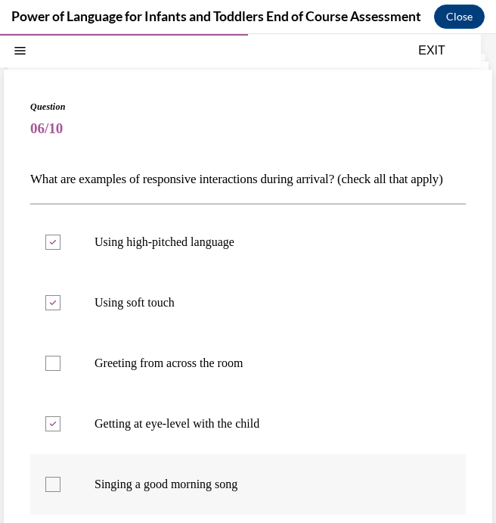
click at [56, 492] on input "Singing a good morning song" at bounding box center [52, 483] width 15 height 15
checkbox input "true"
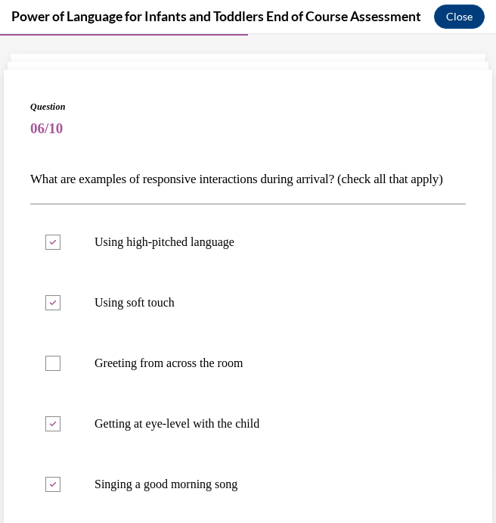
scroll to position [205, 0]
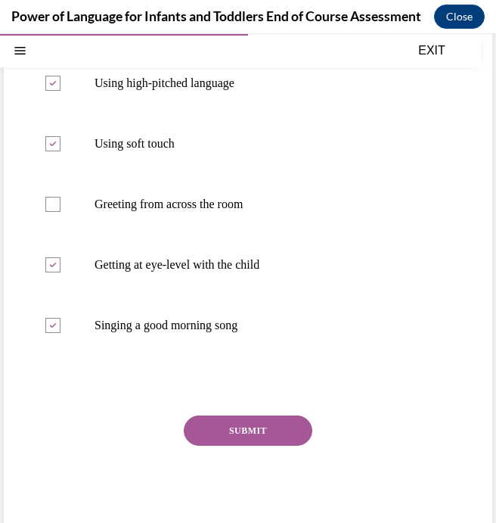
click at [261, 445] on button "SUBMIT" at bounding box center [248, 430] width 129 height 30
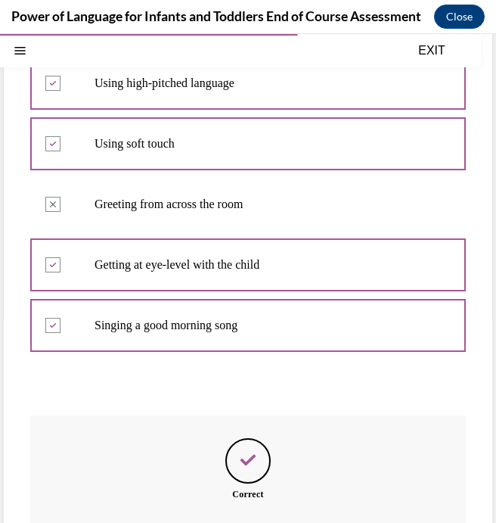
scroll to position [18, 0]
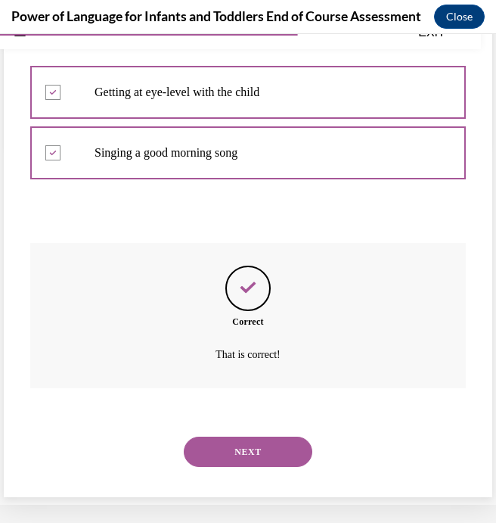
click at [268, 458] on button "NEXT" at bounding box center [248, 451] width 129 height 30
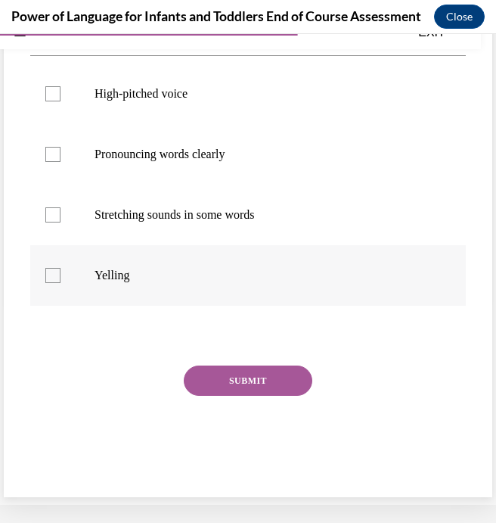
scroll to position [46, 0]
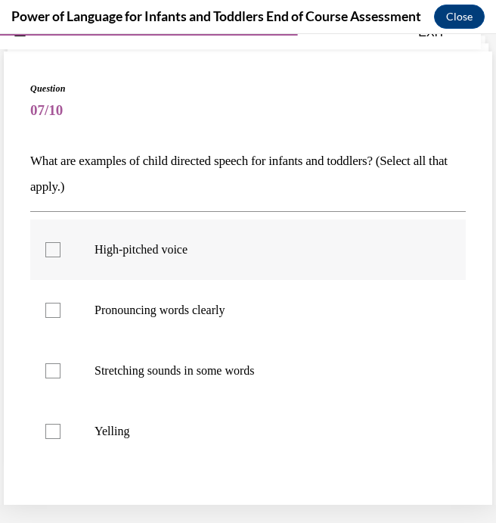
click at [154, 254] on p "High-pitched voice" at bounding box center [262, 249] width 334 height 15
click at [61, 254] on input "High-pitched voice" at bounding box center [52, 249] width 15 height 15
checkbox input "true"
click at [129, 317] on p "Pronouncing words clearly" at bounding box center [262, 310] width 334 height 15
click at [61, 317] on input "Pronouncing words clearly" at bounding box center [52, 310] width 15 height 15
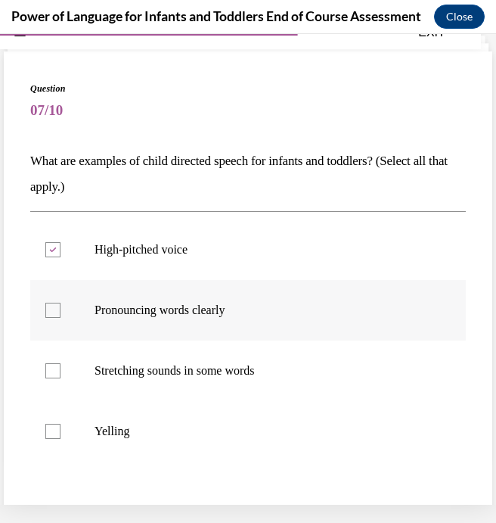
checkbox input "true"
click at [52, 368] on div at bounding box center [52, 370] width 15 height 15
click at [52, 368] on input "Stretching sounds in some words" at bounding box center [52, 370] width 15 height 15
checkbox input "true"
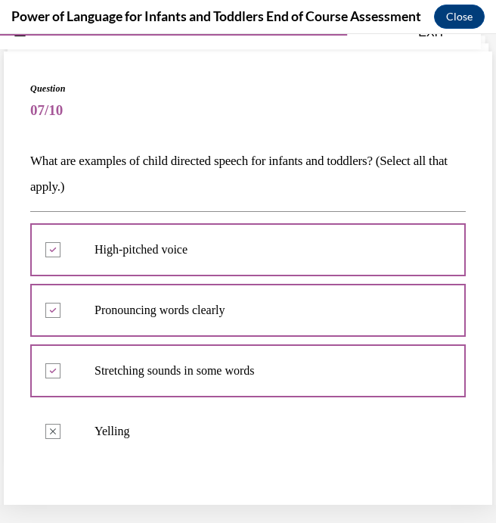
scroll to position [306, 0]
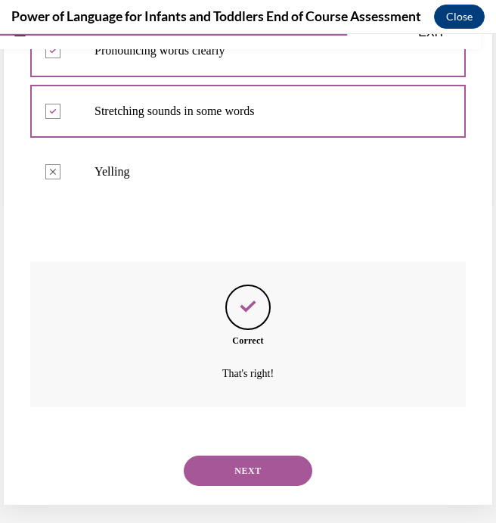
click at [253, 459] on button "NEXT" at bounding box center [248, 470] width 129 height 30
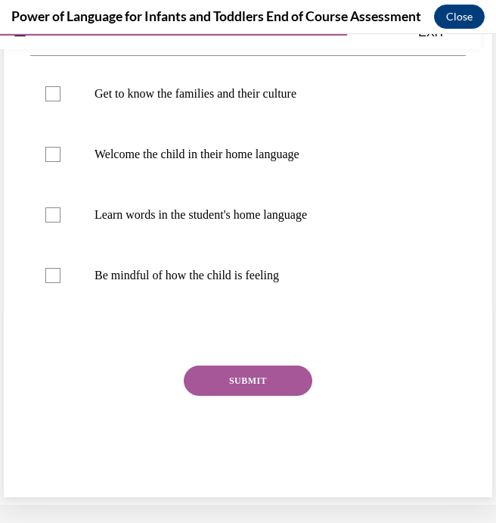
scroll to position [152, 0]
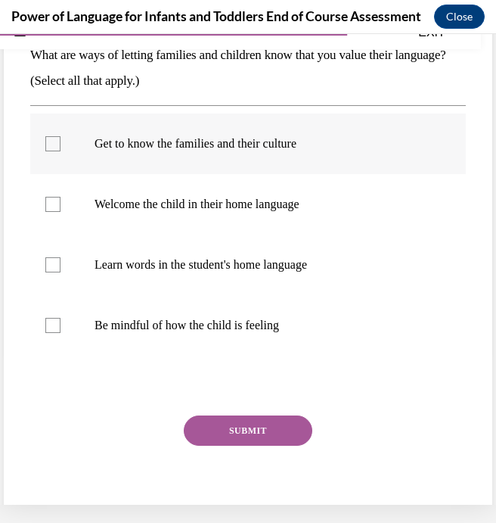
click at [55, 145] on div at bounding box center [52, 143] width 15 height 15
click at [55, 145] on input "Get to know the families and their culture" at bounding box center [52, 143] width 15 height 15
checkbox input "true"
click at [51, 207] on div at bounding box center [52, 204] width 15 height 15
click at [51, 207] on input "Welcome the child in their home language" at bounding box center [52, 204] width 15 height 15
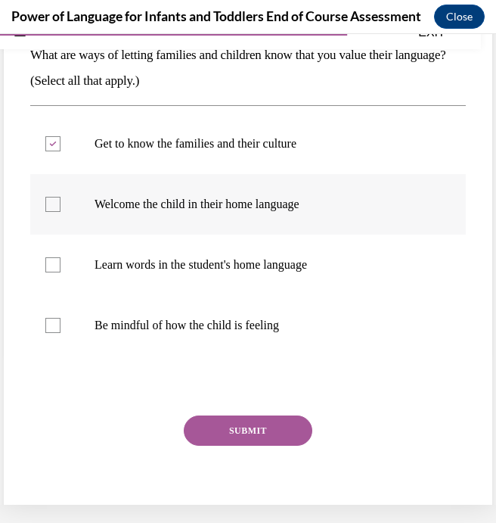
checkbox input "true"
click at [54, 263] on div at bounding box center [52, 264] width 15 height 15
click at [54, 263] on input "Learn words in the student's home language" at bounding box center [52, 264] width 15 height 15
checkbox input "true"
click at [54, 325] on div at bounding box center [52, 325] width 15 height 15
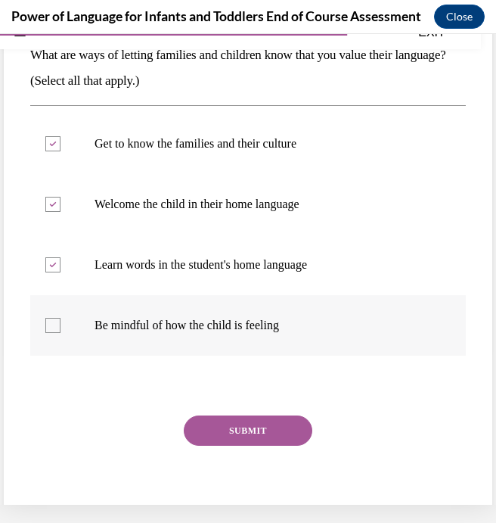
click at [54, 325] on input "Be mindful of how the child is feeling" at bounding box center [52, 325] width 15 height 15
checkbox input "true"
click at [237, 437] on button "SUBMIT" at bounding box center [248, 430] width 129 height 30
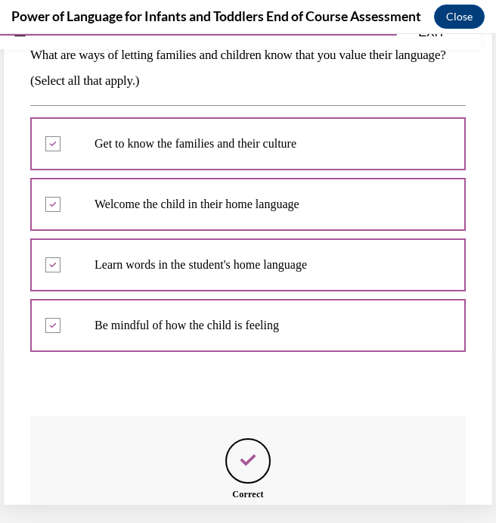
scroll to position [306, 0]
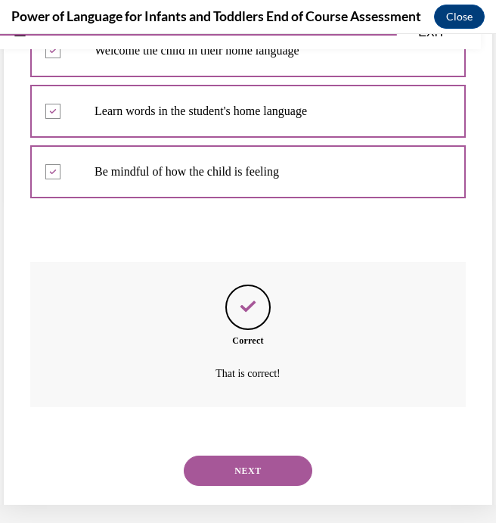
click at [244, 455] on button "NEXT" at bounding box center [248, 470] width 129 height 30
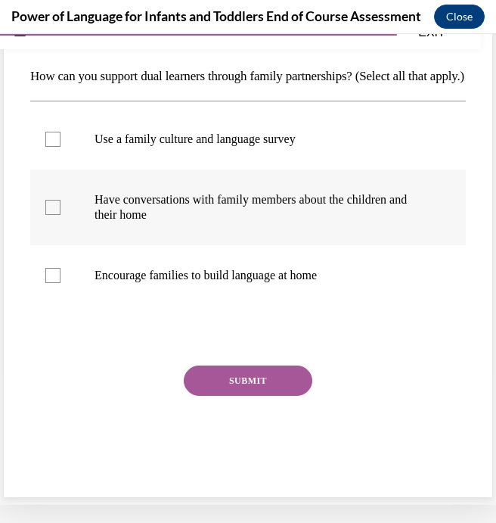
scroll to position [46, 0]
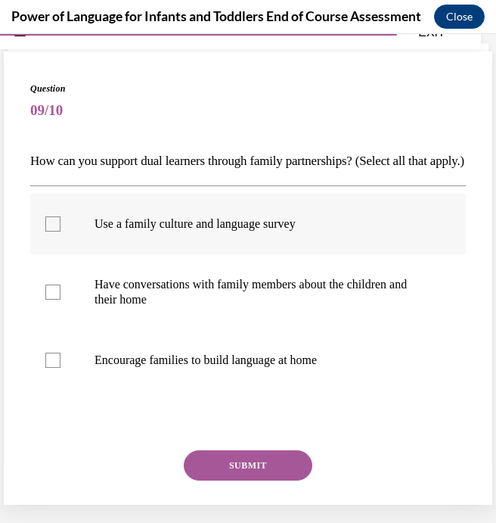
click at [193, 254] on label "Use a family culture and language survey" at bounding box center [248, 224] width 436 height 61
click at [61, 231] on input "Use a family culture and language survey" at bounding box center [52, 223] width 15 height 15
checkbox input "true"
click at [128, 307] on p "Have conversations with family members about the children and their home" at bounding box center [262, 292] width 334 height 30
click at [61, 299] on input "Have conversations with family members about the children and their home" at bounding box center [52, 291] width 15 height 15
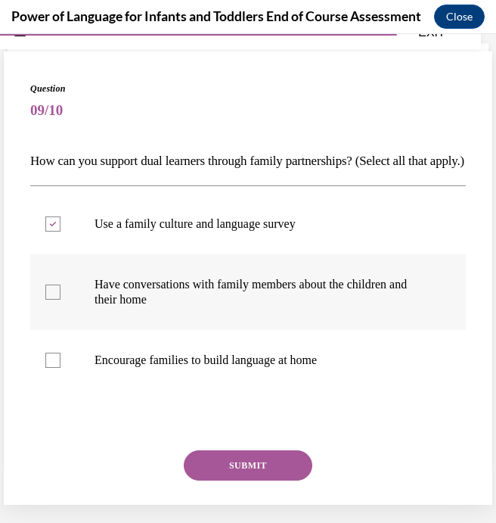
checkbox input "true"
click at [51, 368] on div at bounding box center [52, 359] width 15 height 15
click at [51, 368] on input "Encourage families to build language at home" at bounding box center [52, 359] width 15 height 15
checkbox input "true"
click at [234, 480] on button "SUBMIT" at bounding box center [248, 465] width 129 height 30
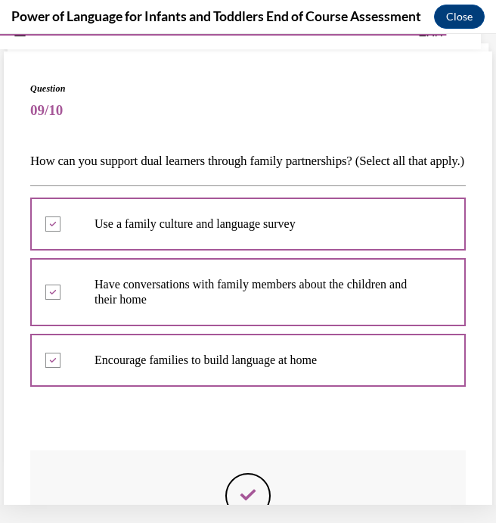
scroll to position [260, 0]
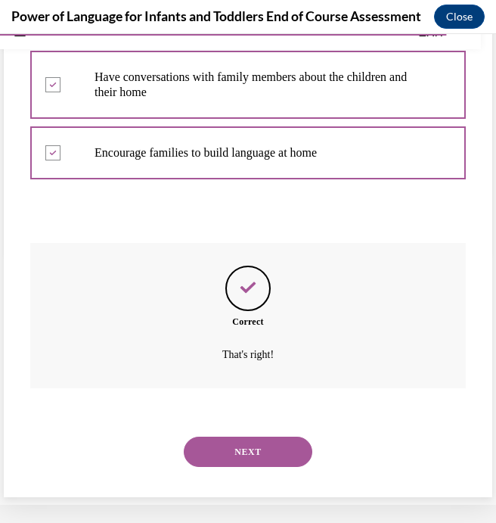
click at [263, 458] on button "NEXT" at bounding box center [248, 451] width 129 height 30
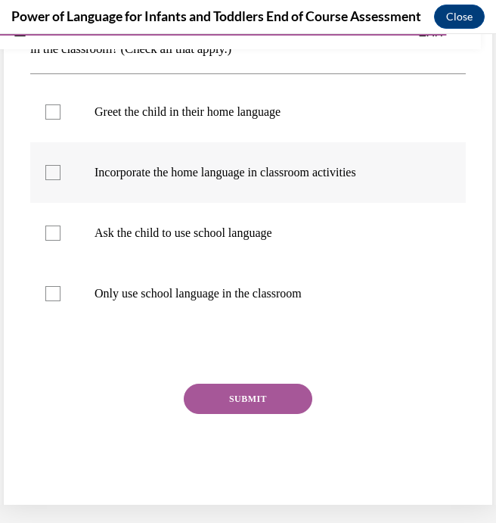
scroll to position [134, 0]
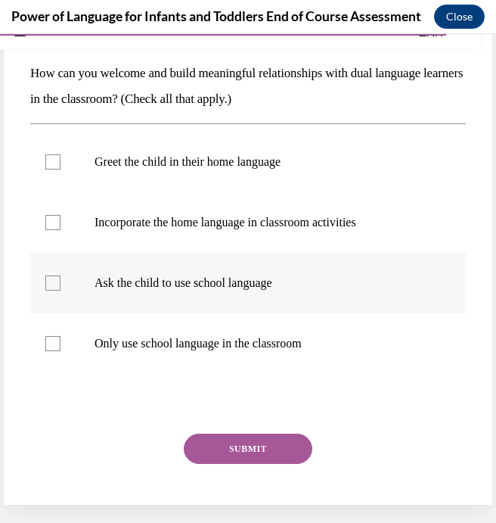
click at [53, 290] on div at bounding box center [52, 282] width 15 height 15
click at [53, 290] on input "Ask the child to use school language" at bounding box center [52, 282] width 15 height 15
checkbox input "true"
click at [52, 225] on div at bounding box center [52, 222] width 15 height 15
click at [52, 225] on input "Incorporate the home language in classroom activities" at bounding box center [52, 222] width 15 height 15
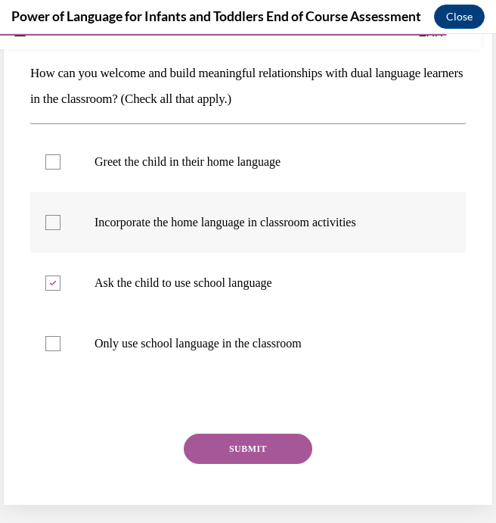
checkbox input "true"
click at [86, 175] on label "Greet the child in their home language" at bounding box center [248, 162] width 436 height 61
click at [61, 169] on input "Greet the child in their home language" at bounding box center [52, 161] width 15 height 15
checkbox input "true"
click at [243, 454] on button "SUBMIT" at bounding box center [248, 448] width 129 height 30
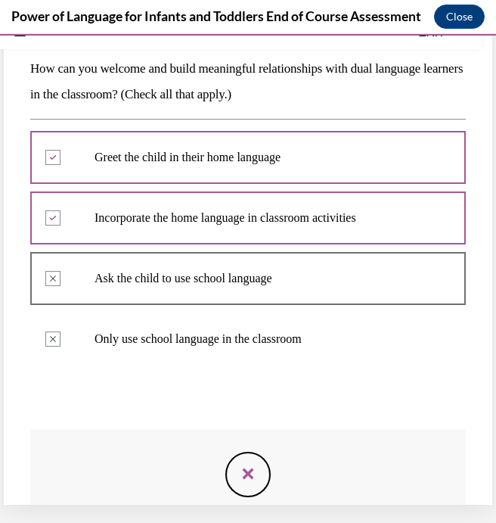
scroll to position [323, 0]
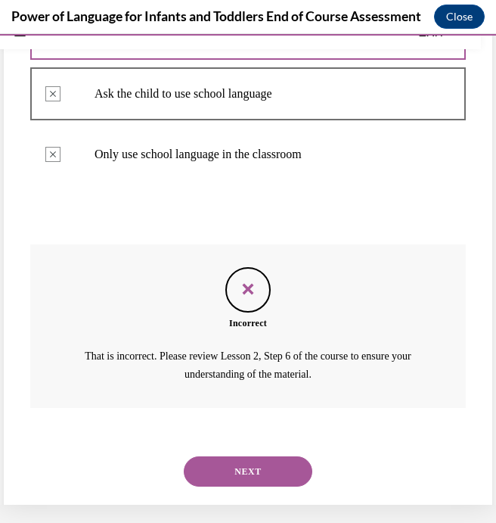
click at [240, 456] on button "NEXT" at bounding box center [248, 471] width 129 height 30
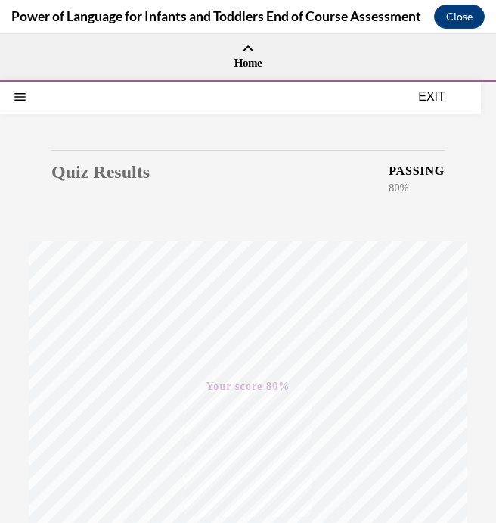
scroll to position [0, 0]
click at [431, 98] on button "EXIT" at bounding box center [431, 97] width 91 height 18
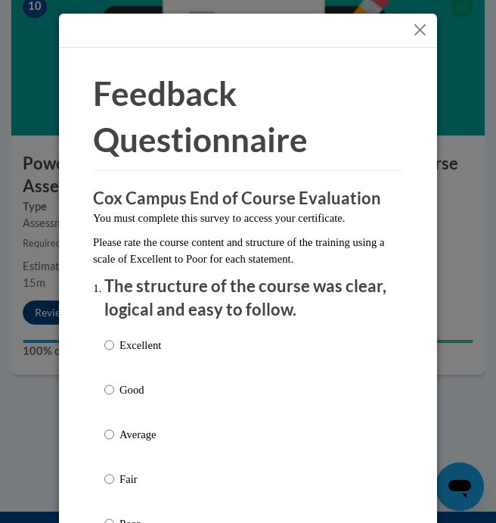
click at [420, 27] on button "Close" at bounding box center [420, 29] width 19 height 19
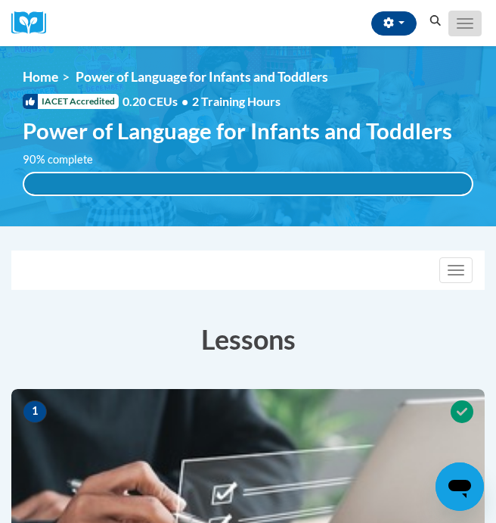
click at [467, 23] on span "Main menu" at bounding box center [465, 24] width 17 height 2
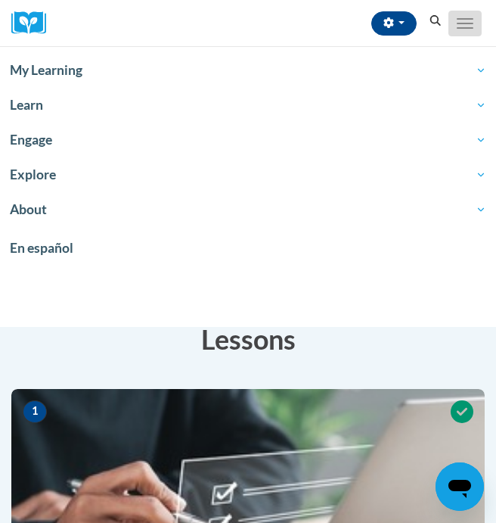
click at [467, 23] on span "Main menu" at bounding box center [465, 24] width 17 height 2
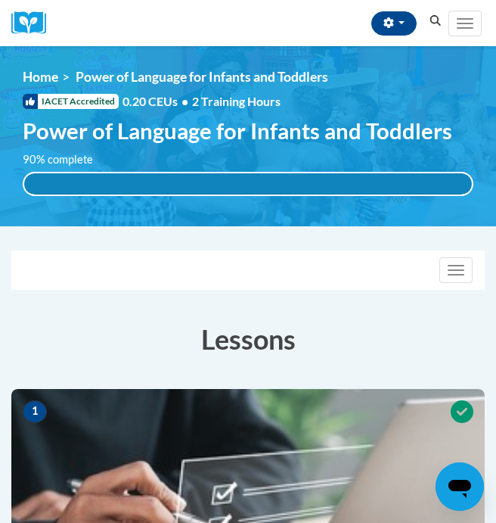
click at [431, 20] on icon "Search" at bounding box center [435, 20] width 11 height 11
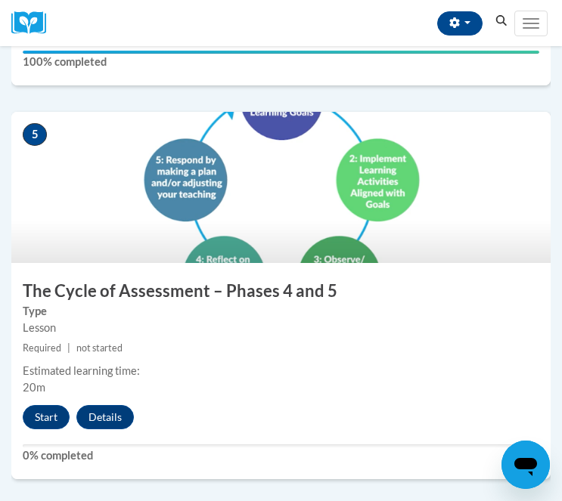
scroll to position [1925, 0]
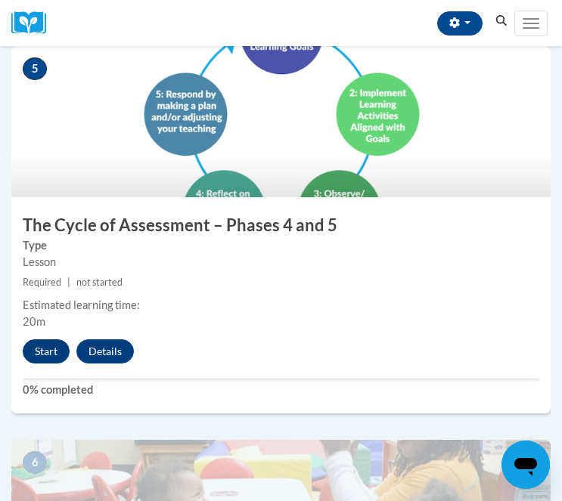
click at [45, 346] on button "Start" at bounding box center [46, 352] width 47 height 24
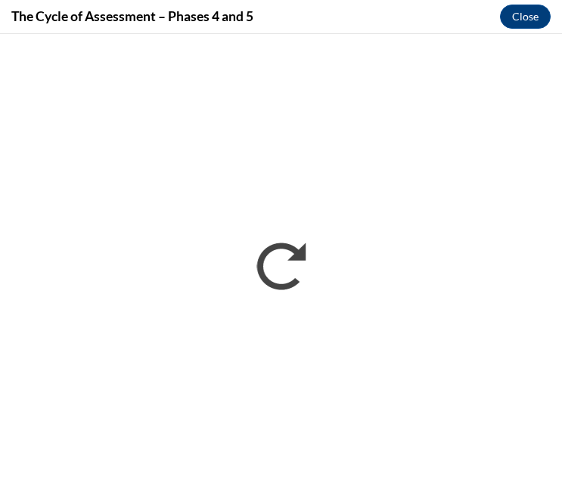
scroll to position [0, 0]
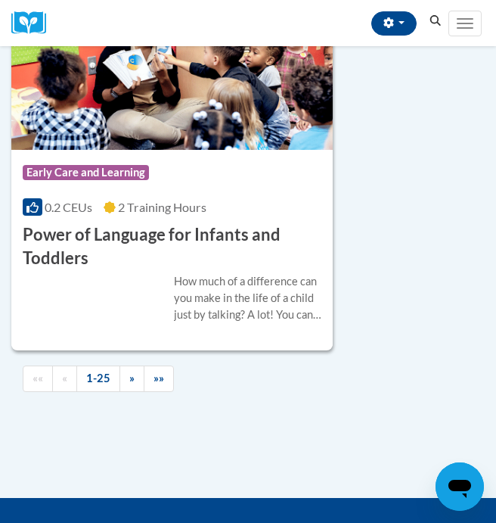
scroll to position [9540, 0]
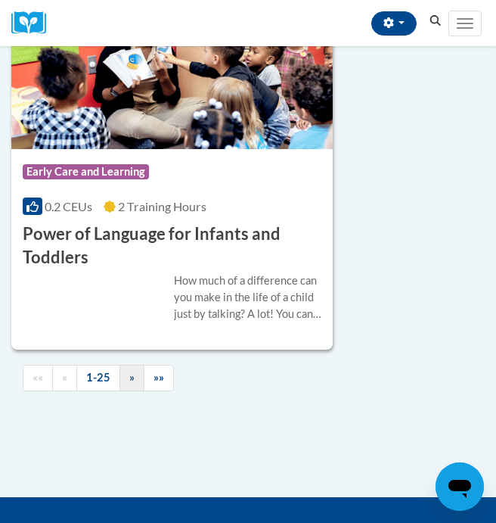
click at [138, 365] on link "»" at bounding box center [131, 378] width 25 height 26
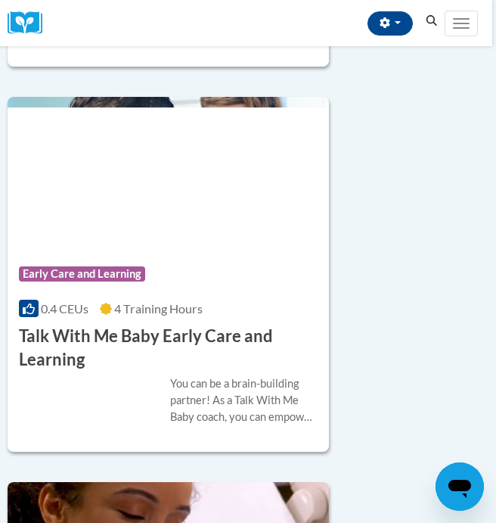
scroll to position [5195, 4]
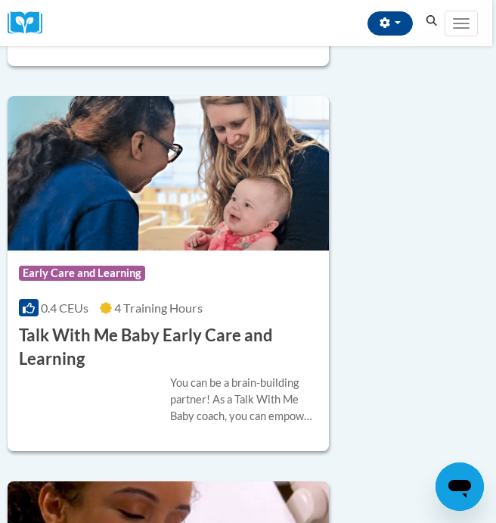
click at [103, 208] on img at bounding box center [168, 173] width 321 height 154
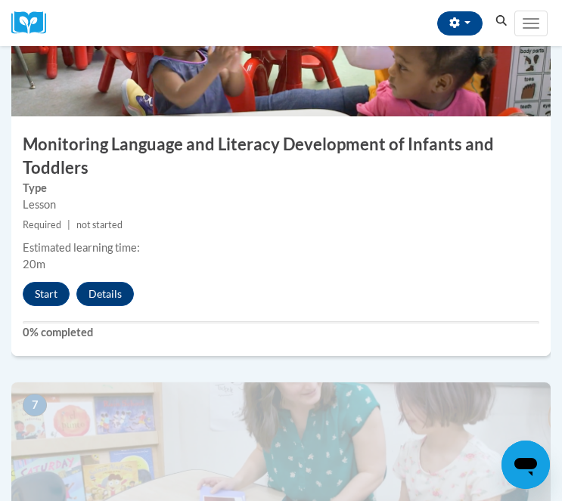
scroll to position [2410, 0]
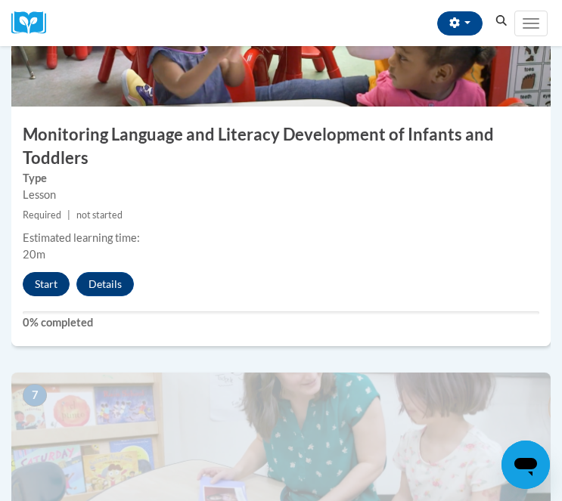
click at [42, 279] on button "Start" at bounding box center [46, 284] width 47 height 24
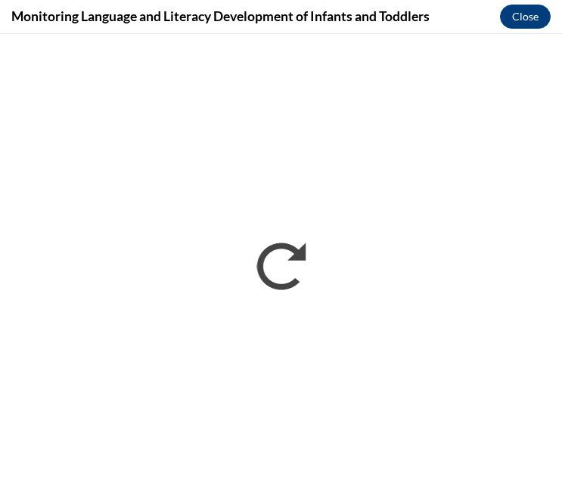
scroll to position [0, 0]
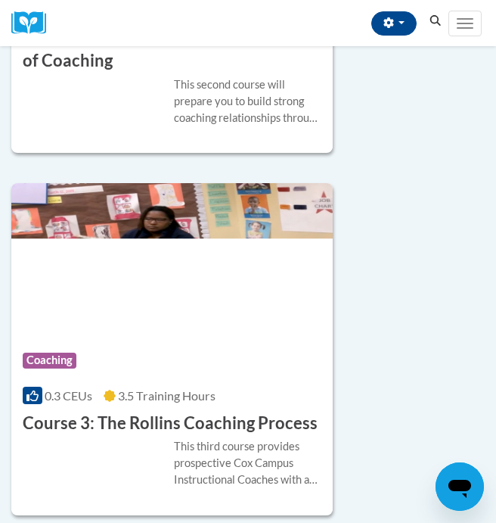
scroll to position [2622, 0]
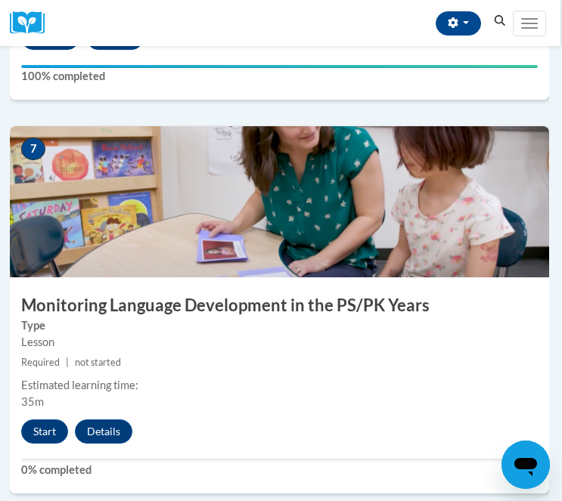
scroll to position [2657, 3]
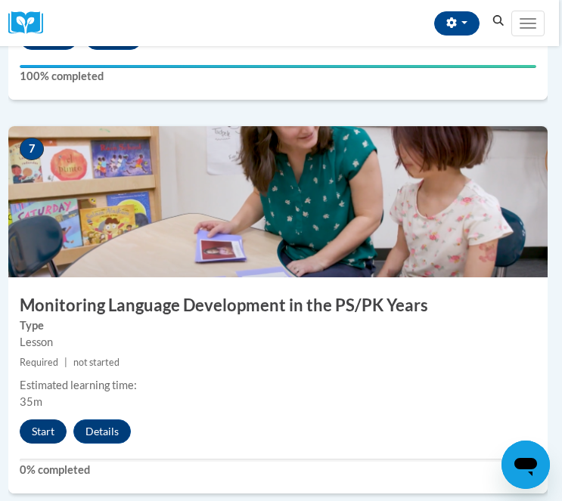
click at [39, 420] on button "Start" at bounding box center [43, 432] width 47 height 24
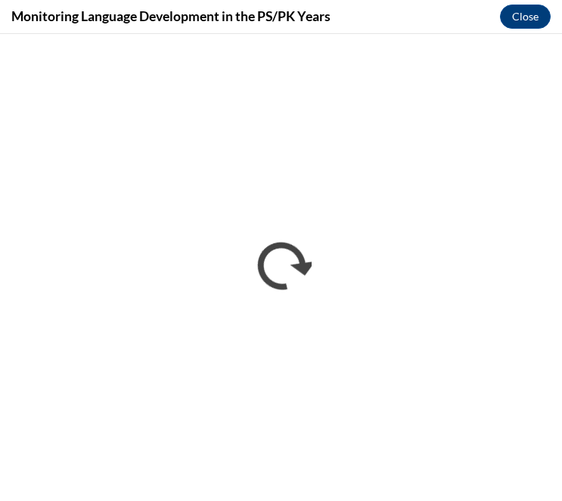
scroll to position [0, 0]
click at [521, 21] on button "Close" at bounding box center [525, 17] width 51 height 24
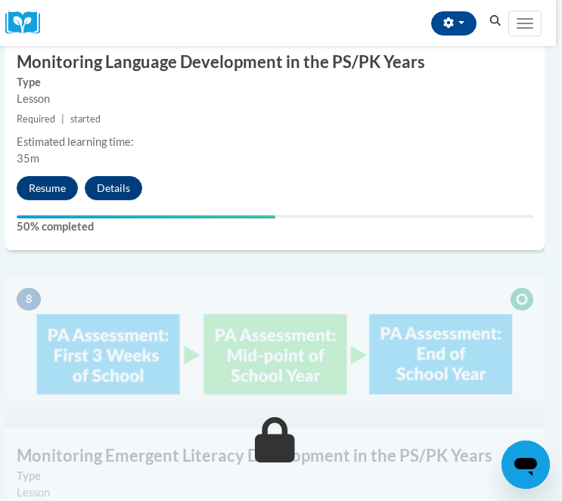
scroll to position [2885, 6]
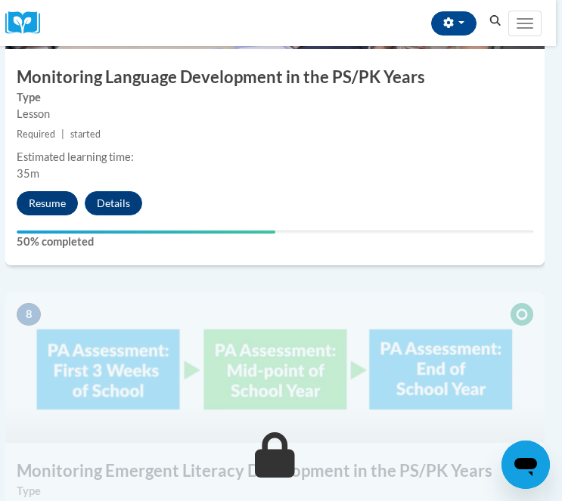
click at [56, 199] on button "Resume" at bounding box center [47, 203] width 61 height 24
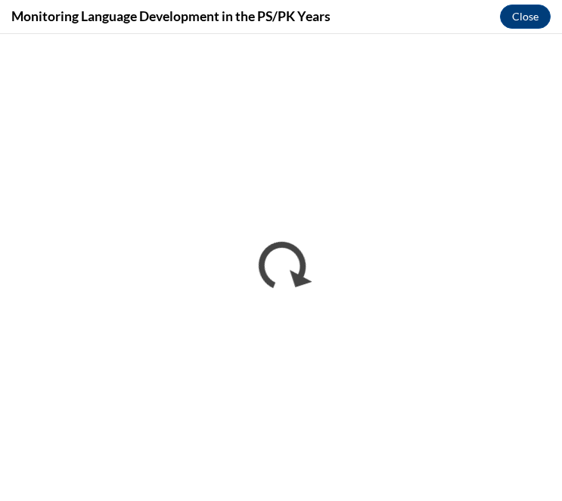
scroll to position [0, 0]
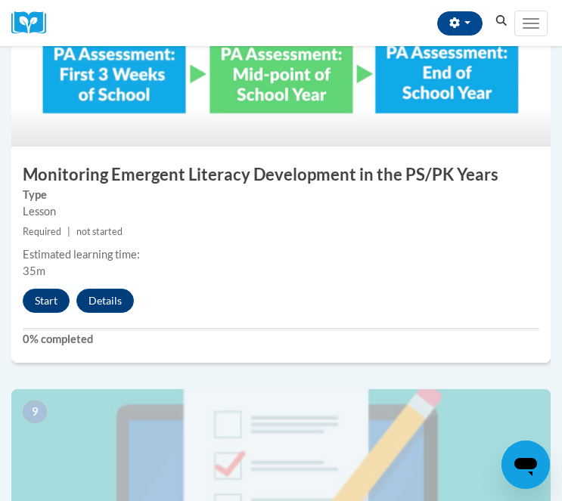
scroll to position [3185, 0]
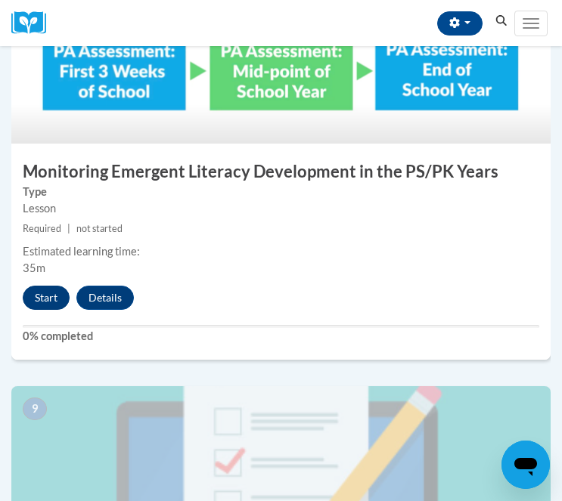
click at [45, 287] on button "Start" at bounding box center [46, 298] width 47 height 24
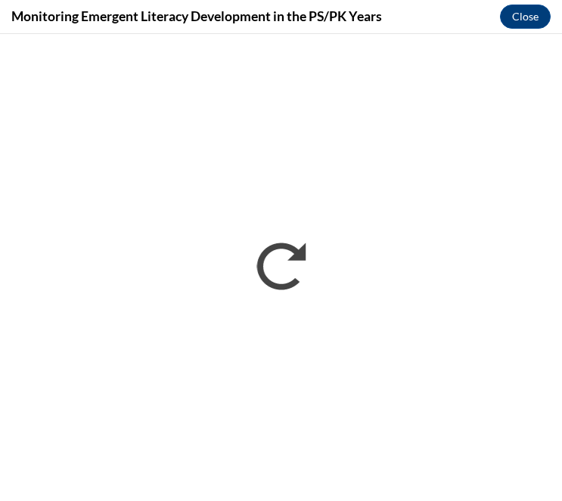
scroll to position [0, 0]
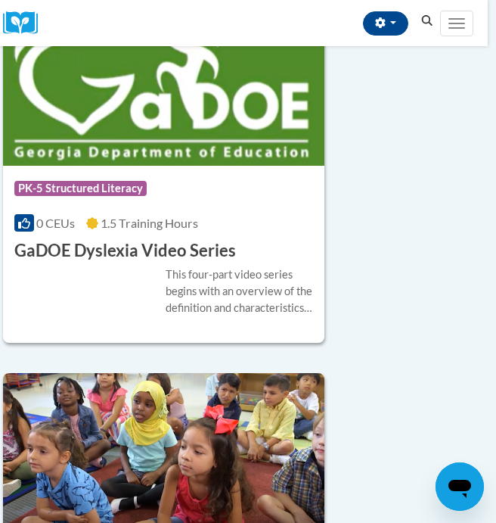
scroll to position [5015, 8]
